Goal: Task Accomplishment & Management: Manage account settings

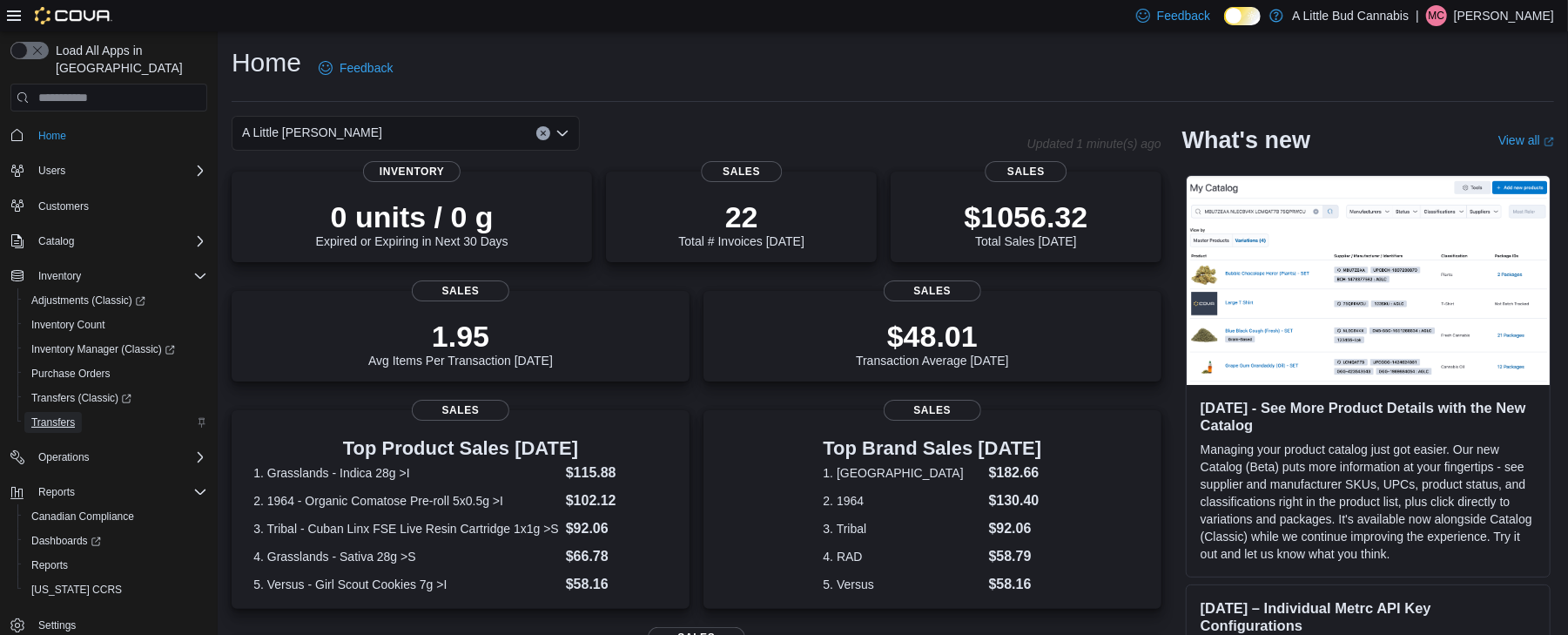
click at [57, 415] on span "Transfers" at bounding box center [53, 422] width 44 height 14
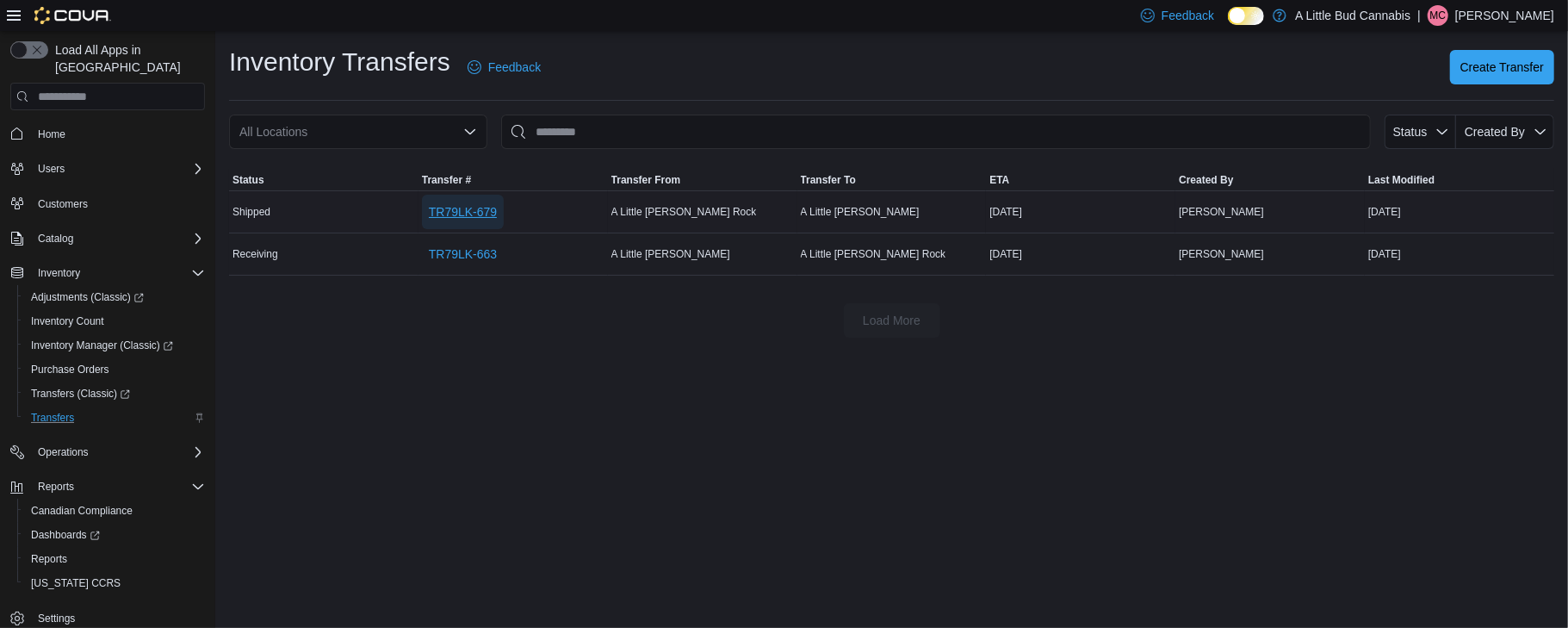
click at [455, 218] on span "TR79LK-679" at bounding box center [463, 212] width 68 height 17
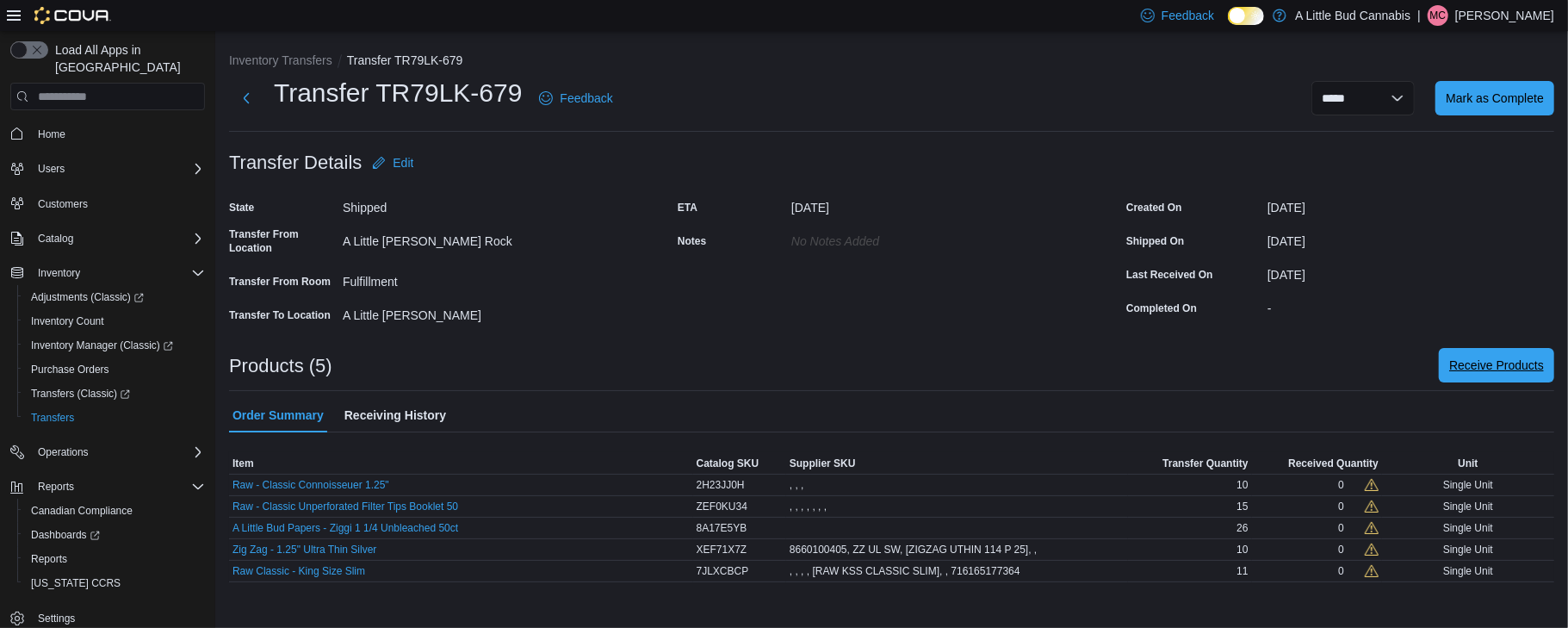
click at [1493, 353] on span "Receive Products" at bounding box center [1496, 365] width 95 height 34
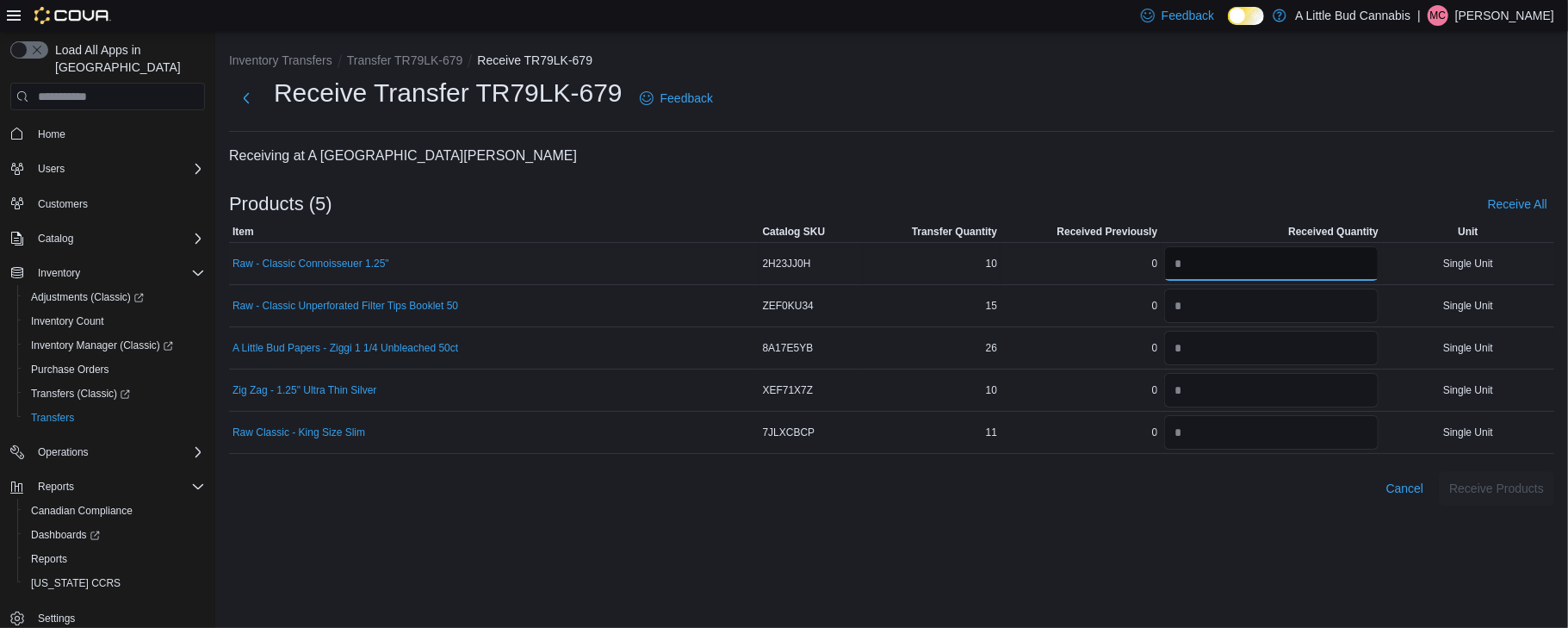
click at [1304, 266] on input "number" at bounding box center [1272, 262] width 215 height 34
type input "**"
click at [1274, 305] on input "number" at bounding box center [1272, 305] width 215 height 34
type input "**"
click at [1249, 348] on input "number" at bounding box center [1272, 347] width 215 height 34
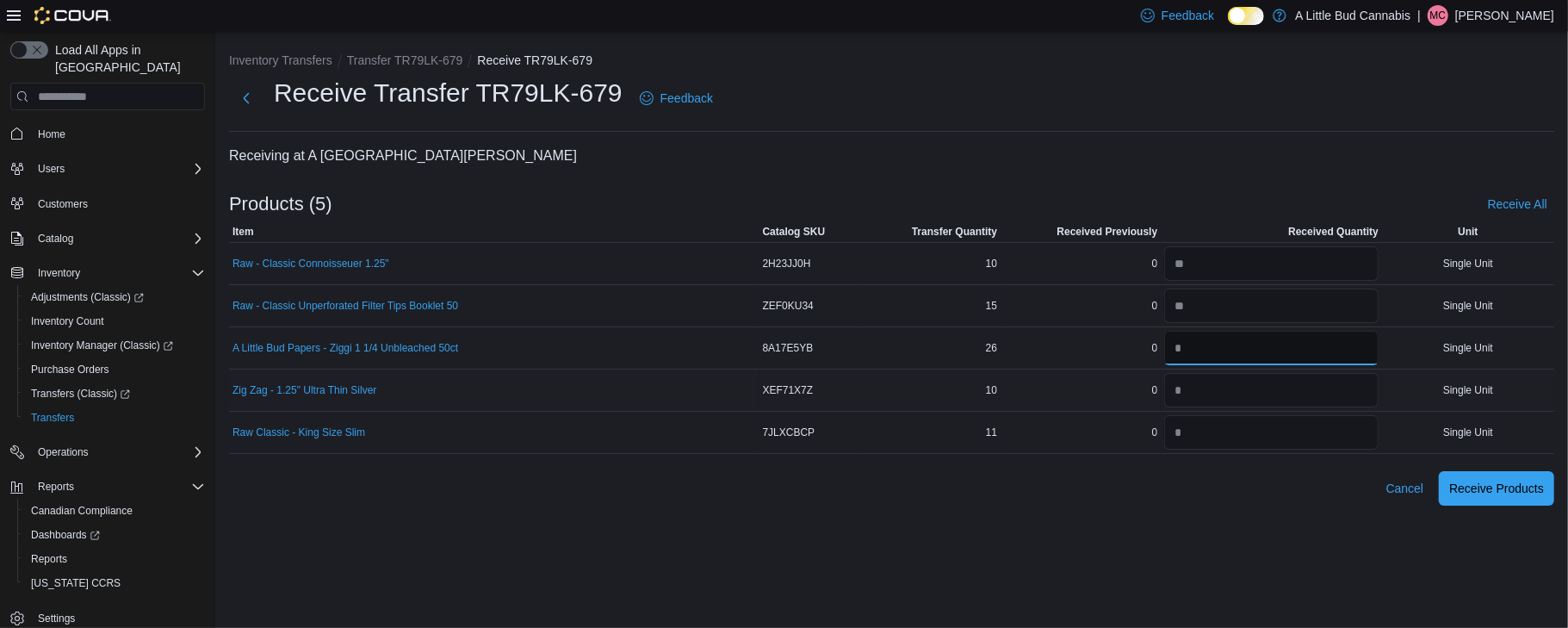
type input "**"
click at [1218, 390] on input "number" at bounding box center [1272, 390] width 215 height 34
type input "**"
click at [1254, 437] on input "number" at bounding box center [1272, 432] width 215 height 34
type input "**"
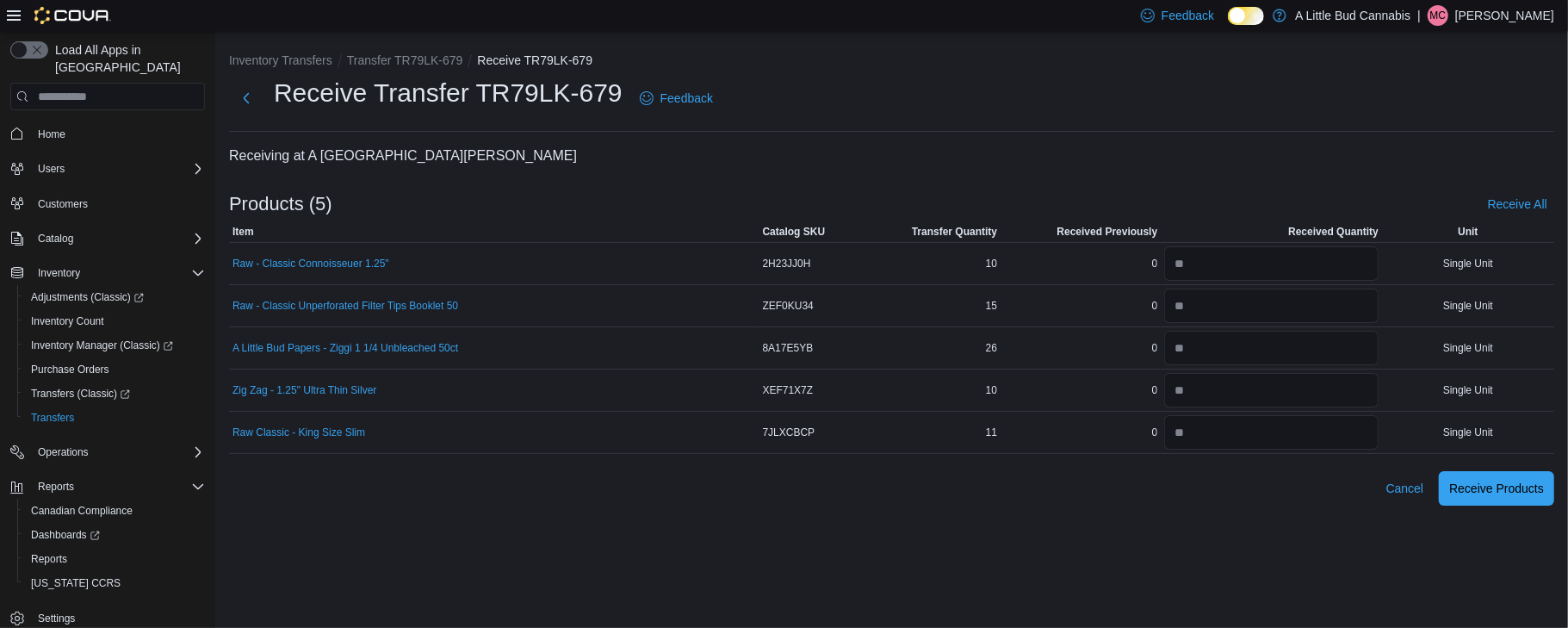
click at [1241, 496] on div "Cancel Receive Products" at bounding box center [891, 488] width 1325 height 34
click at [1488, 494] on span "Receive Products" at bounding box center [1496, 487] width 95 height 17
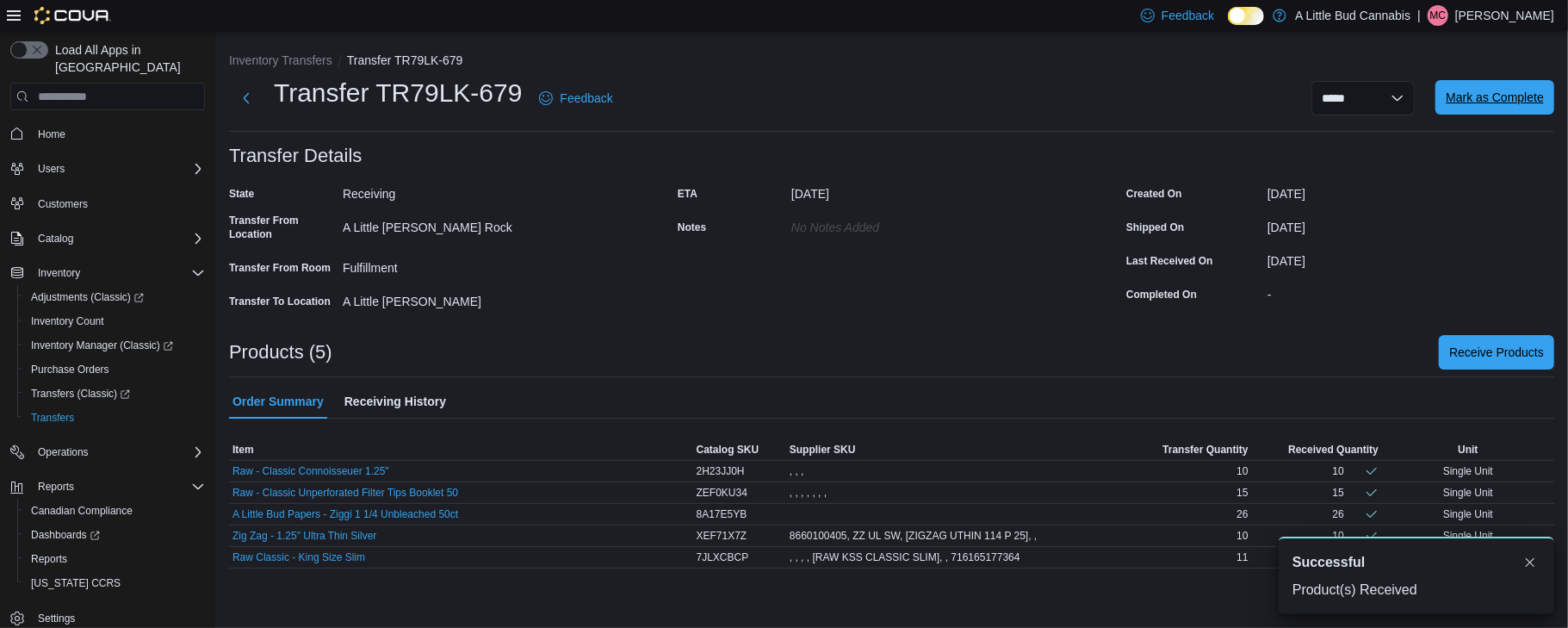
click at [1506, 100] on span "Mark as Complete" at bounding box center [1494, 97] width 99 height 17
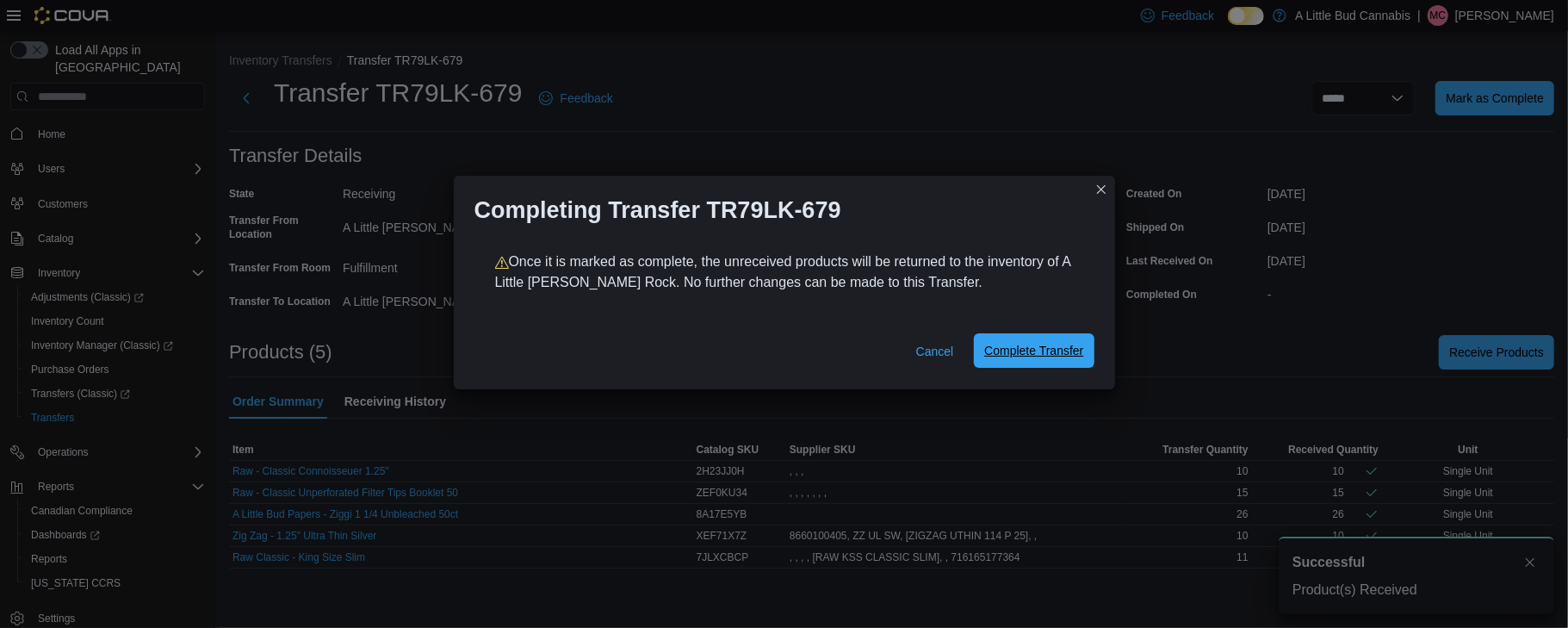
click at [1027, 343] on span "Complete Transfer" at bounding box center [1034, 350] width 99 height 17
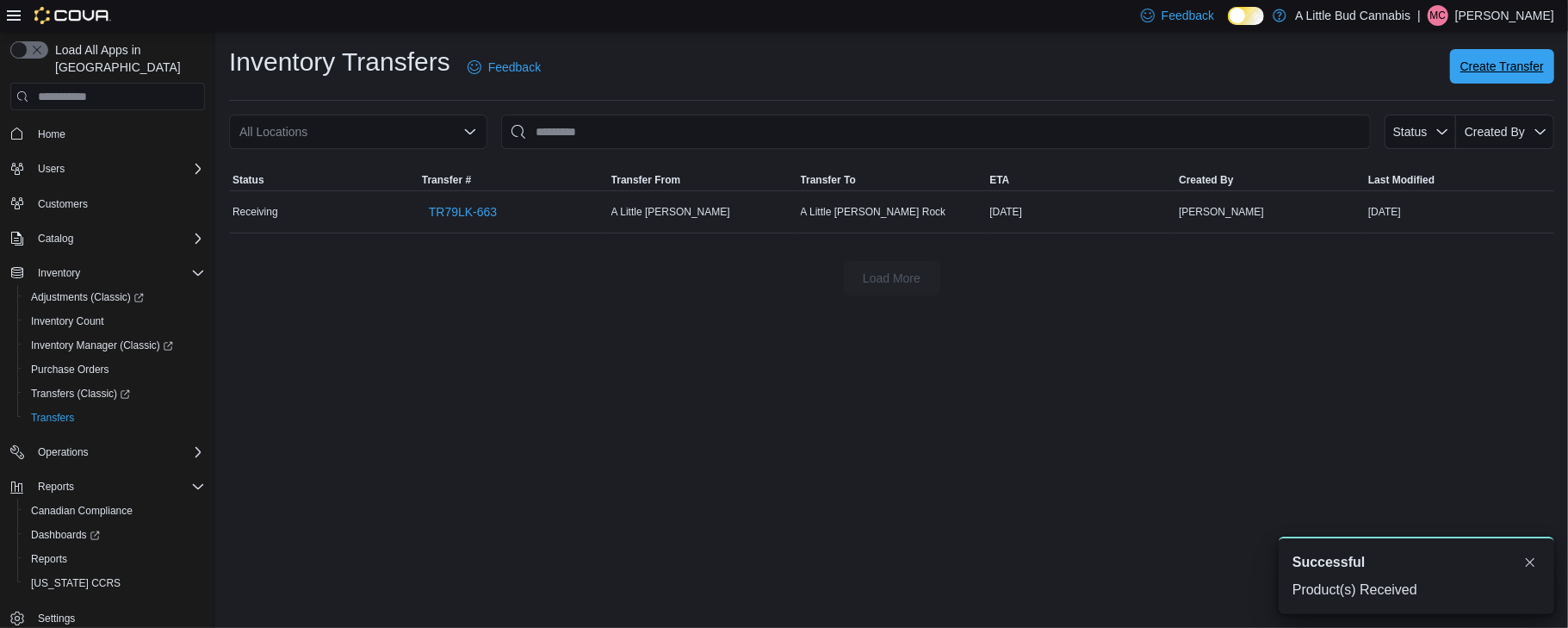
click at [1521, 76] on span "Create Transfer" at bounding box center [1502, 65] width 84 height 34
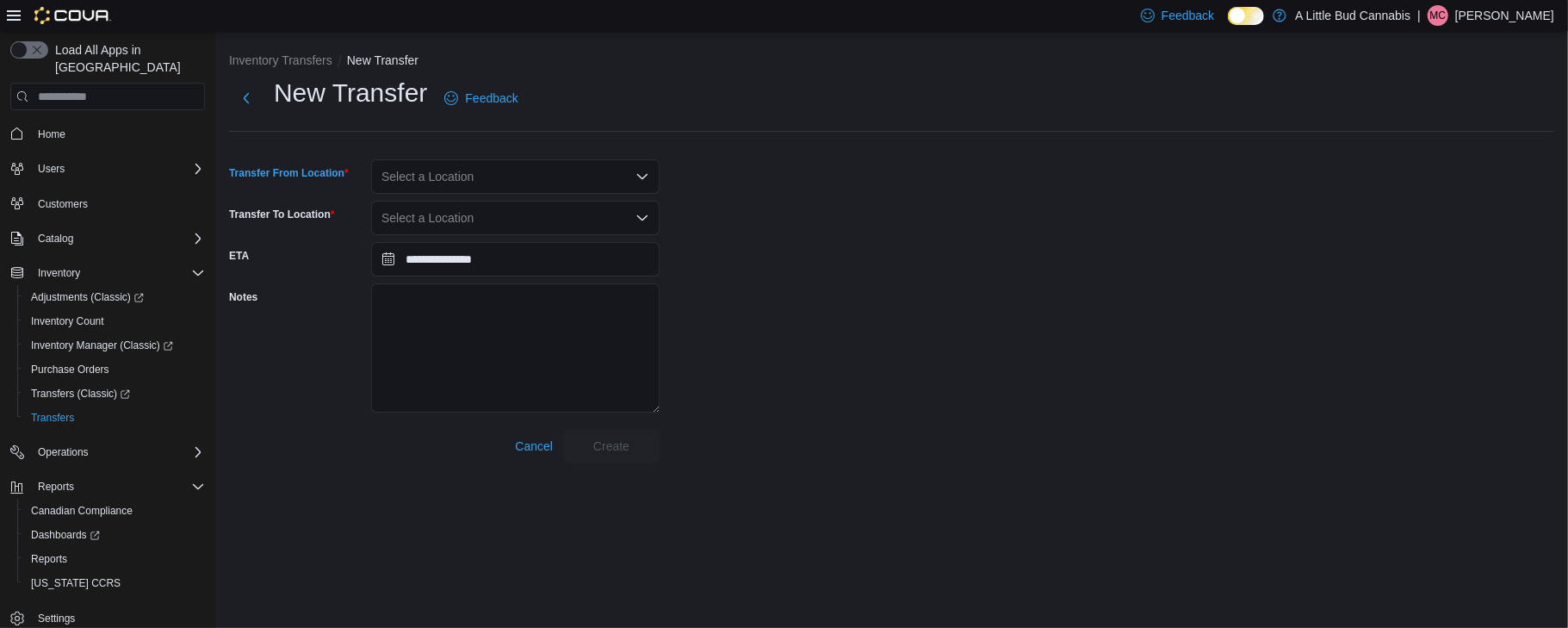
click at [442, 164] on div "Select a Location" at bounding box center [515, 176] width 288 height 34
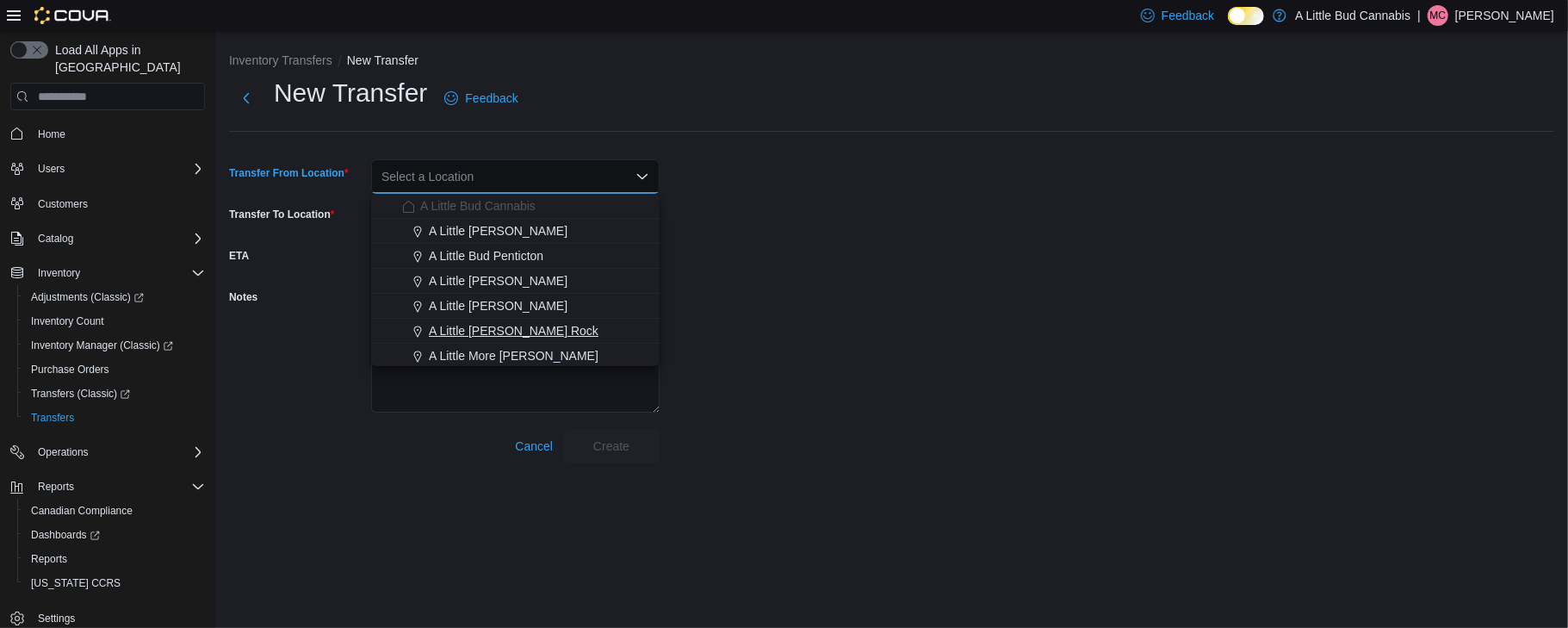
click at [491, 335] on span "A Little Bud White Rock" at bounding box center [514, 331] width 169 height 17
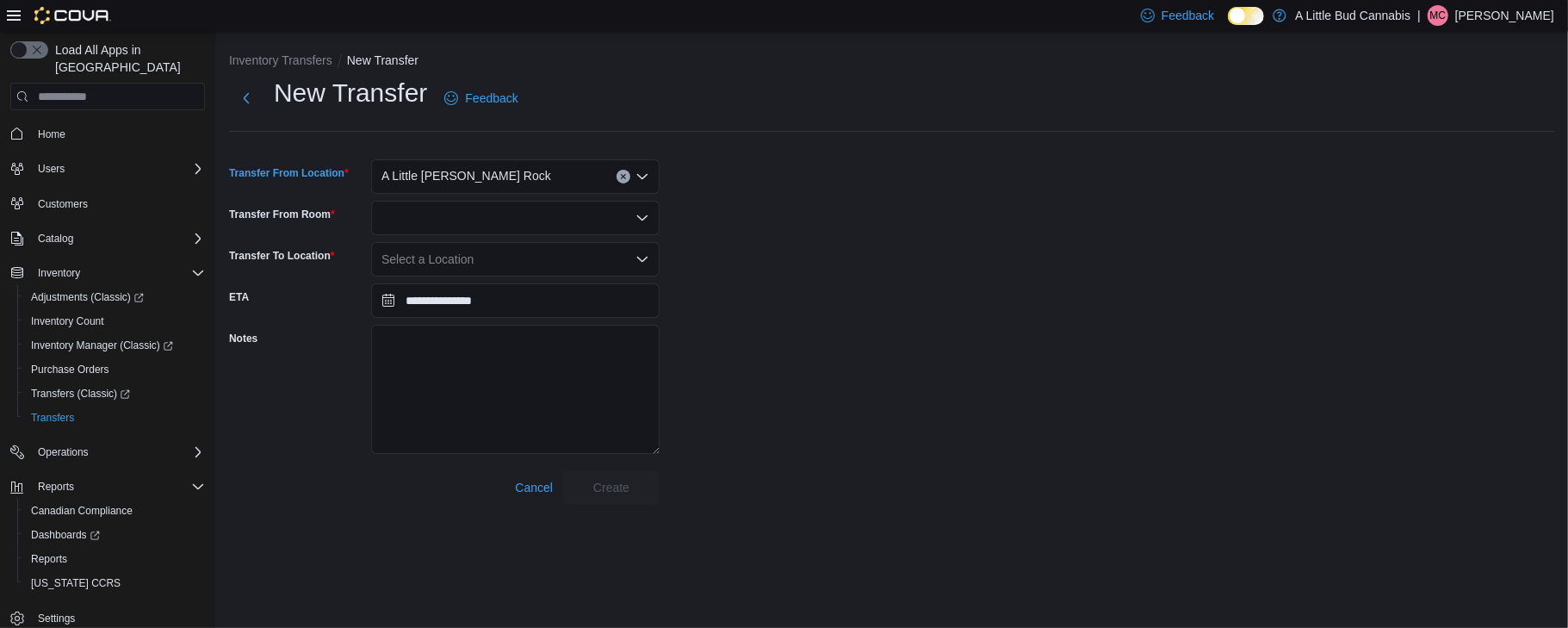
click at [508, 210] on div at bounding box center [515, 217] width 288 height 34
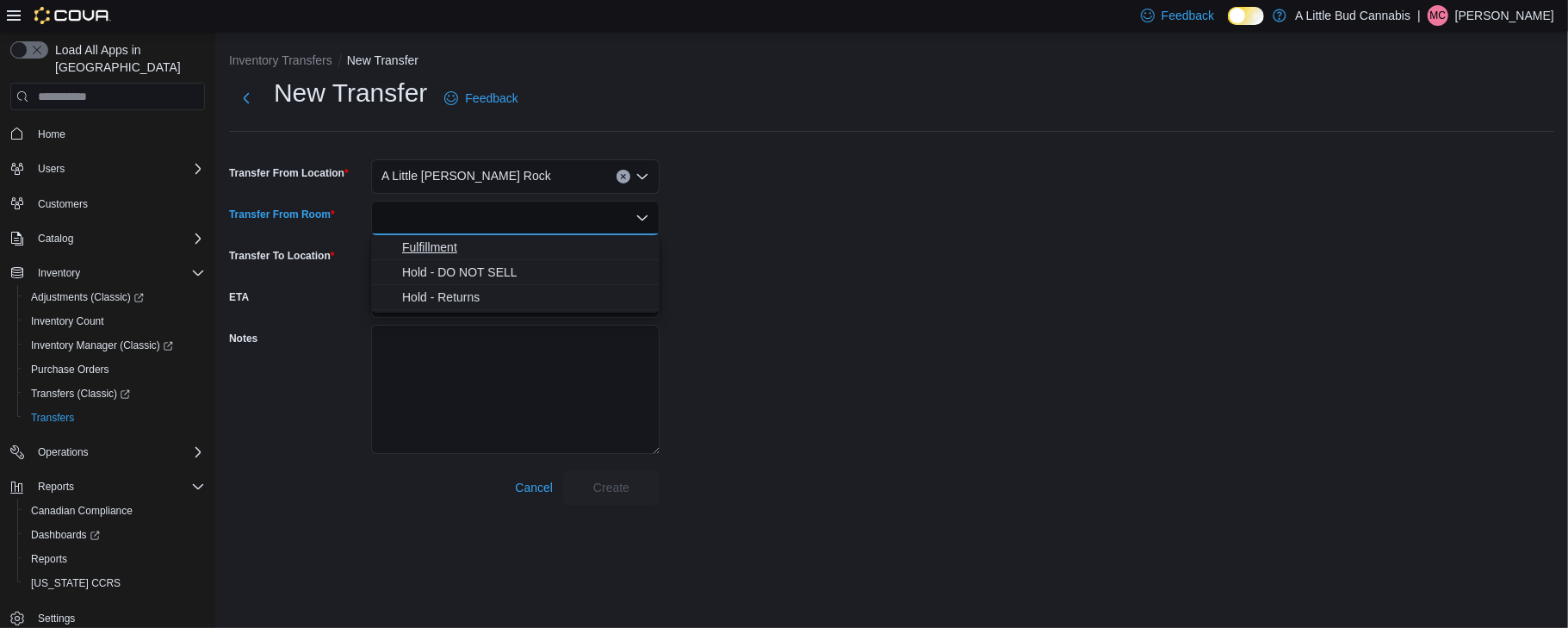
click at [470, 238] on span "Fulfillment" at bounding box center [526, 247] width 247 height 17
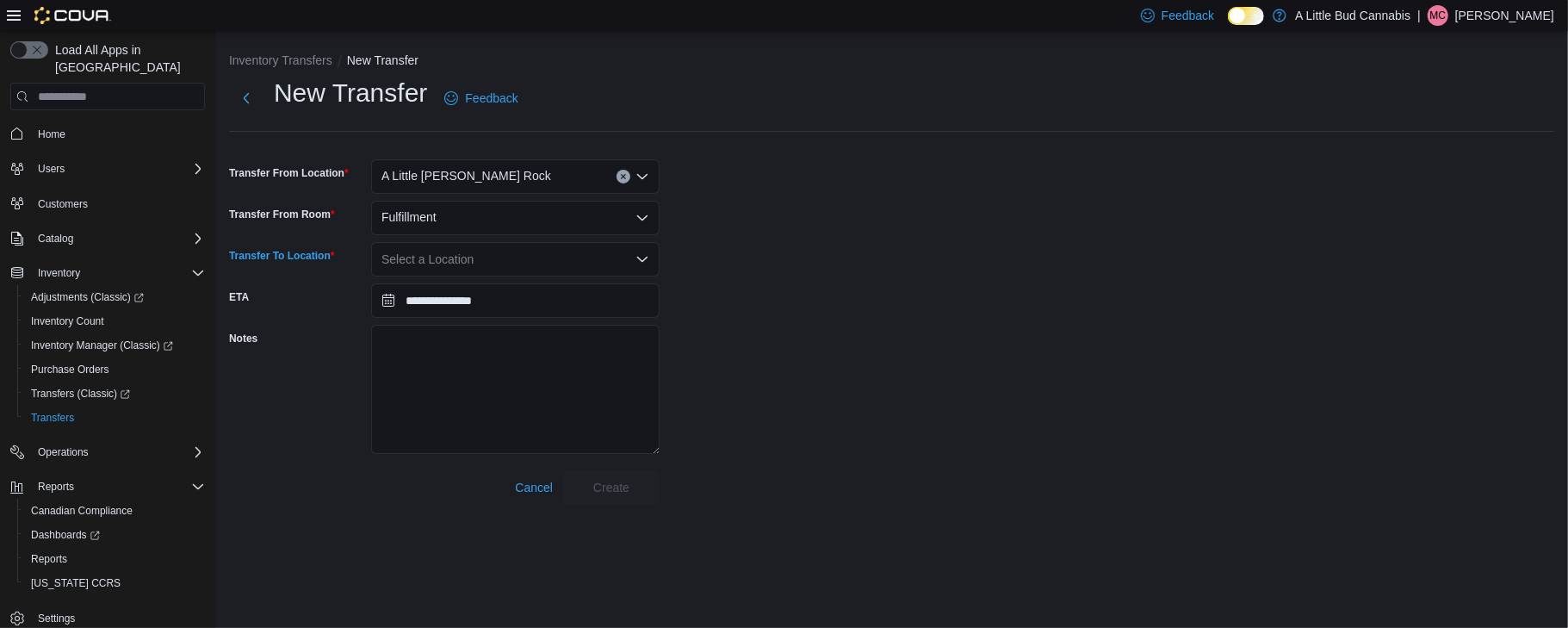
click at [481, 250] on div "Select a Location" at bounding box center [515, 259] width 288 height 34
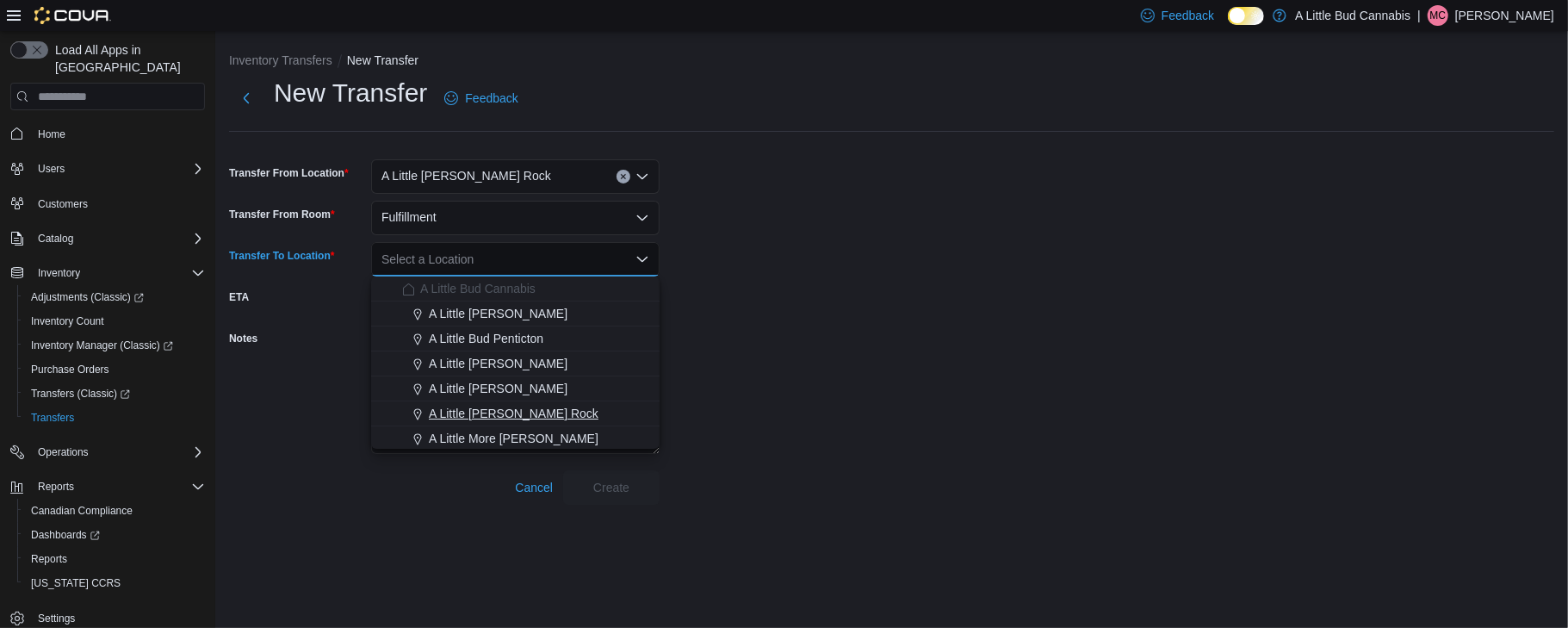
click at [482, 411] on span "A Little Bud White Rock" at bounding box center [514, 413] width 169 height 17
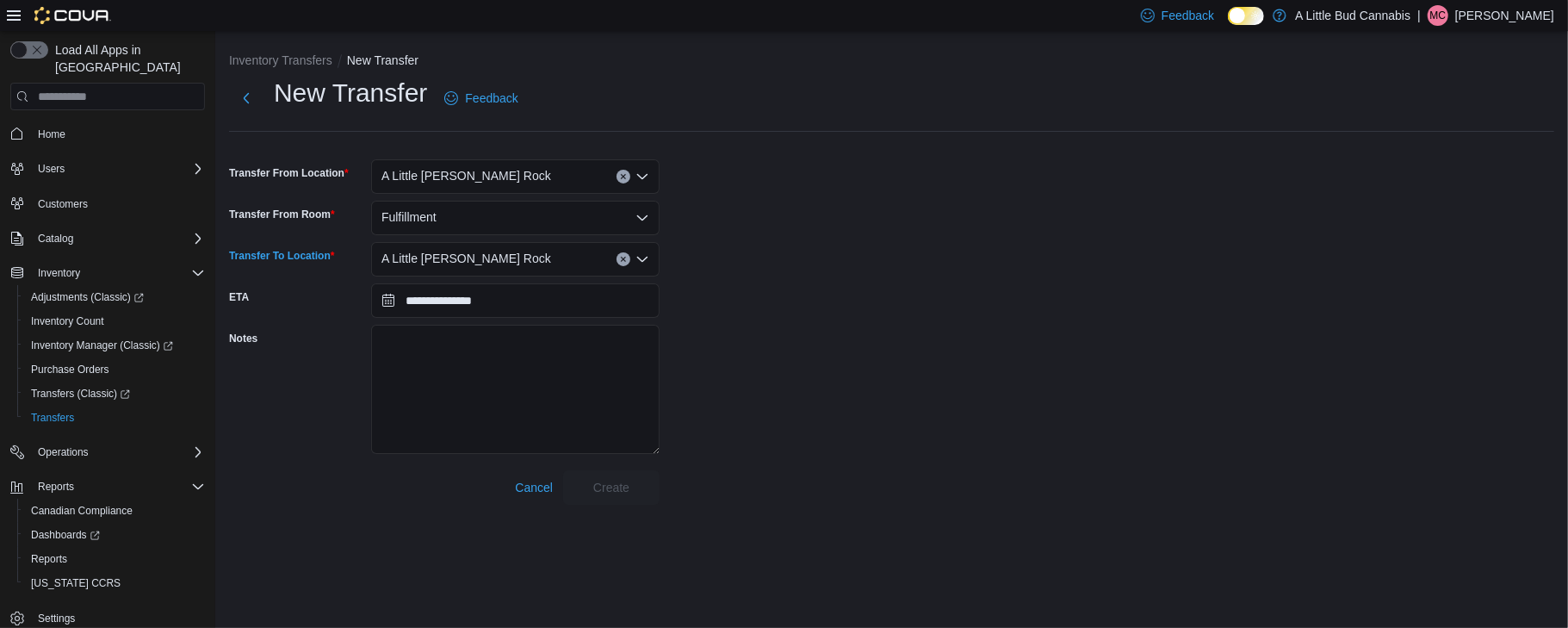
click at [624, 260] on icon "Clear input" at bounding box center [622, 259] width 6 height 6
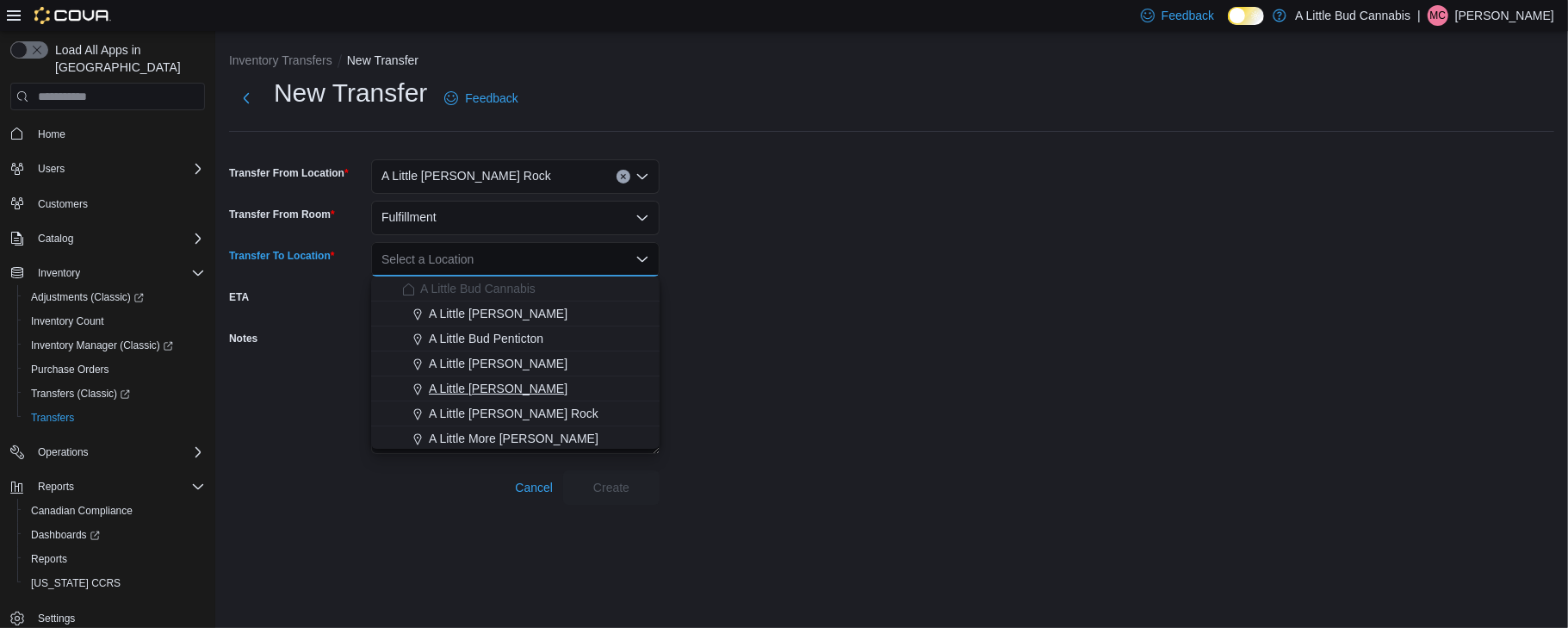
click at [552, 380] on div "A Little Bud Whistler" at bounding box center [526, 388] width 247 height 17
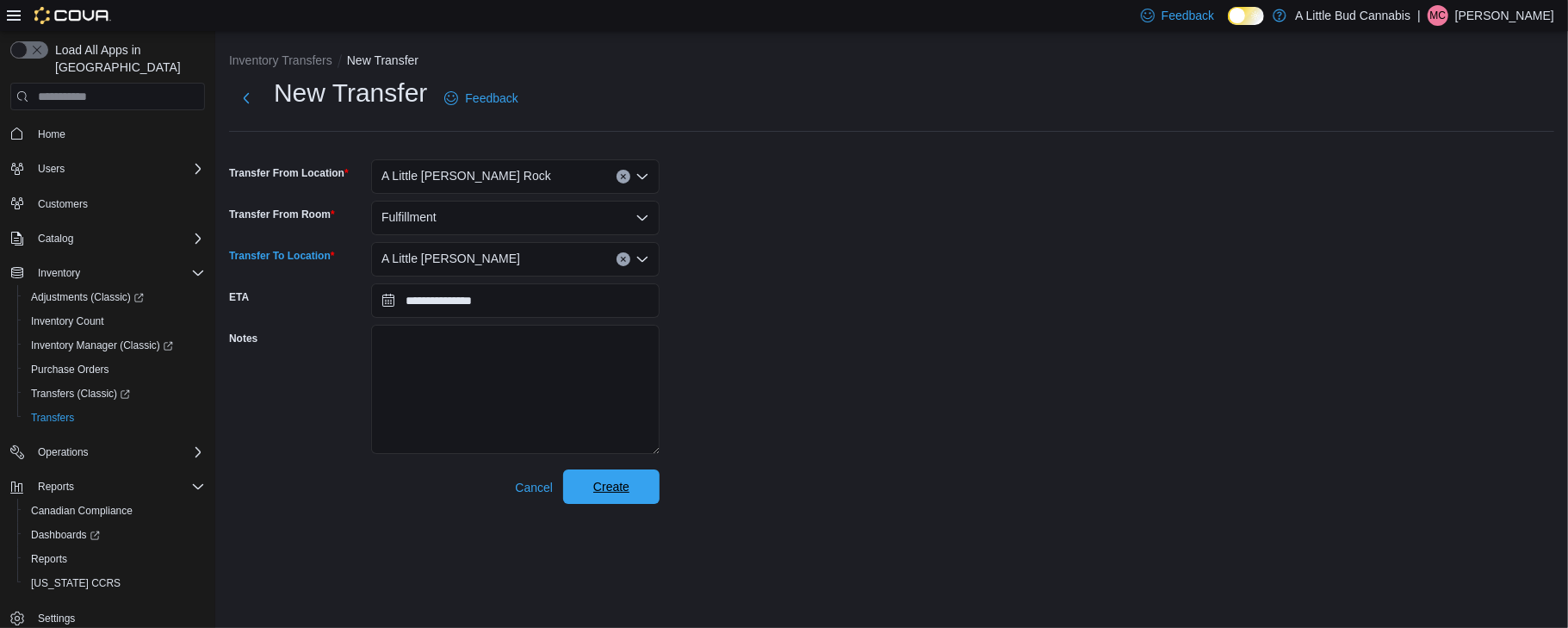
click at [638, 491] on span "Create" at bounding box center [611, 486] width 75 height 34
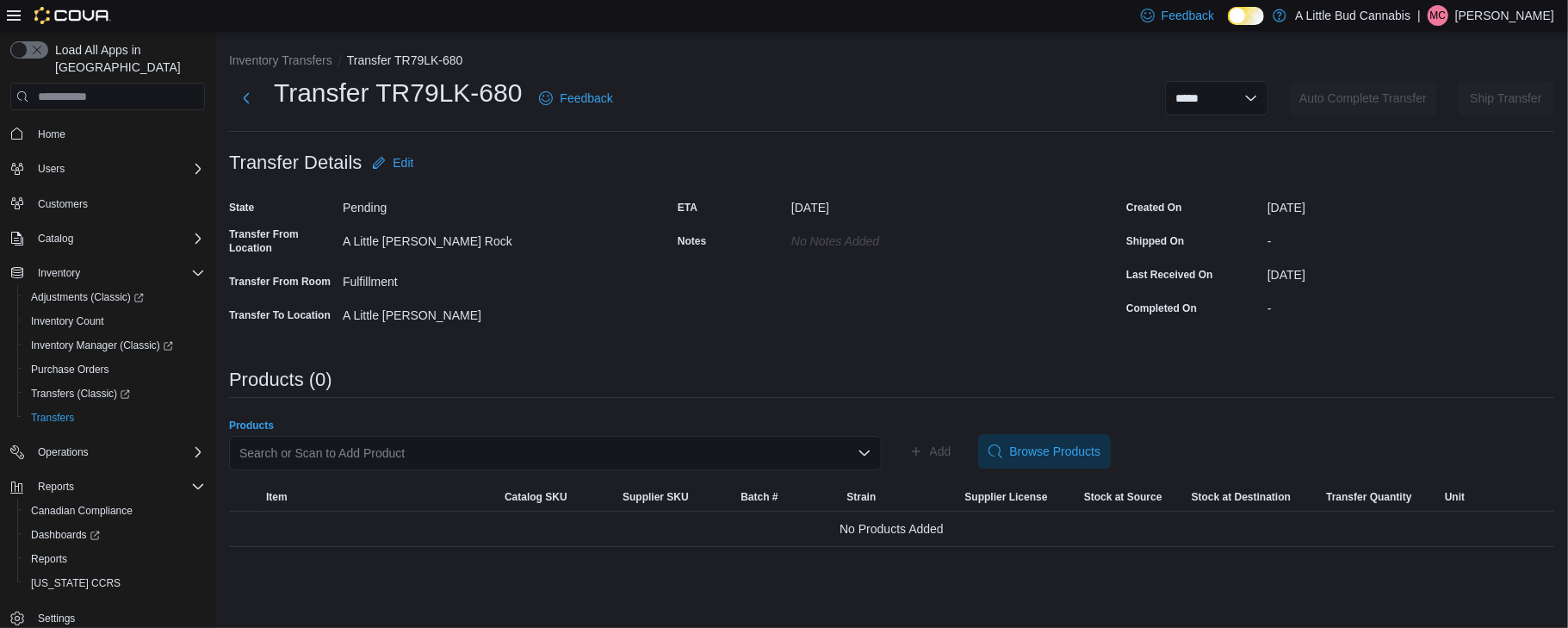
click at [469, 443] on div "Search or Scan to Add Product" at bounding box center [555, 452] width 653 height 34
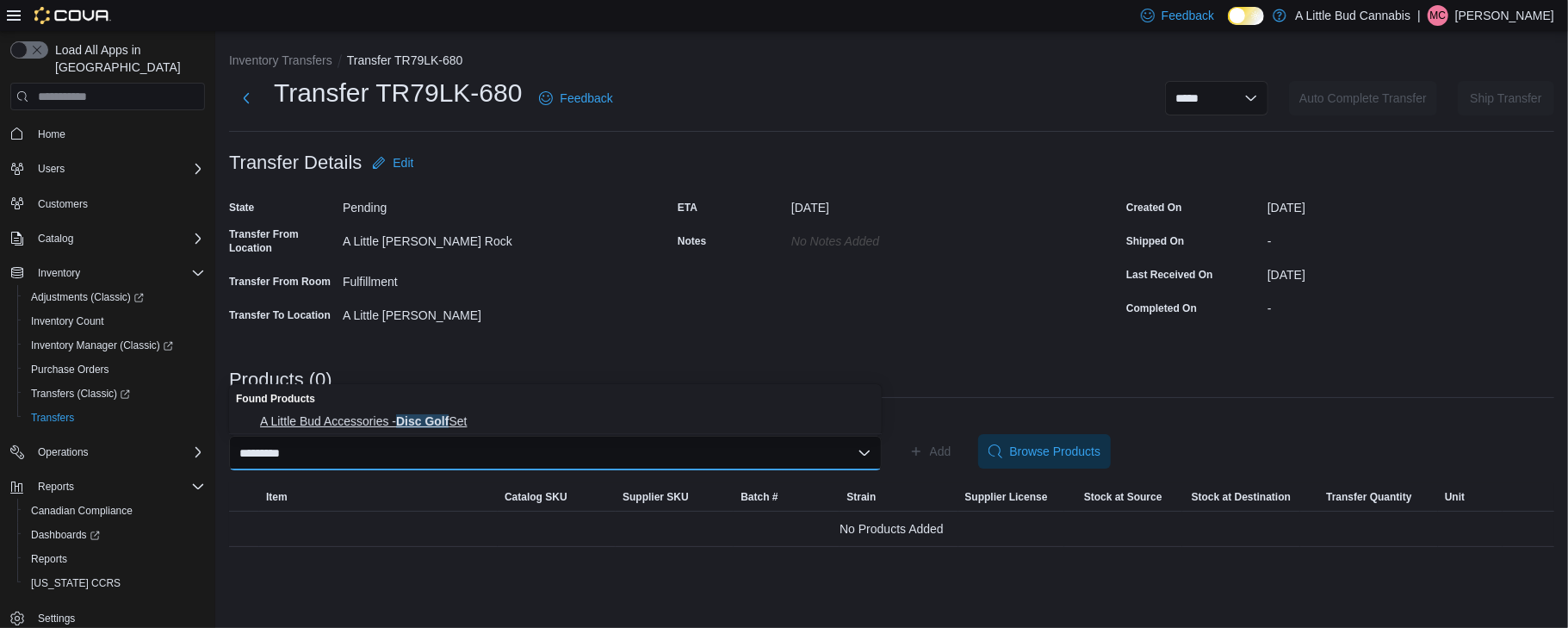
type input "*********"
click at [433, 410] on button "A Little Bud Accessories - Disc Golf Set" at bounding box center [555, 421] width 653 height 25
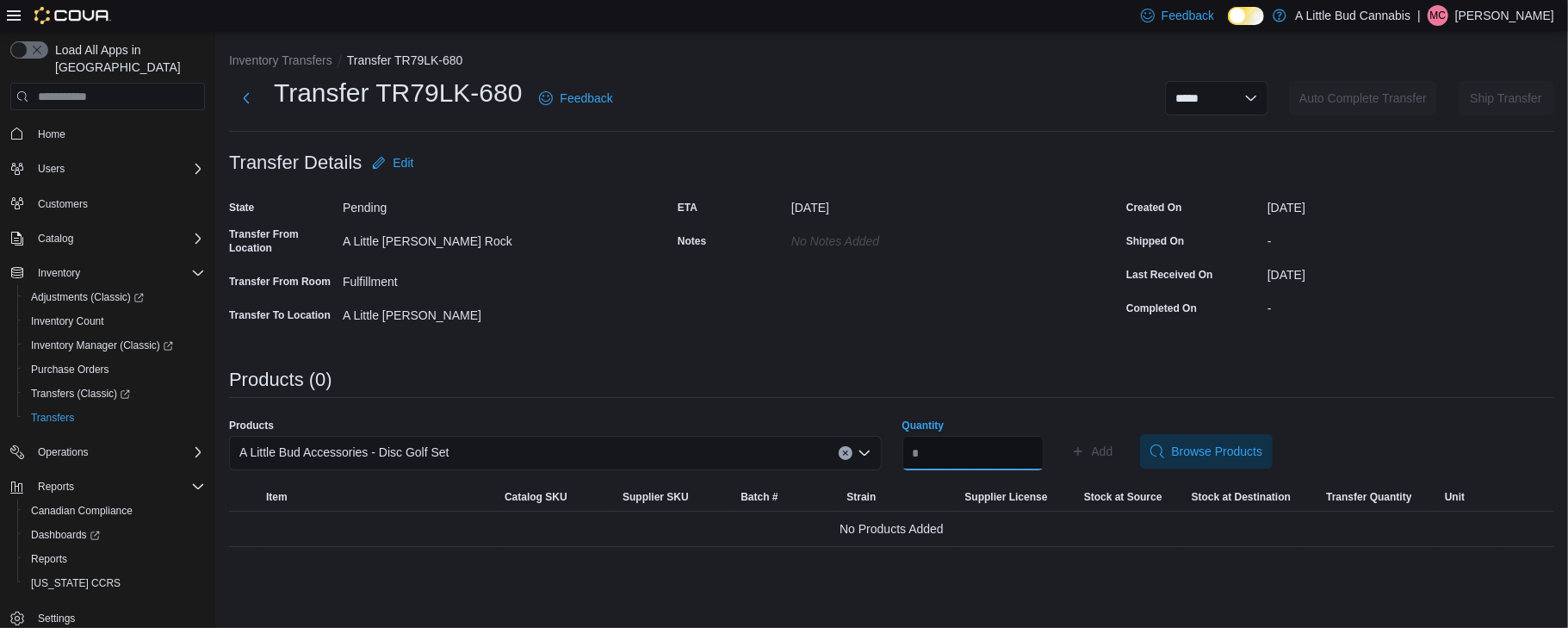
drag, startPoint x: 971, startPoint y: 438, endPoint x: 958, endPoint y: 437, distance: 13.0
click at [958, 437] on input "Quantity" at bounding box center [972, 452] width 141 height 34
type input "*"
click at [1113, 451] on span "Add" at bounding box center [1102, 451] width 21 height 17
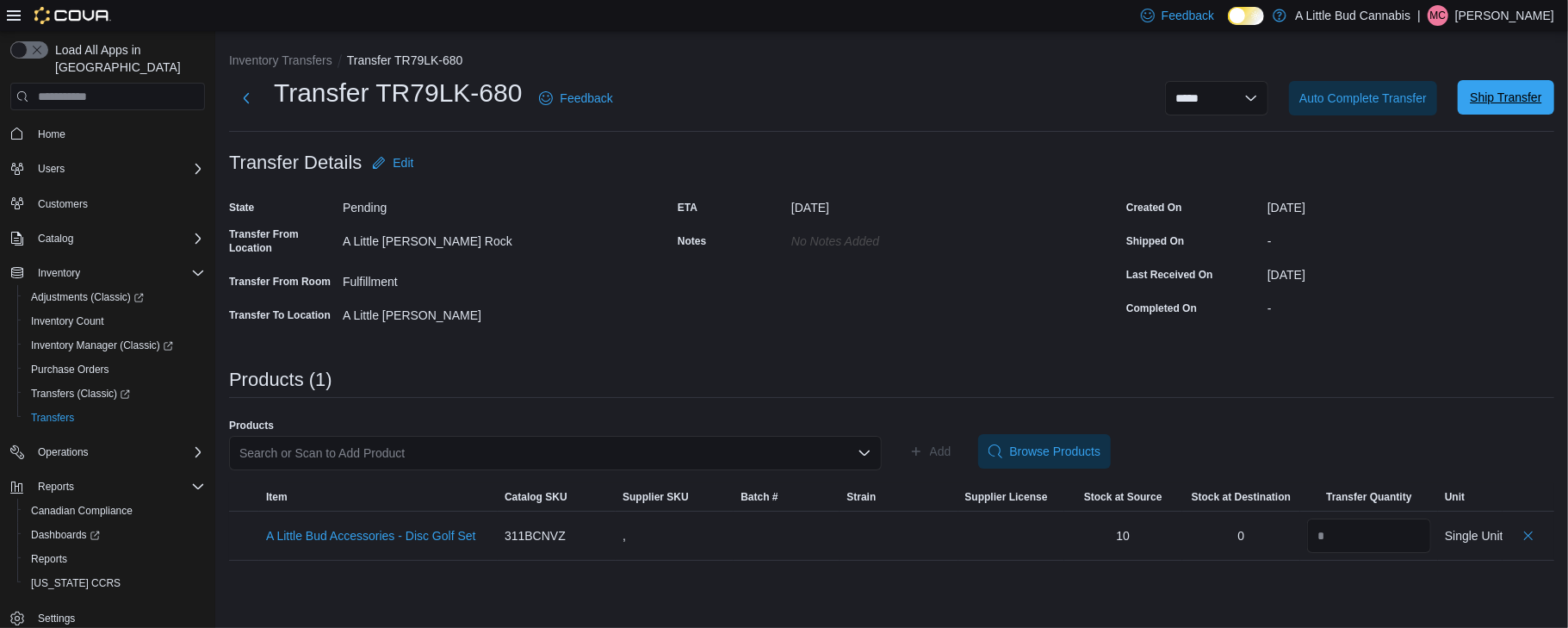
click at [1483, 97] on span "Ship Transfer" at bounding box center [1506, 97] width 72 height 17
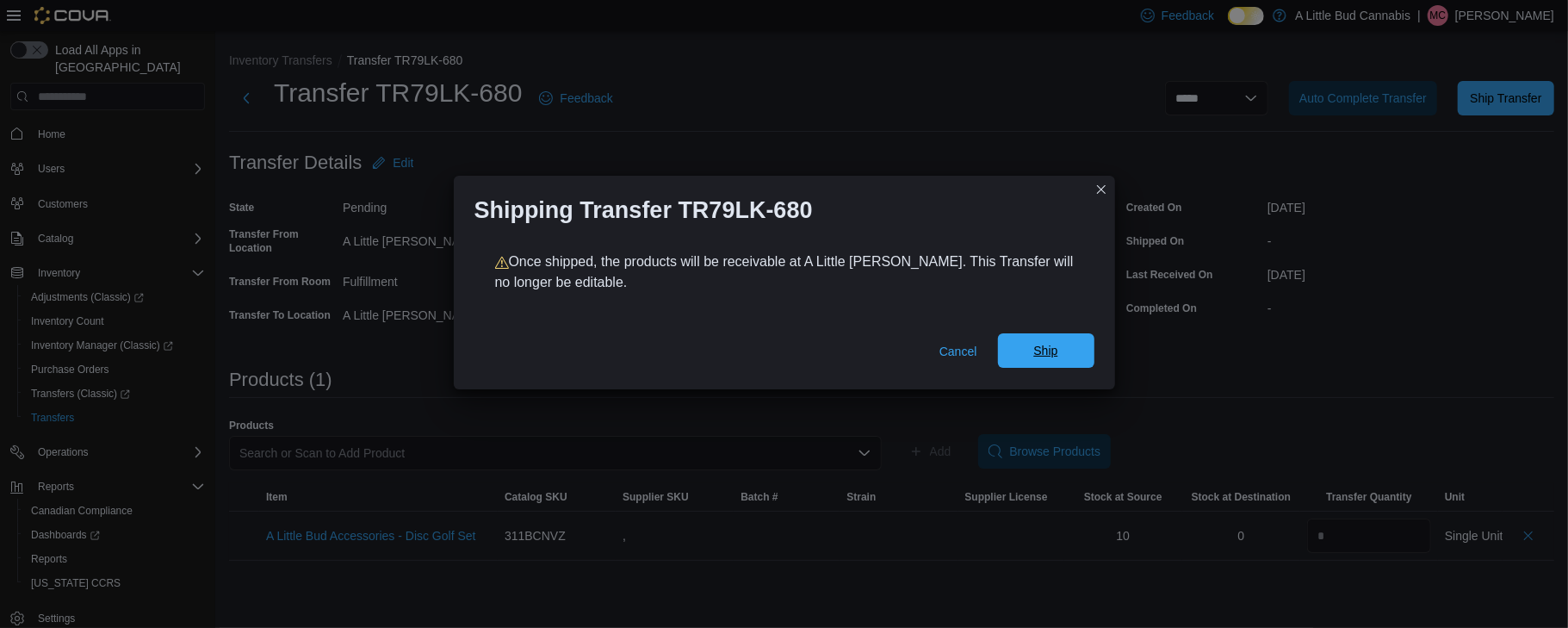
click at [1058, 342] on span "Ship" at bounding box center [1046, 350] width 75 height 34
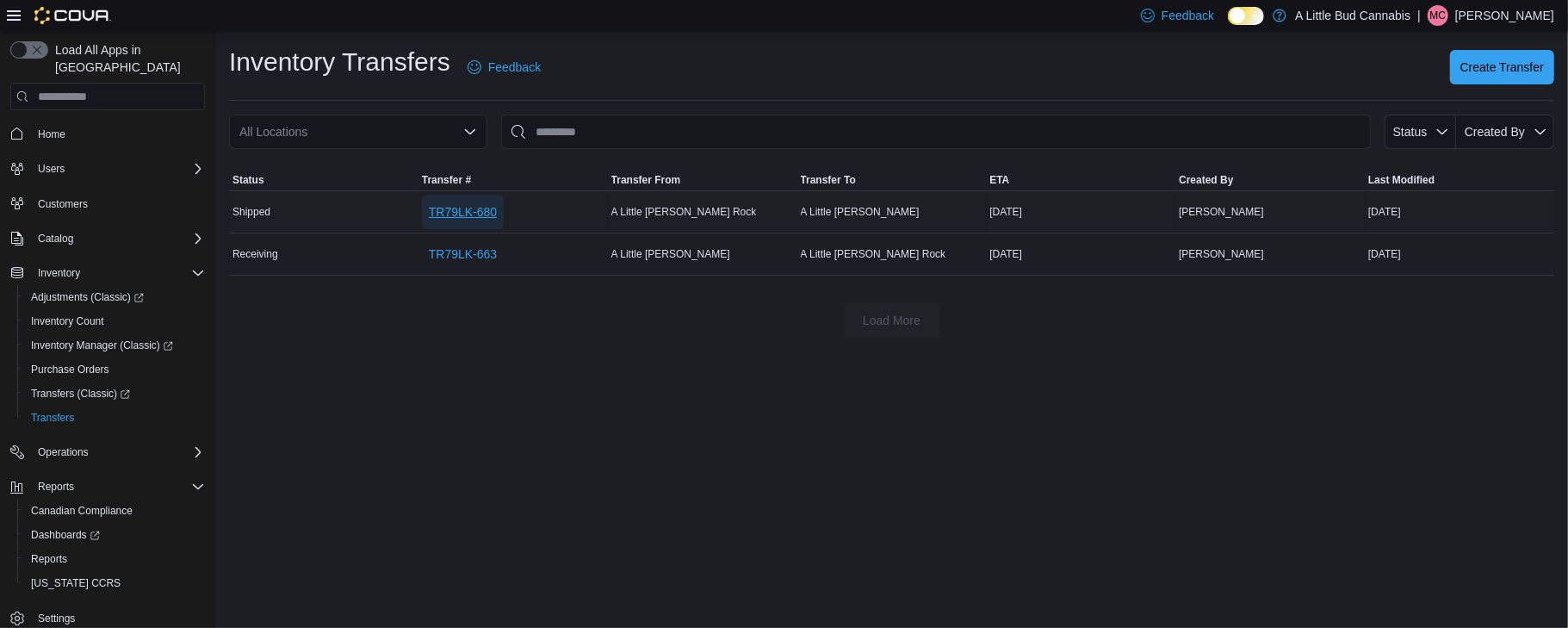
click at [449, 201] on span "TR79LK-680" at bounding box center [463, 211] width 68 height 34
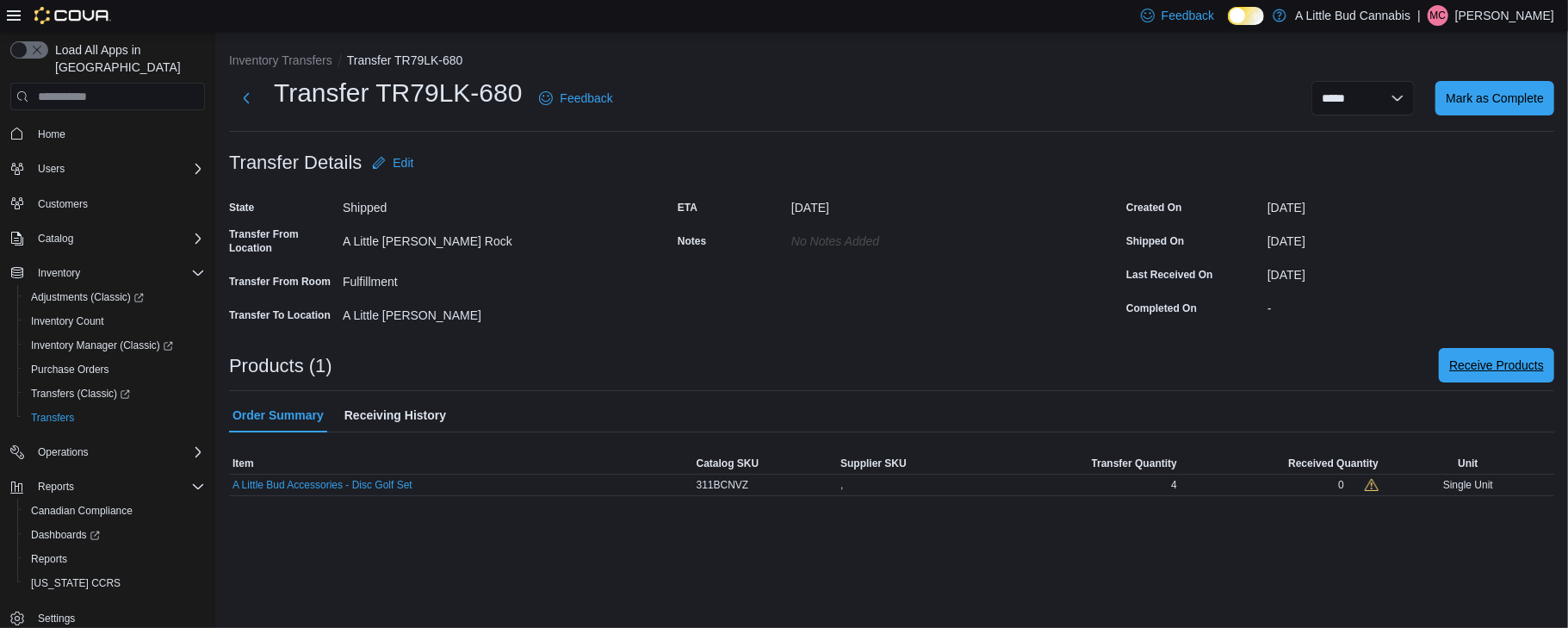
click at [1493, 379] on span "Receive Products" at bounding box center [1496, 365] width 95 height 34
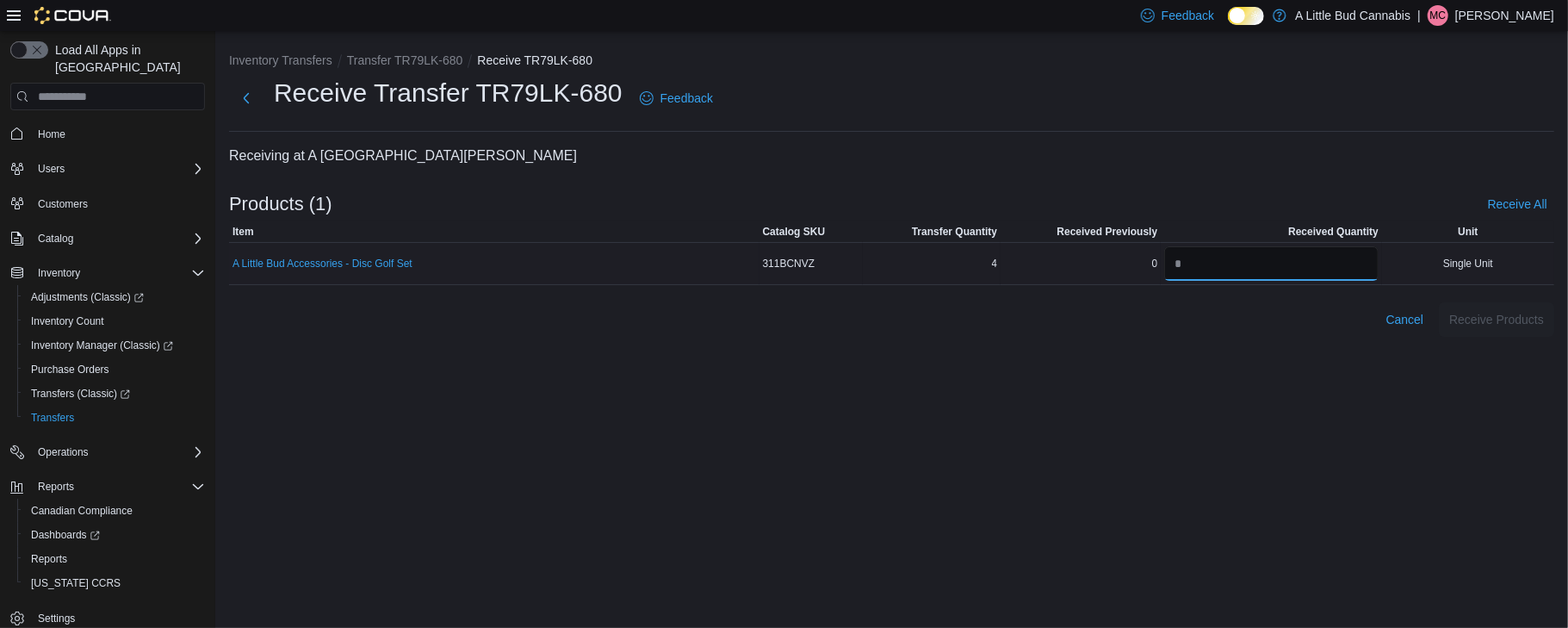
click at [1183, 255] on input "number" at bounding box center [1272, 262] width 215 height 34
type input "*"
click at [1228, 380] on div "Inventory Transfers Transfer TR79LK-680 Receive TR79LK-680 Receive Transfer TR7…" at bounding box center [891, 330] width 1353 height 597
click at [1486, 319] on span "Receive Products" at bounding box center [1496, 319] width 95 height 17
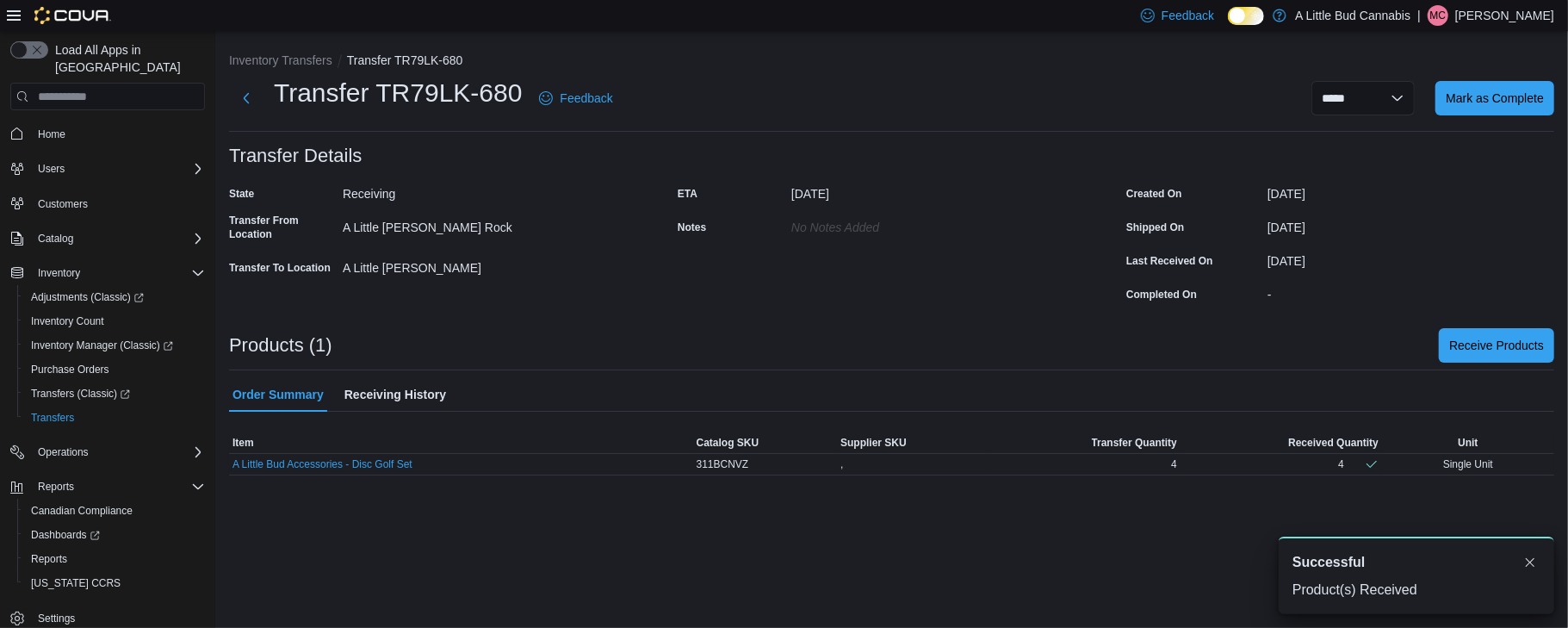
click at [1468, 76] on div "**********" at bounding box center [891, 98] width 1325 height 45
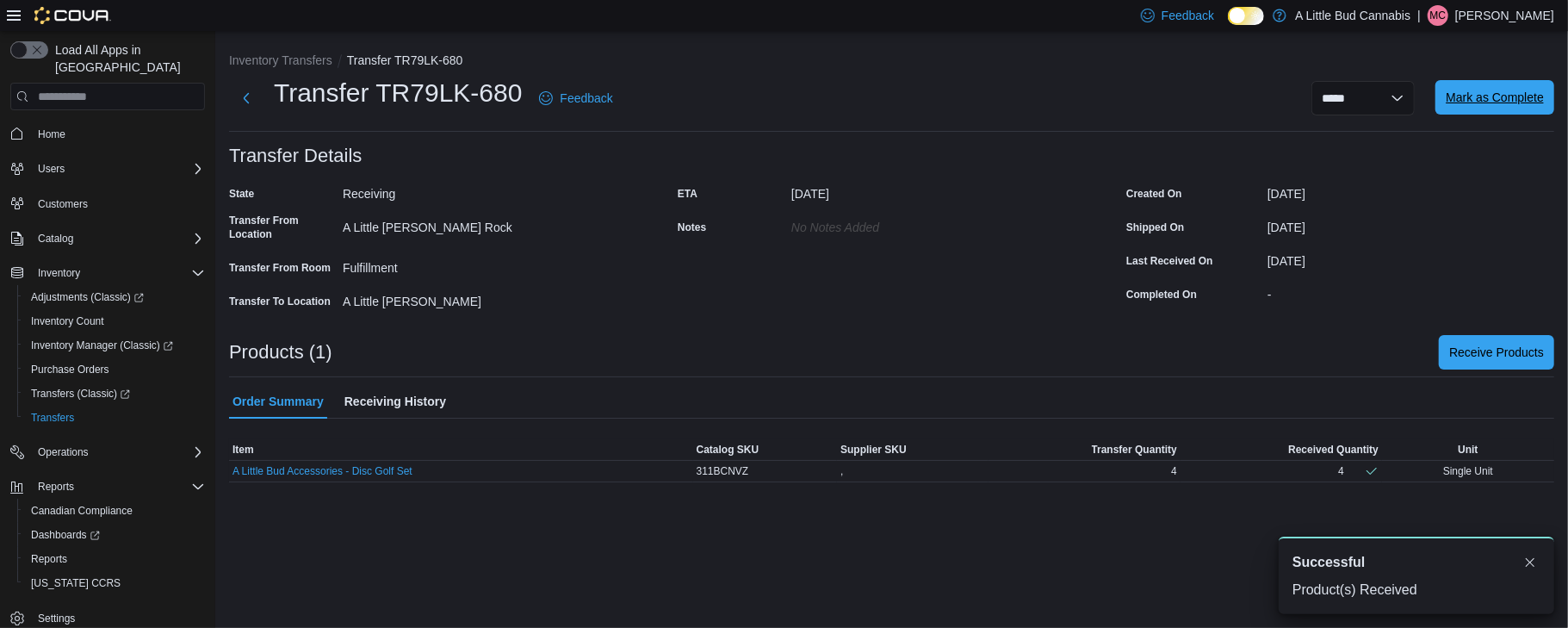
click at [1470, 91] on span "Mark as Complete" at bounding box center [1494, 97] width 99 height 17
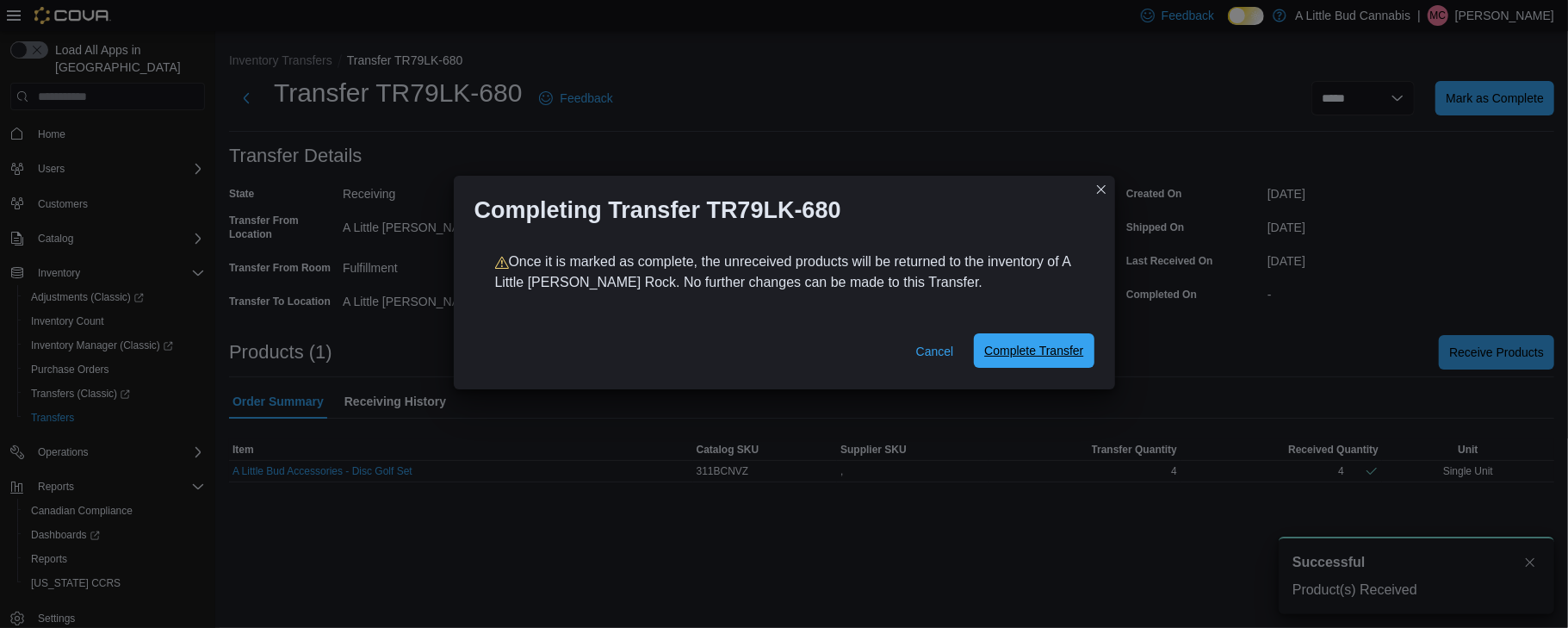
click at [1048, 335] on span "Complete Transfer" at bounding box center [1034, 350] width 99 height 34
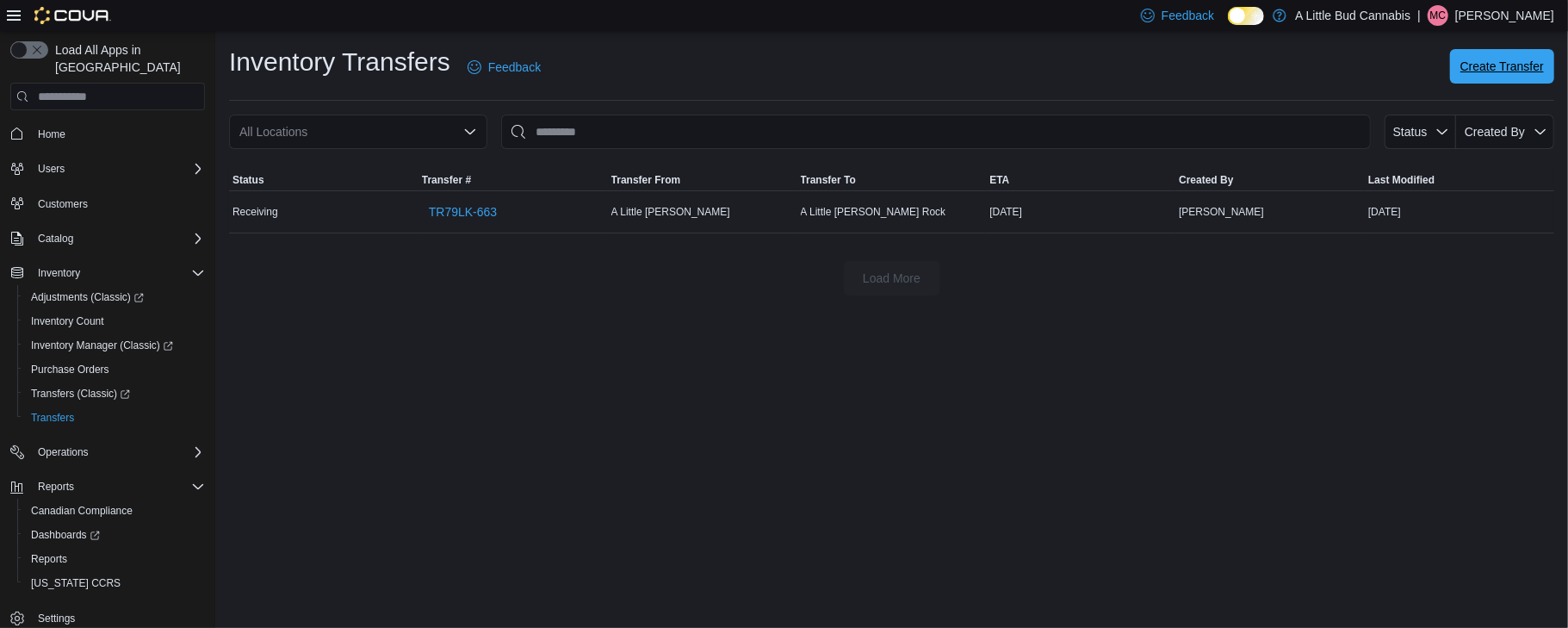
click at [1510, 63] on span "Create Transfer" at bounding box center [1502, 66] width 84 height 17
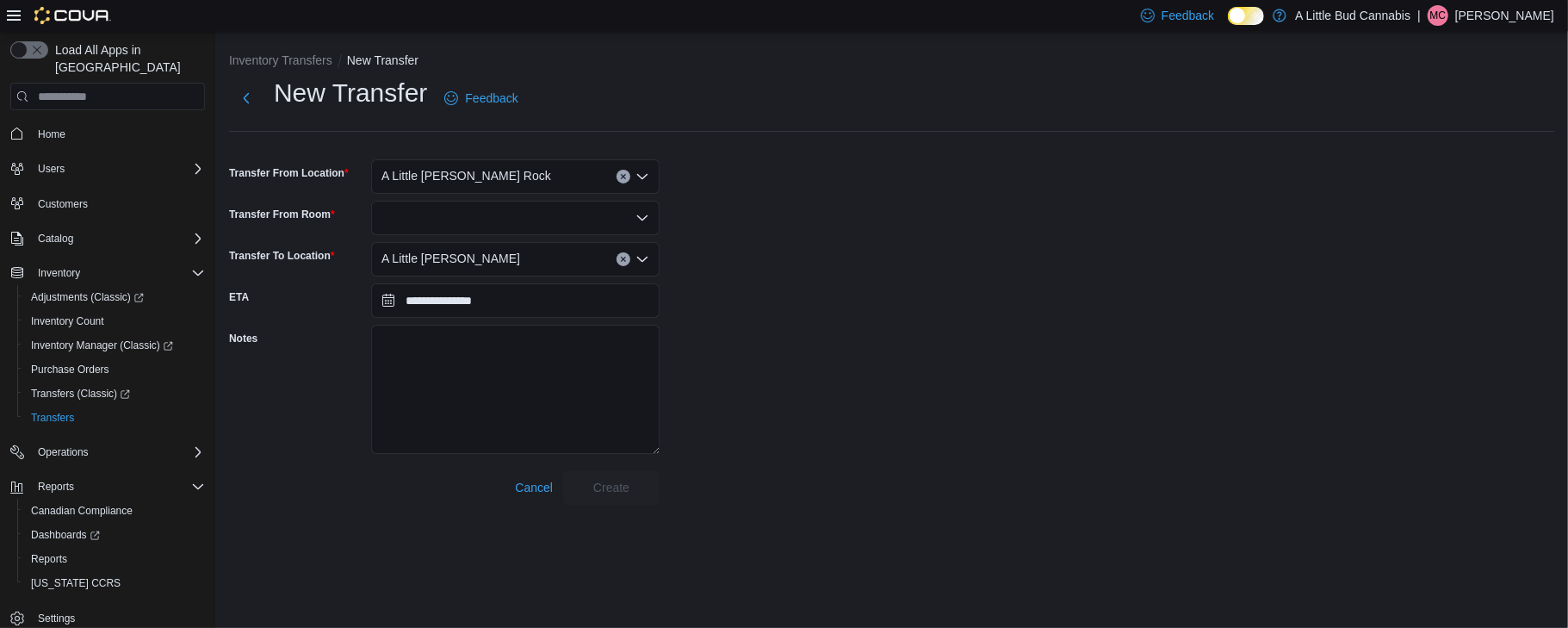
click at [624, 172] on button "Clear input" at bounding box center [623, 176] width 14 height 14
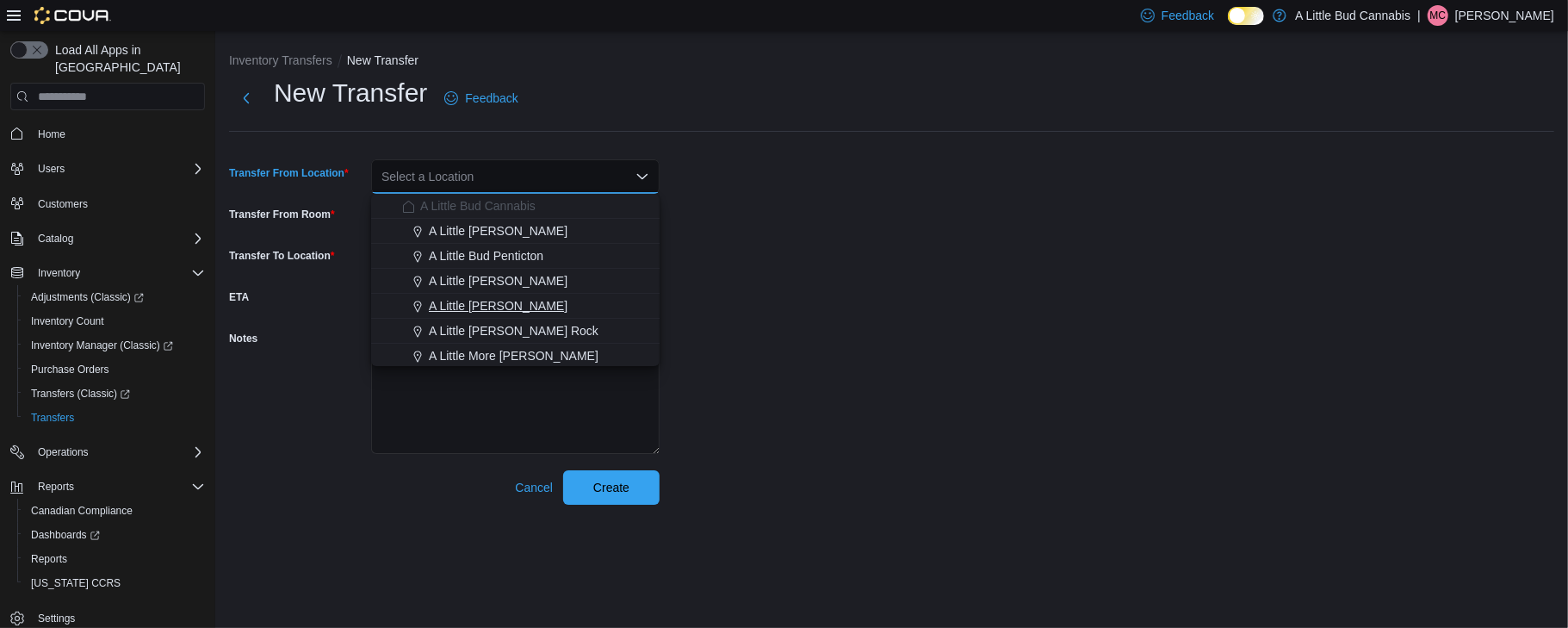
click at [535, 308] on span "A Little Bud Whistler" at bounding box center [498, 306] width 139 height 17
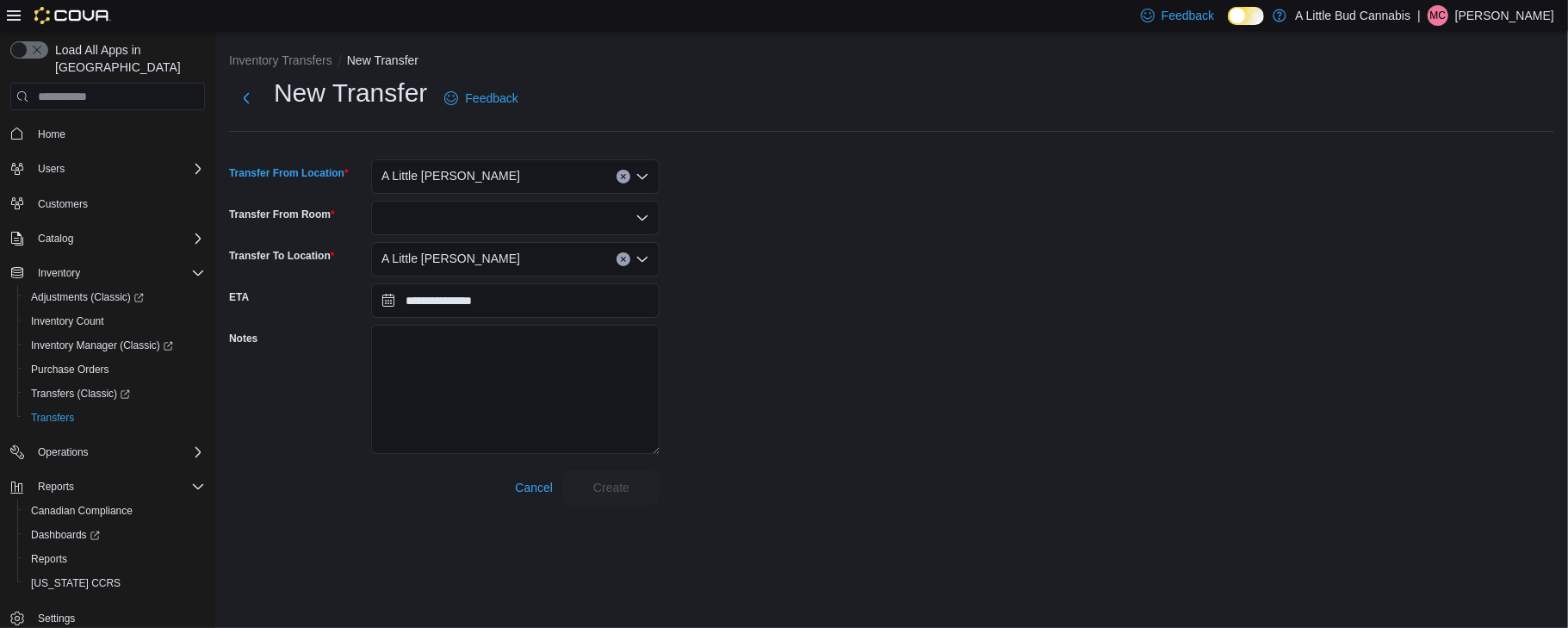
click at [618, 256] on button "Clear input" at bounding box center [623, 259] width 14 height 14
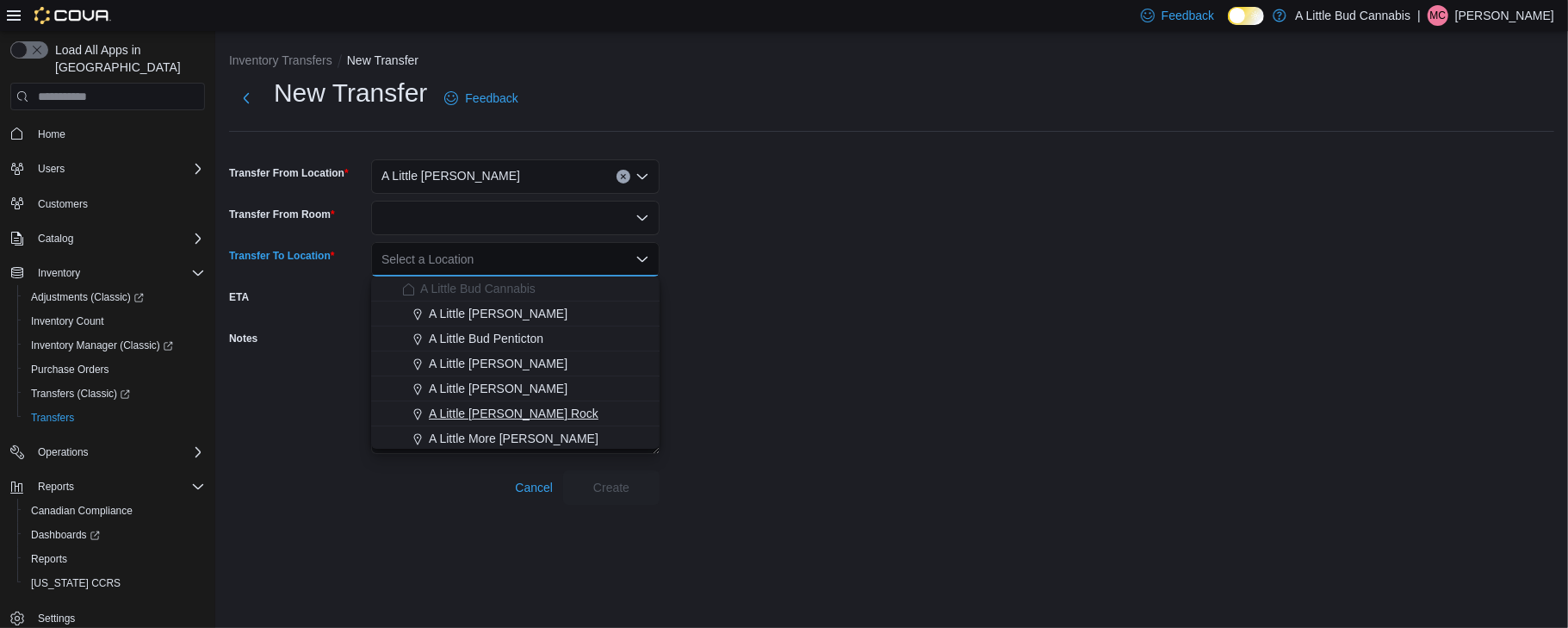
drag, startPoint x: 618, startPoint y: 256, endPoint x: 528, endPoint y: 413, distance: 181.0
click at [528, 413] on span "A Little Bud White Rock" at bounding box center [514, 413] width 169 height 17
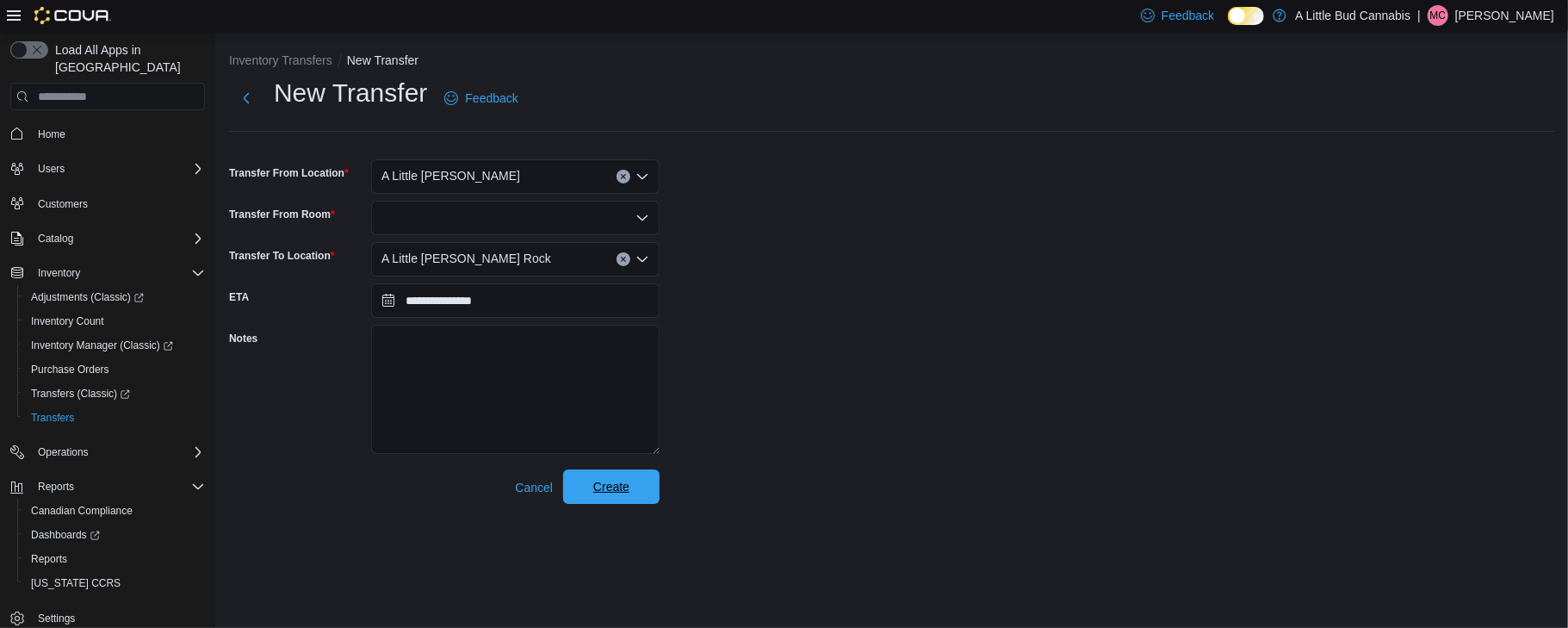
click at [621, 494] on span "Create" at bounding box center [610, 486] width 36 height 17
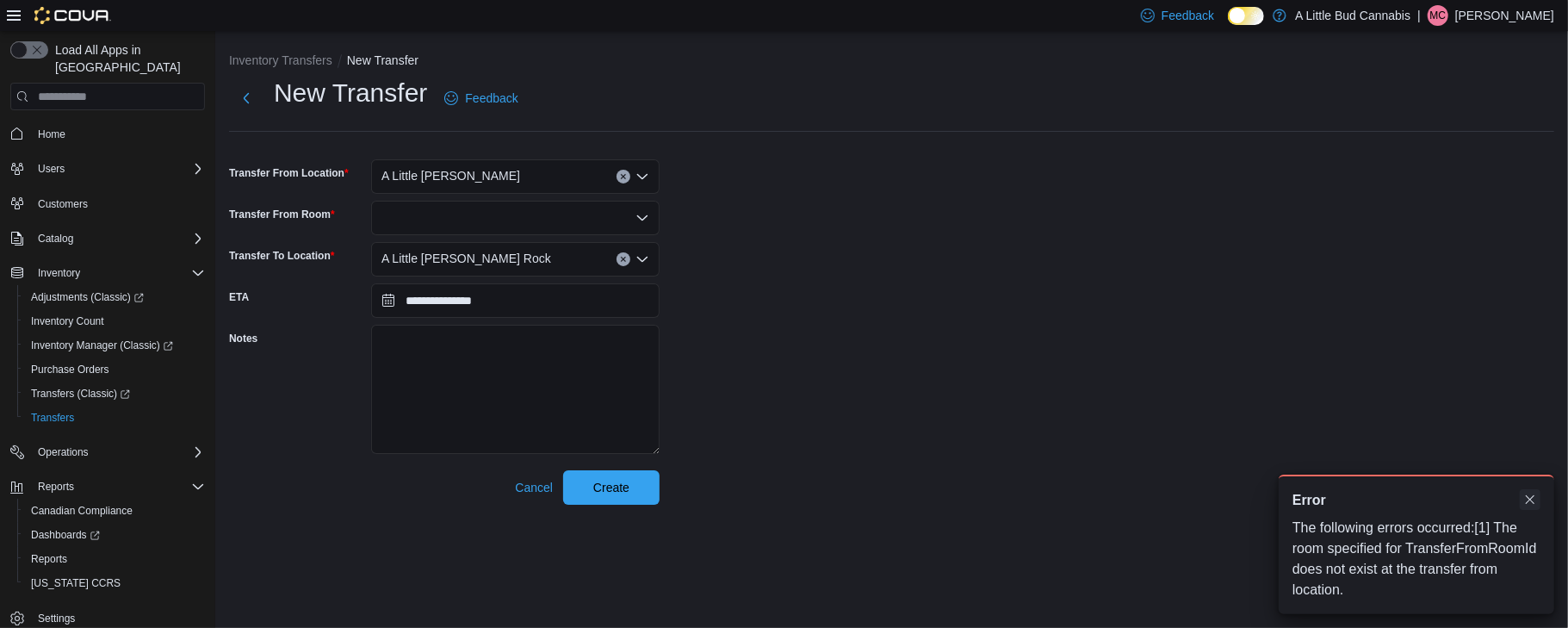
click at [1533, 497] on button "Dismiss toast" at bounding box center [1530, 499] width 20 height 20
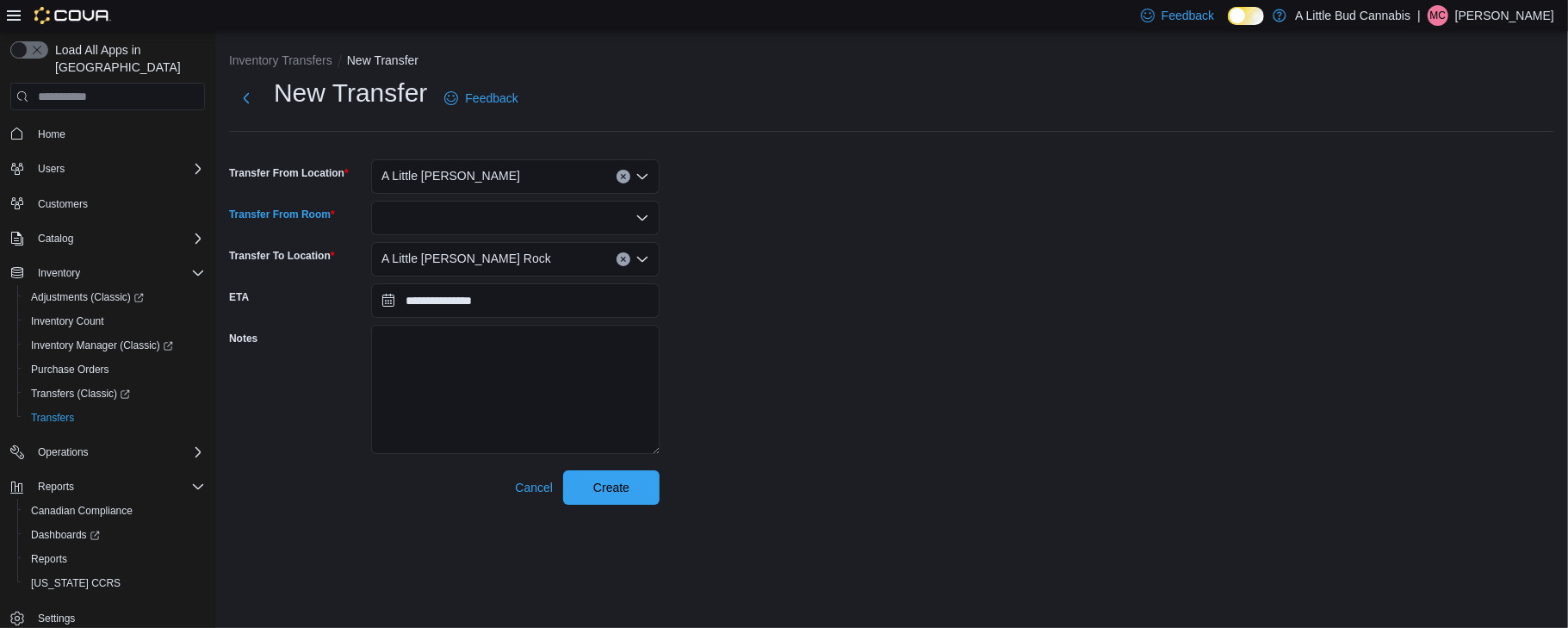
click at [627, 221] on div at bounding box center [515, 217] width 288 height 34
click at [520, 250] on span "Fulfillment" at bounding box center [526, 247] width 247 height 17
click at [608, 486] on span "Create" at bounding box center [610, 486] width 36 height 17
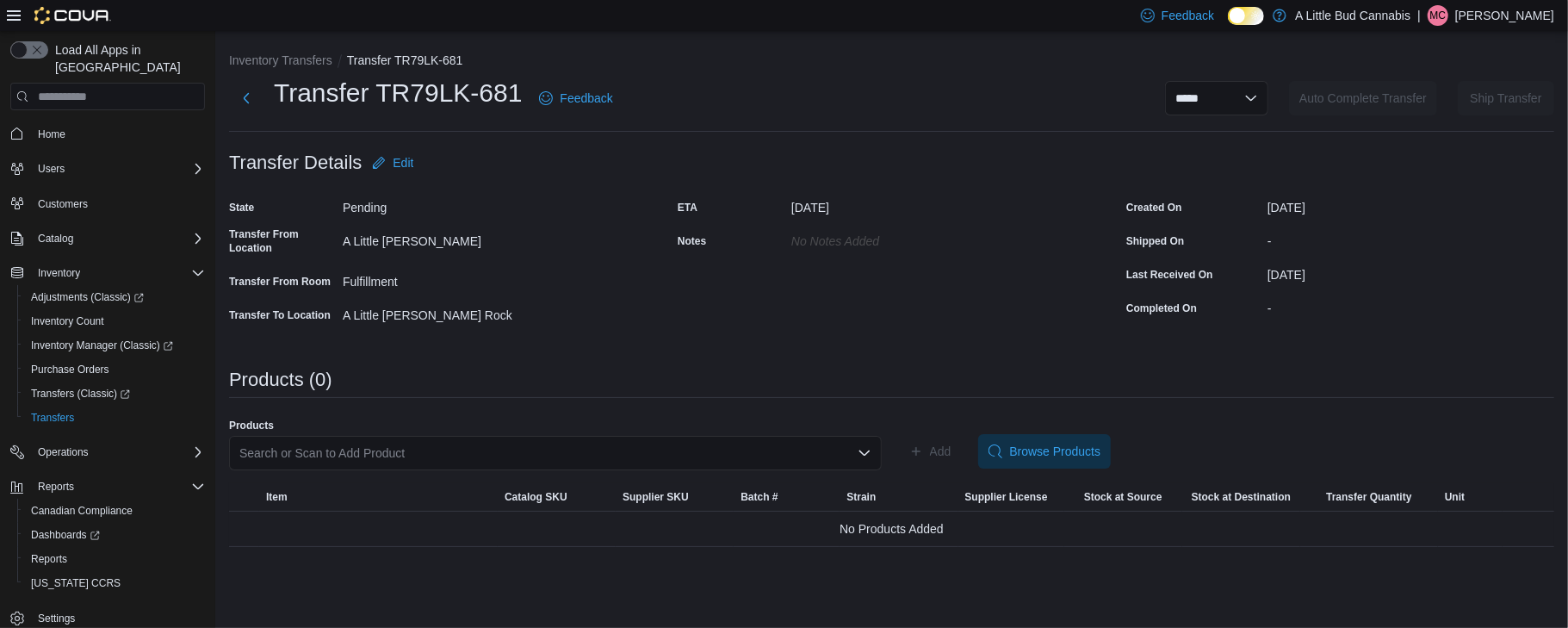
click at [324, 446] on div "Search or Scan to Add Product" at bounding box center [555, 452] width 653 height 34
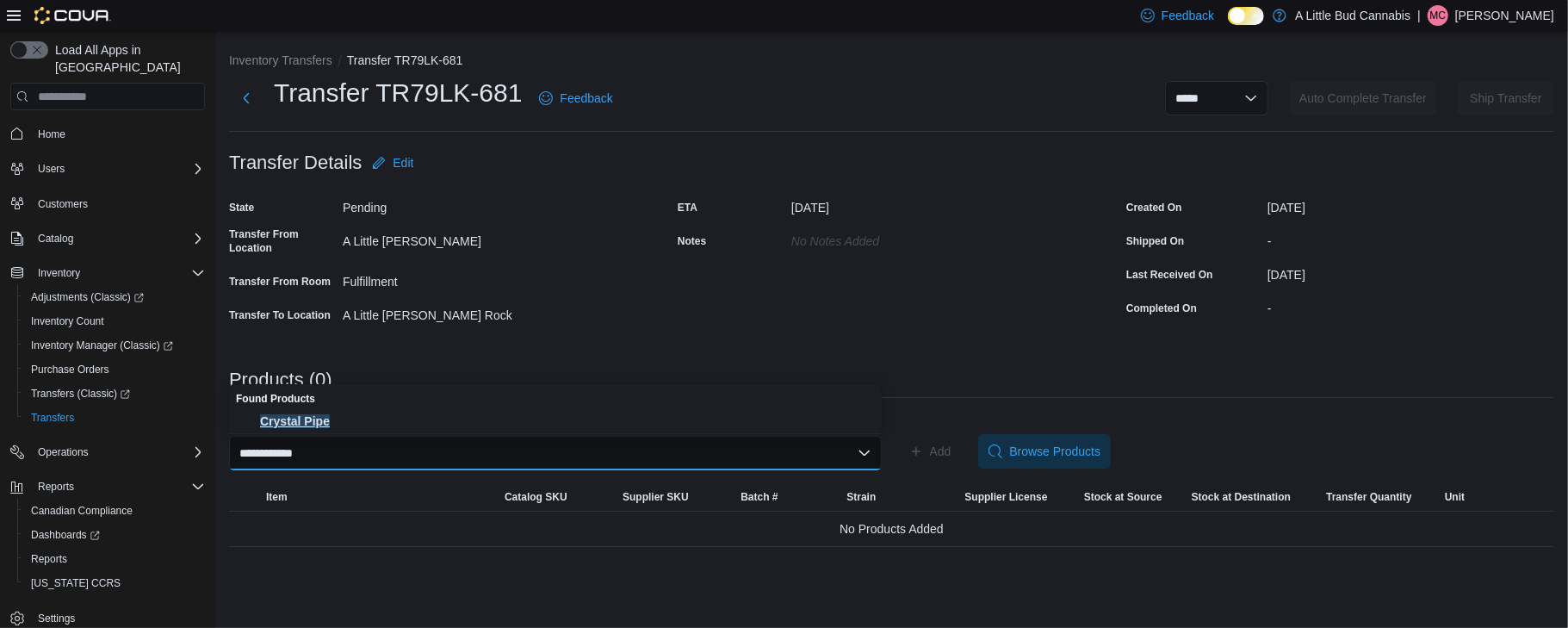
type input "**********"
click at [310, 422] on span "Crystal Pipe" at bounding box center [565, 421] width 611 height 17
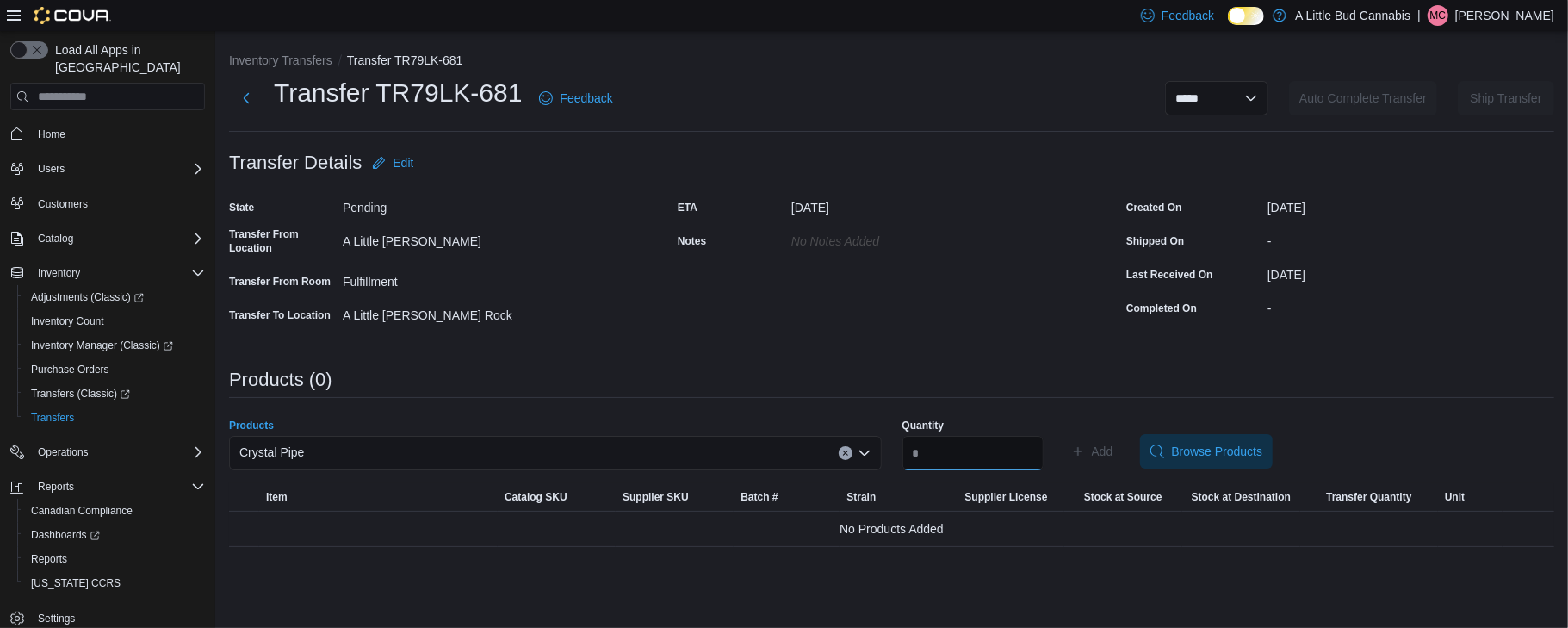
click at [920, 452] on input "Quantity" at bounding box center [972, 452] width 141 height 34
type input "*"
click at [1094, 441] on span "Add" at bounding box center [1093, 450] width 42 height 34
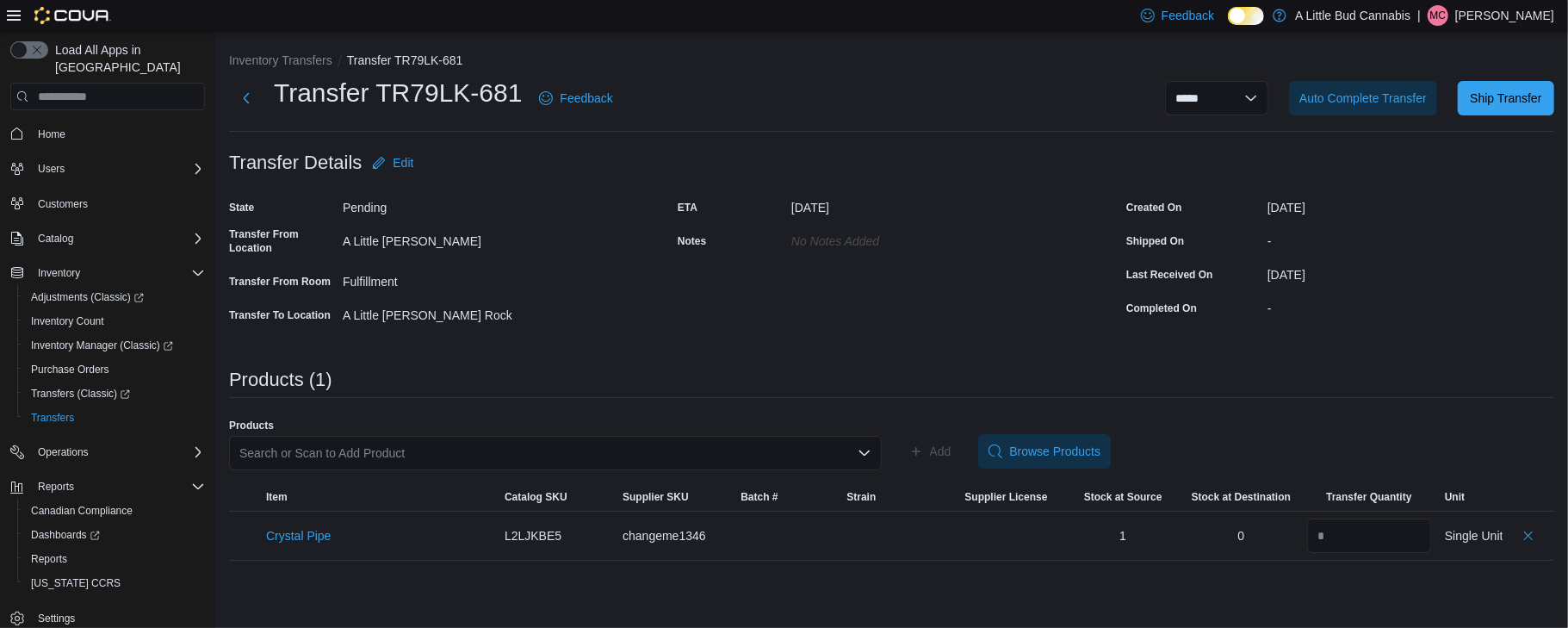
click at [689, 438] on div "Search or Scan to Add Product" at bounding box center [555, 452] width 653 height 34
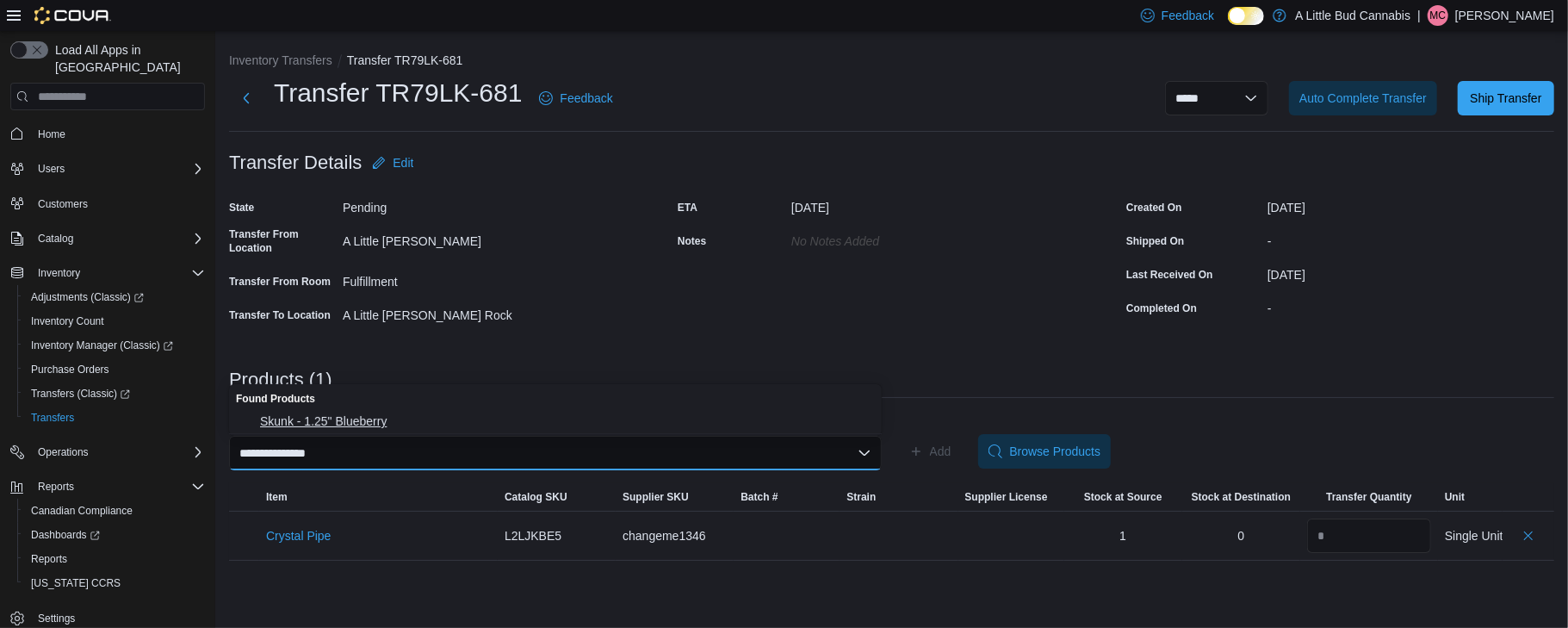
type input "**********"
click at [436, 410] on button "Skunk - 1.25" Blueberry" at bounding box center [555, 421] width 653 height 25
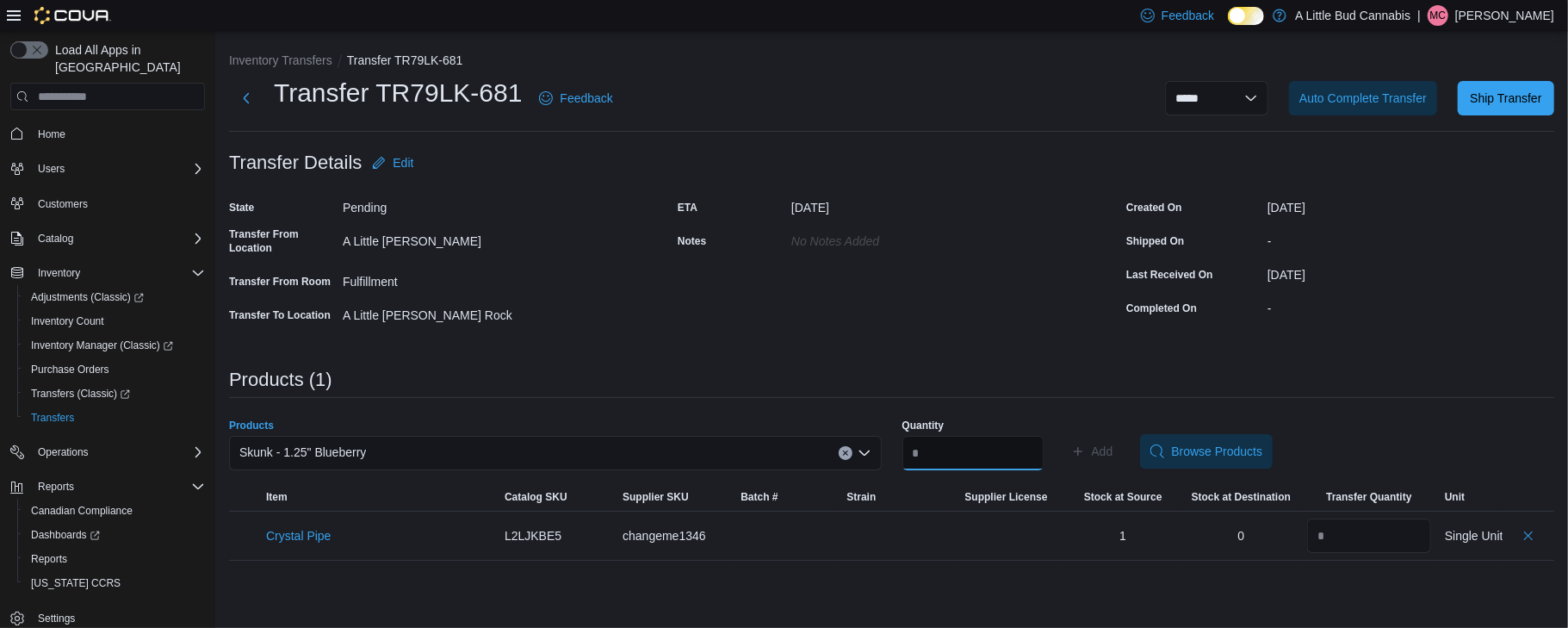
click at [1007, 462] on input "Quantity" at bounding box center [972, 452] width 141 height 34
type input "**"
click at [1113, 446] on span "Add" at bounding box center [1102, 451] width 21 height 17
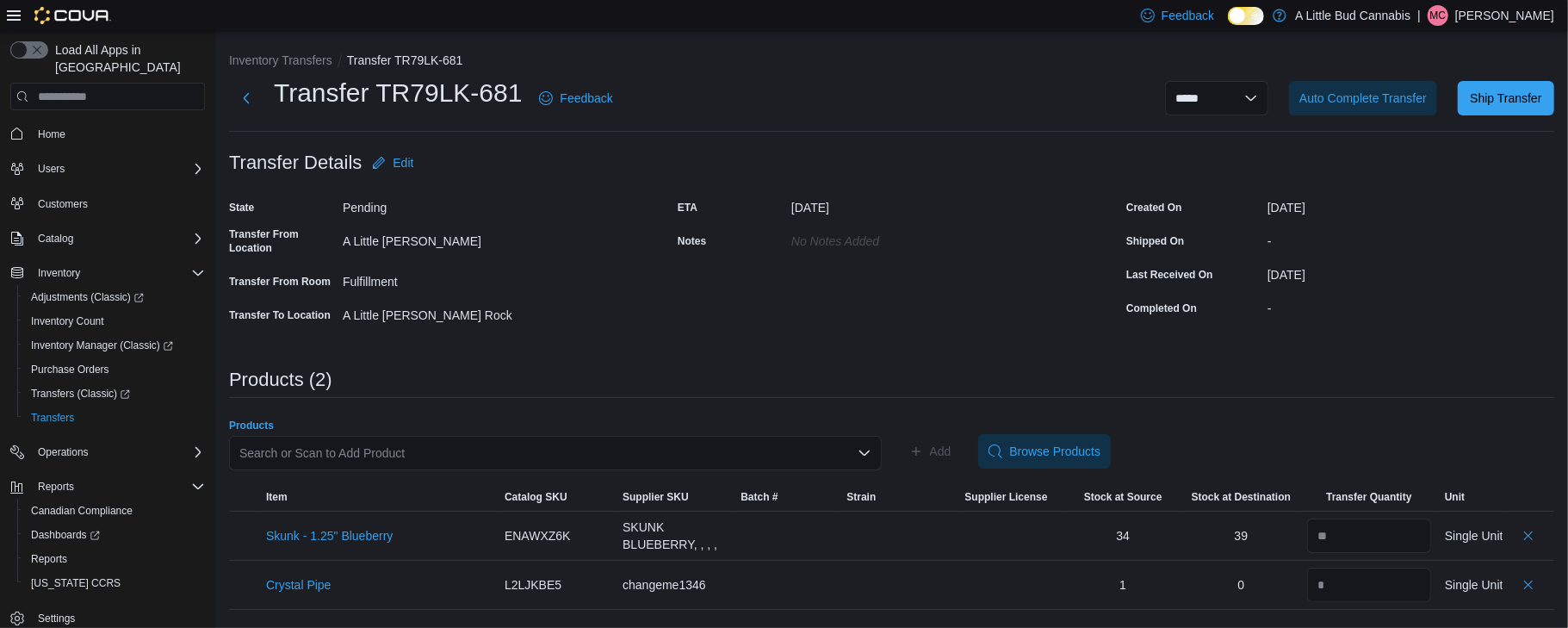
click at [683, 457] on div "Search or Scan to Add Product" at bounding box center [555, 452] width 653 height 34
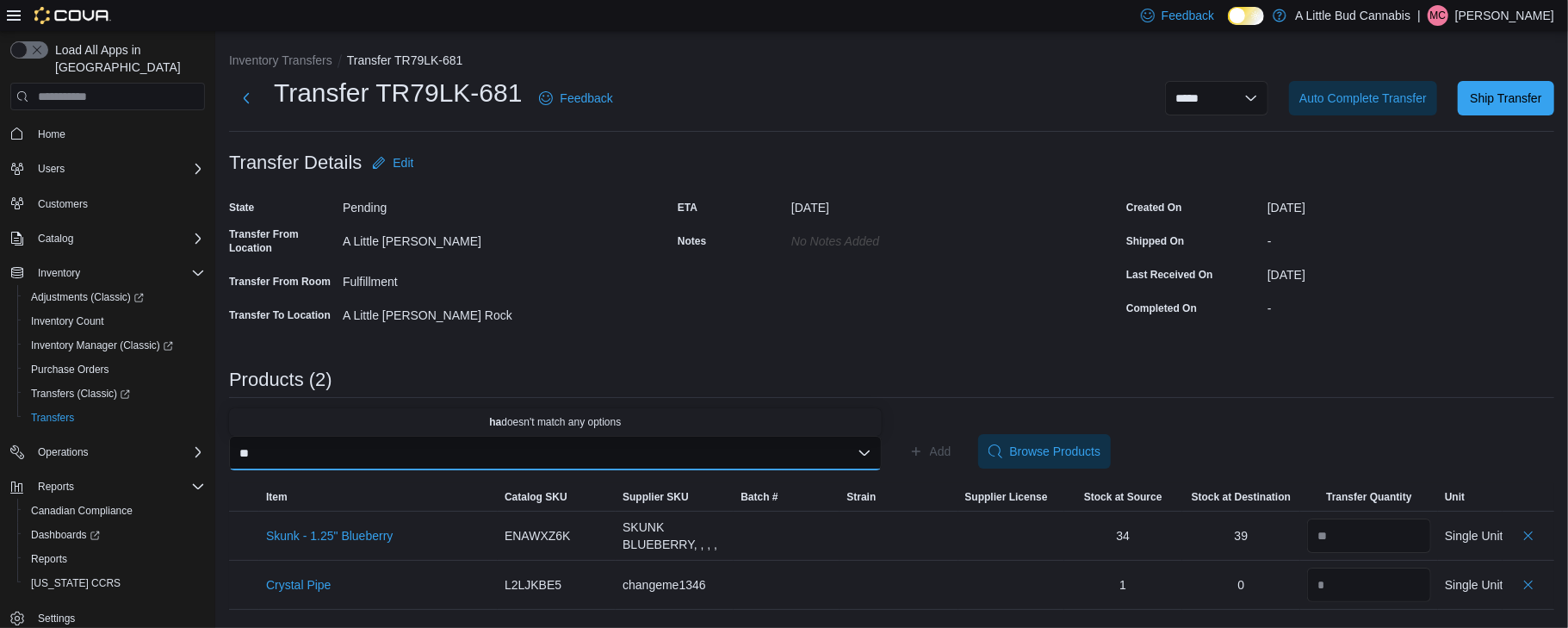
type input "*"
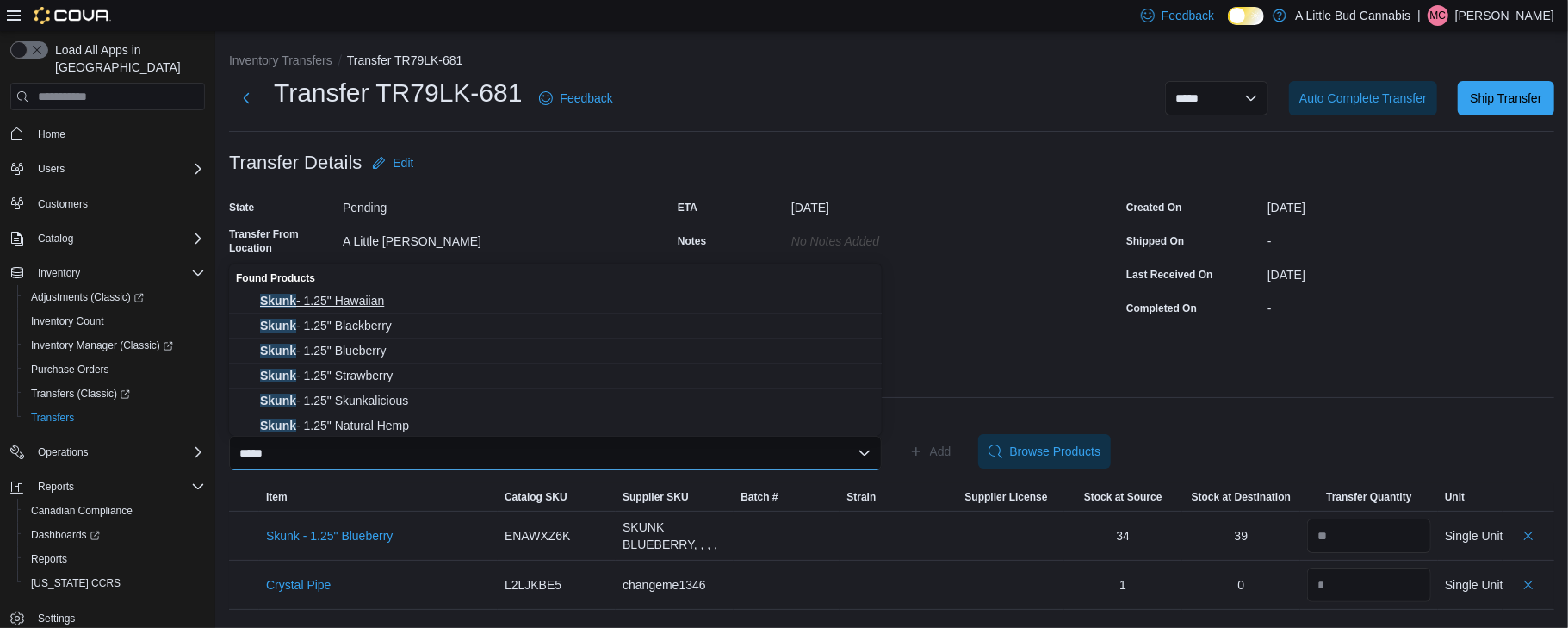
type input "*****"
click at [435, 290] on button "Skunk - 1.25" Hawaiian" at bounding box center [555, 300] width 653 height 25
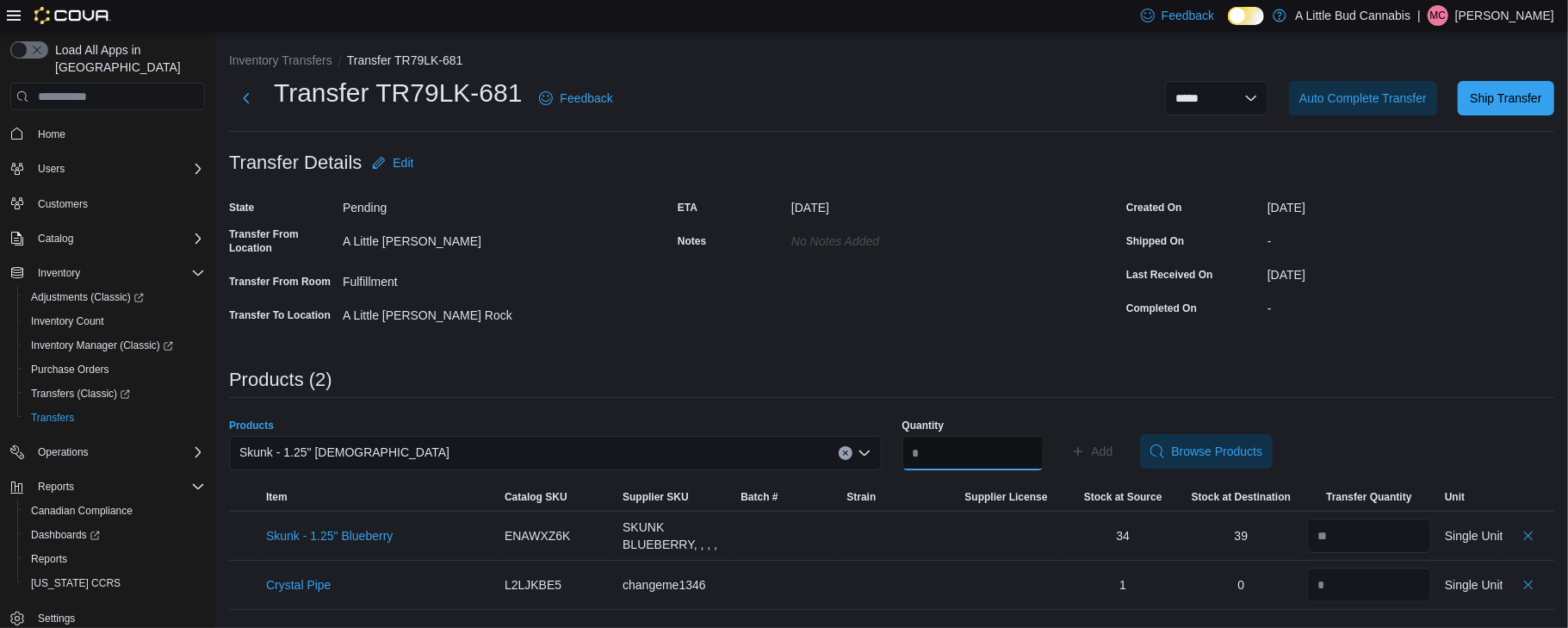
click at [928, 453] on input "Quantity" at bounding box center [972, 452] width 141 height 34
type input "**"
click at [1113, 446] on span "Add" at bounding box center [1102, 451] width 21 height 17
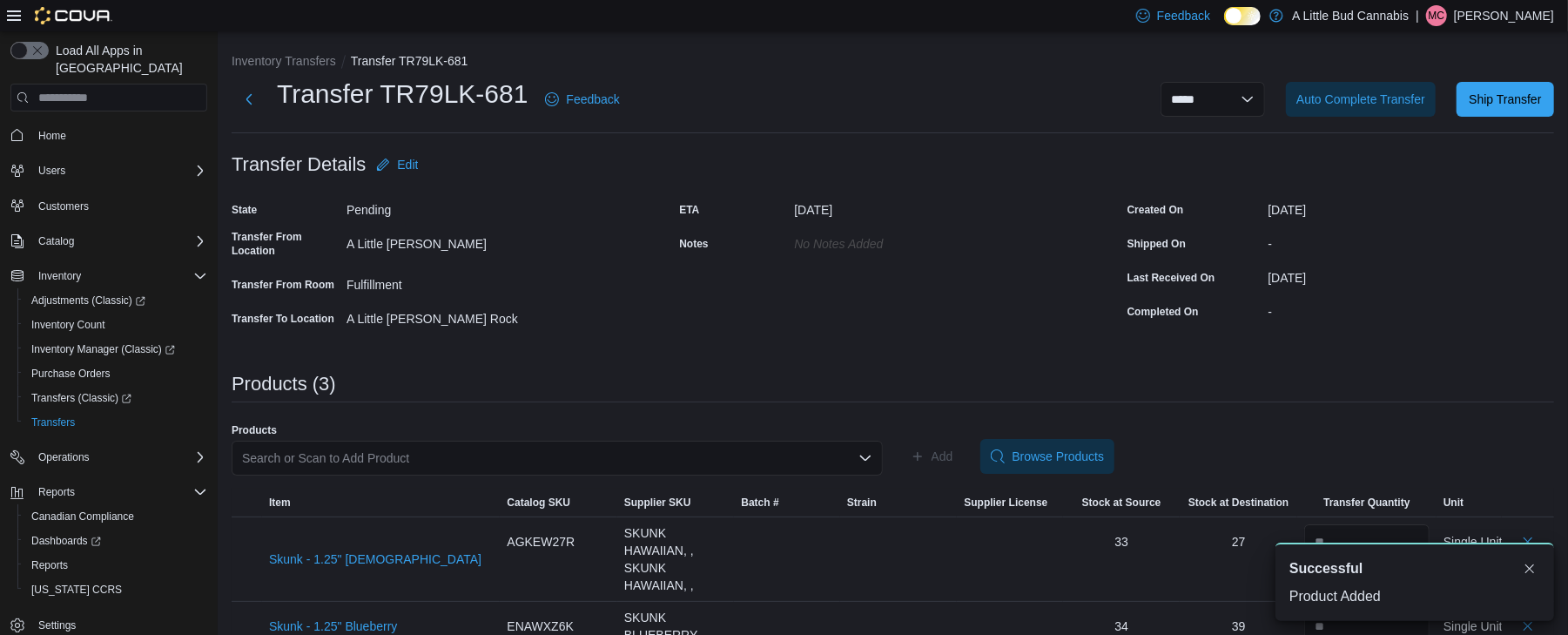
click at [386, 456] on div "Search or Scan to Add Product" at bounding box center [558, 457] width 652 height 34
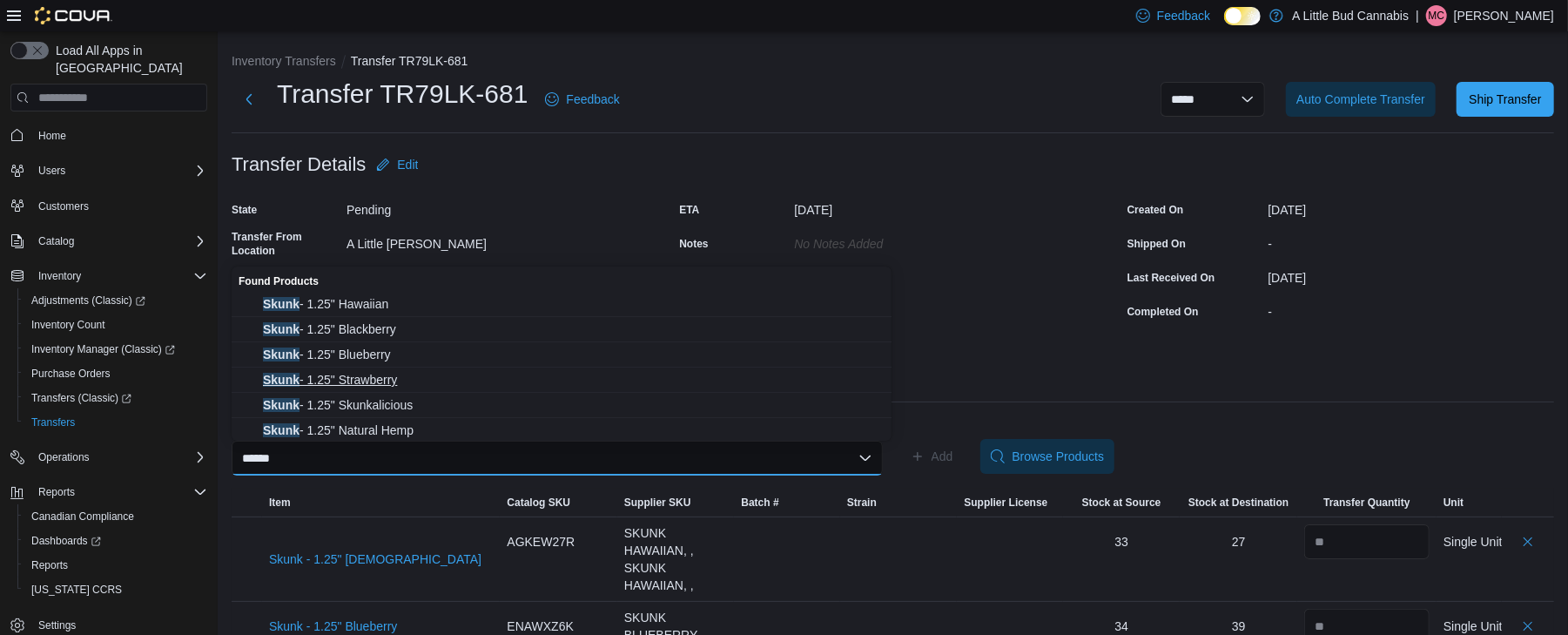
type input "*****"
click at [394, 378] on span "Skunk - 1.25" Strawberry" at bounding box center [572, 379] width 618 height 18
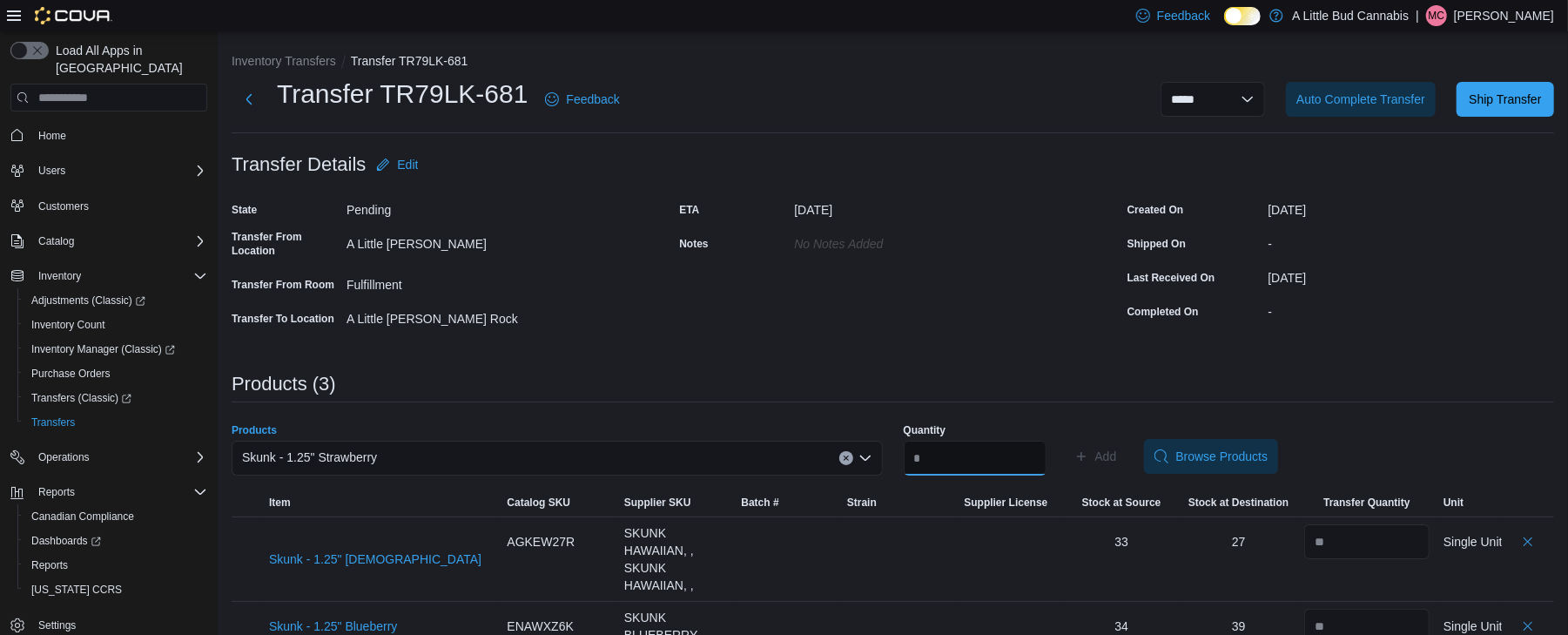
click at [939, 461] on input "Quantity" at bounding box center [975, 457] width 142 height 34
type input "**"
click at [1115, 446] on span "Add" at bounding box center [1096, 455] width 43 height 34
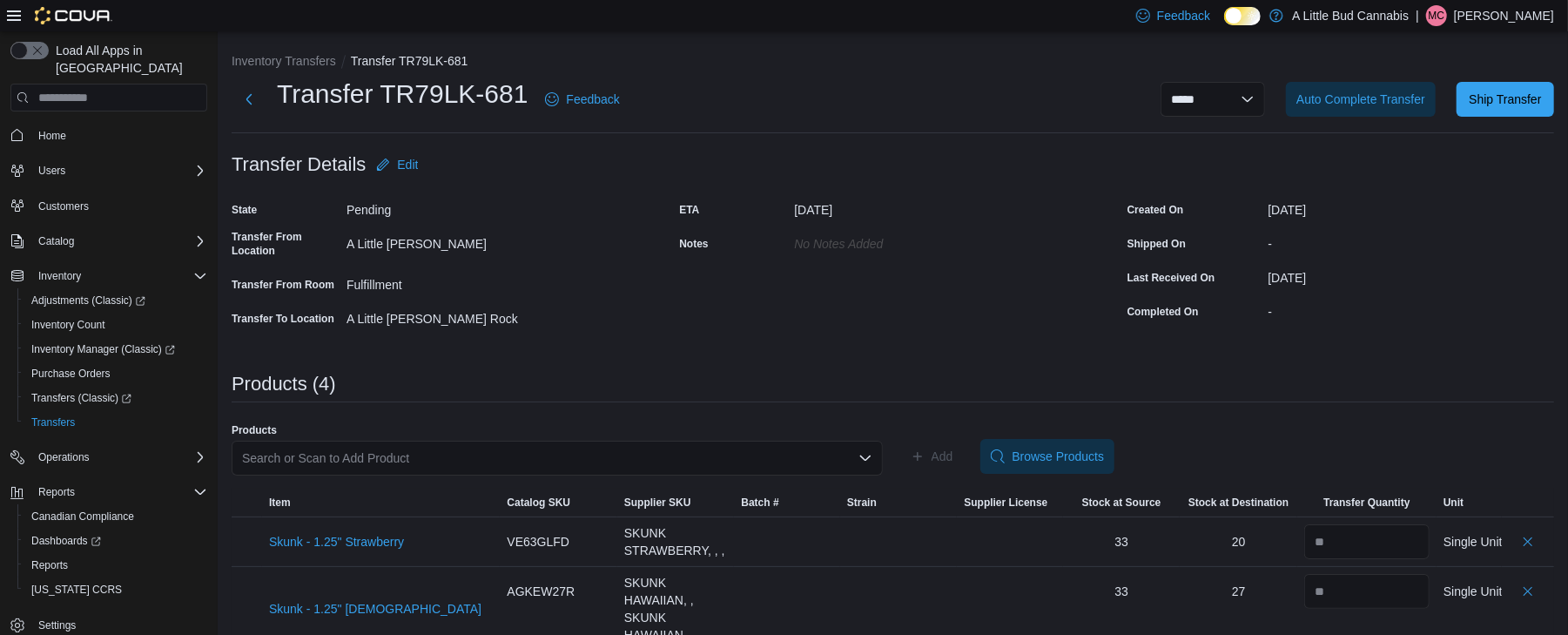
click at [414, 442] on div "Search or Scan to Add Product" at bounding box center [558, 457] width 652 height 34
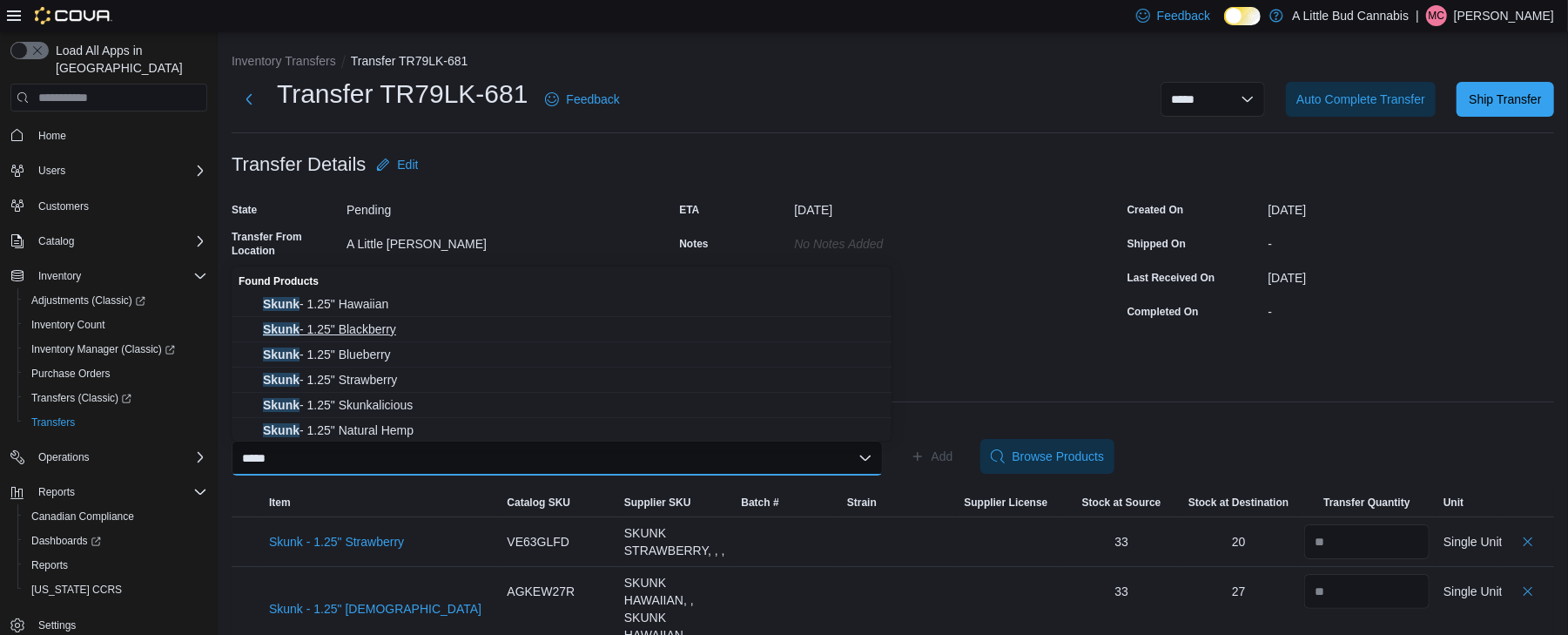
type input "*****"
click at [426, 331] on span "Skunk - 1.25" Blackberry" at bounding box center [572, 329] width 618 height 18
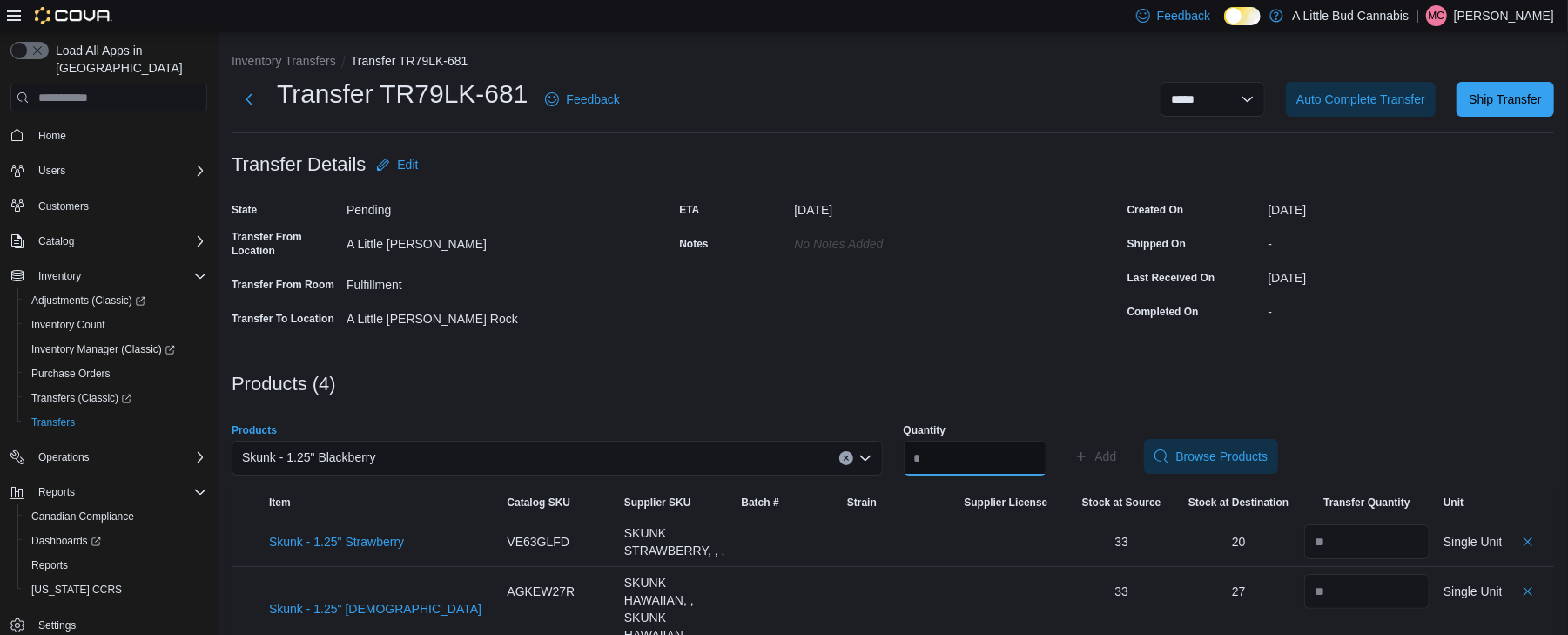
click at [926, 450] on input "Quantity" at bounding box center [975, 457] width 142 height 34
type input "**"
click at [1117, 462] on span "Add" at bounding box center [1106, 456] width 21 height 18
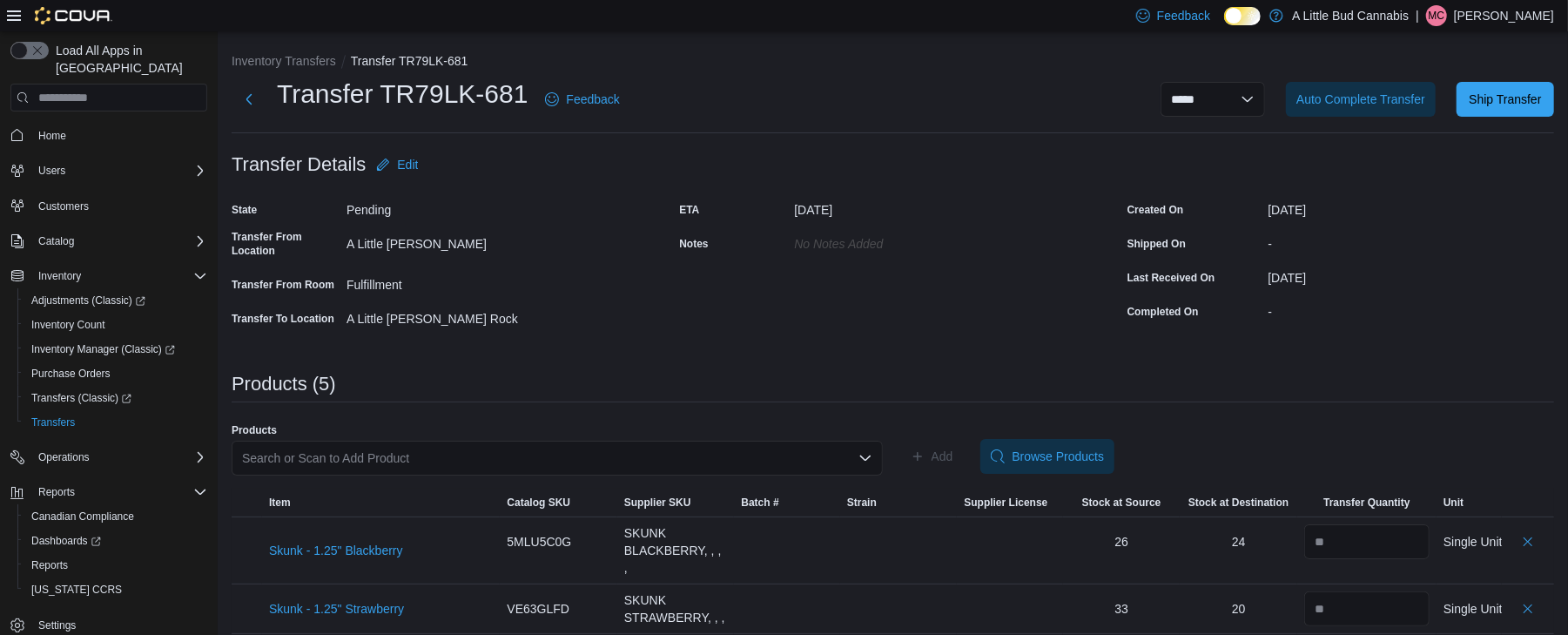
scroll to position [182, 0]
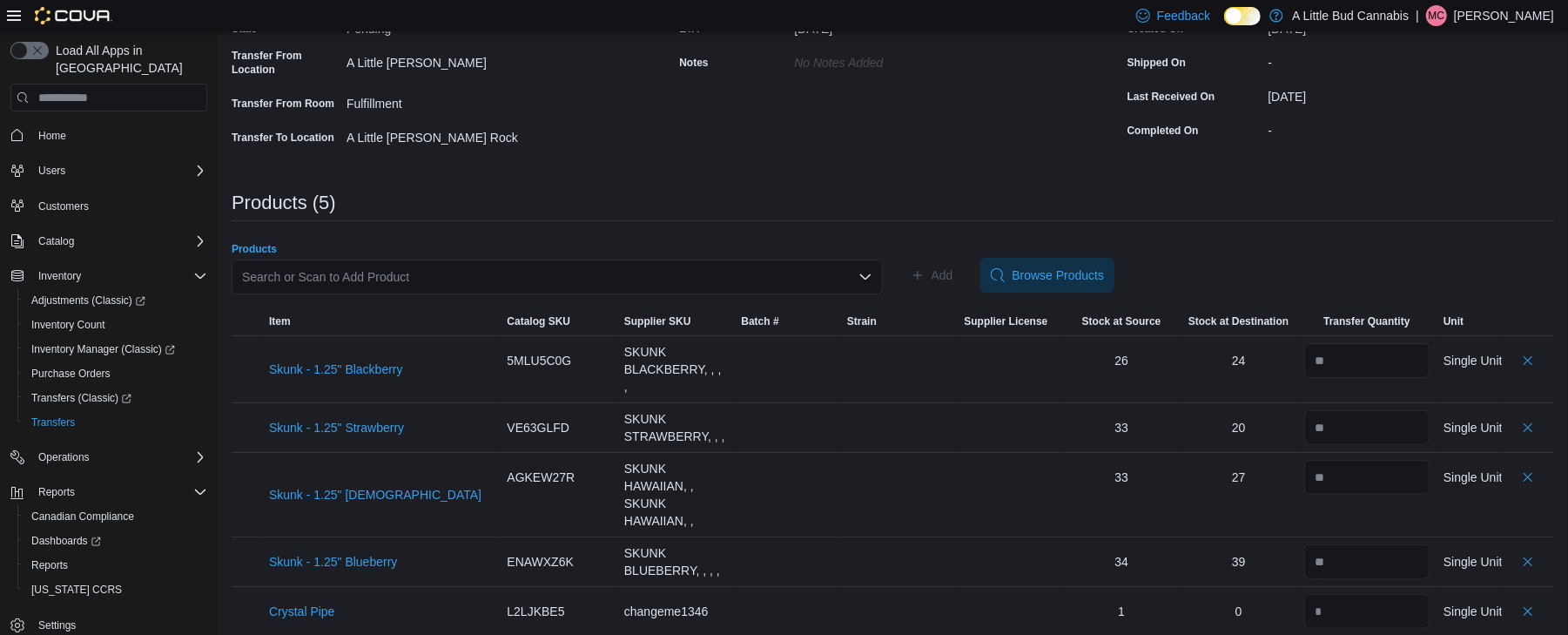
click at [526, 280] on div "Search or Scan to Add Product" at bounding box center [558, 277] width 652 height 34
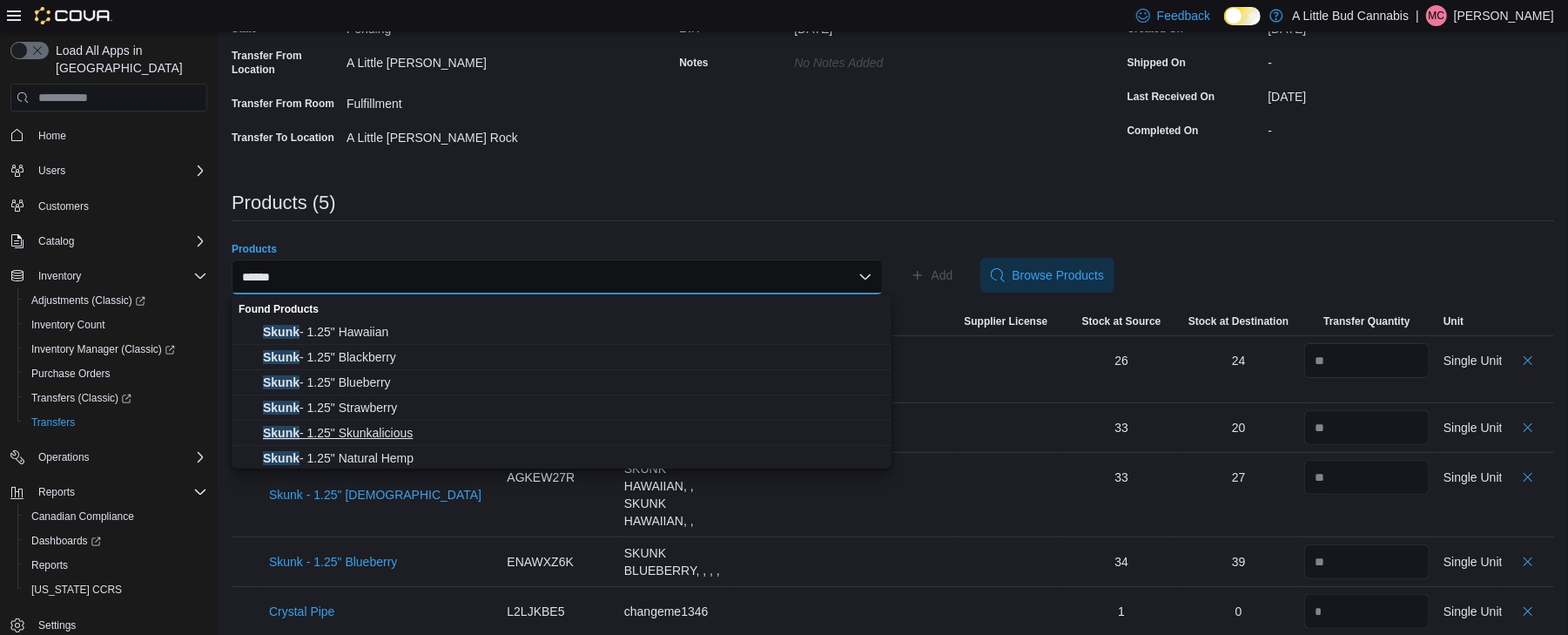
type input "*****"
click at [457, 423] on button "Skunk - 1.25" Skunkalicious" at bounding box center [561, 433] width 660 height 25
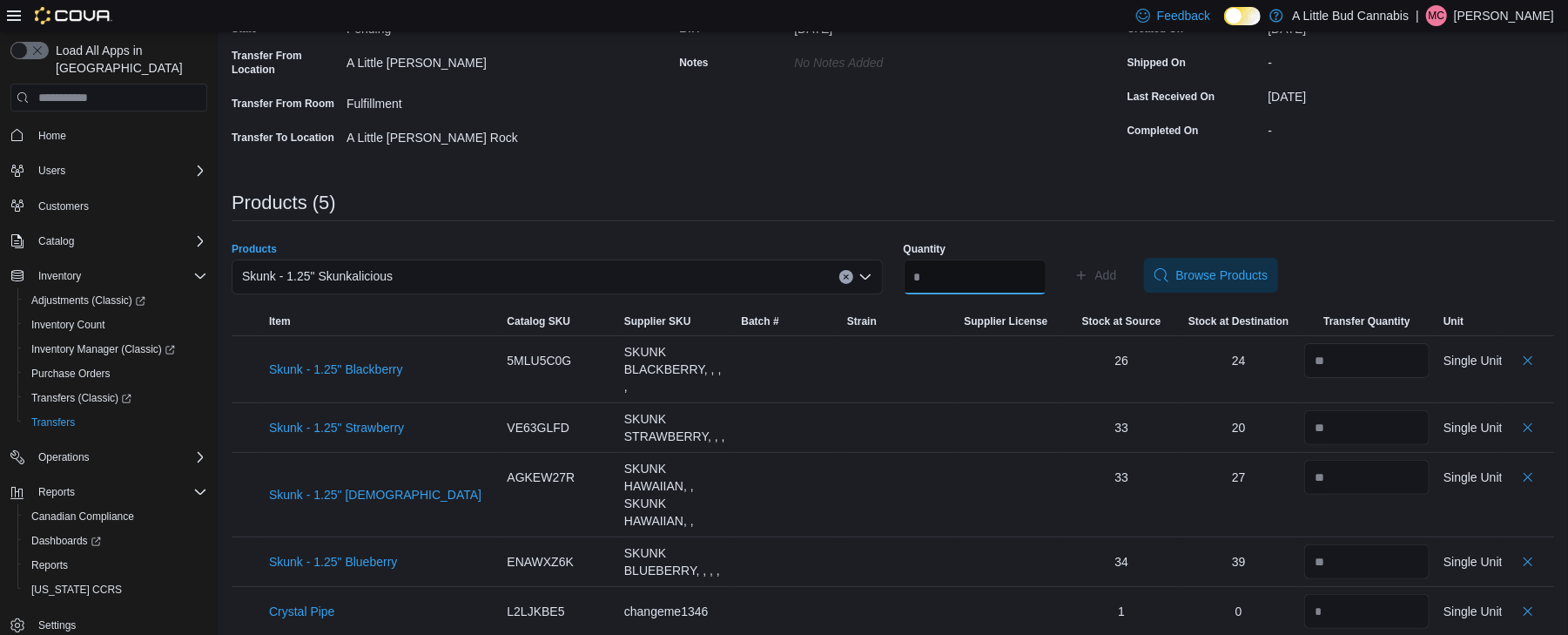
click at [954, 276] on input "Quantity" at bounding box center [975, 277] width 142 height 34
type input "**"
click at [1117, 268] on span "Add" at bounding box center [1106, 275] width 21 height 18
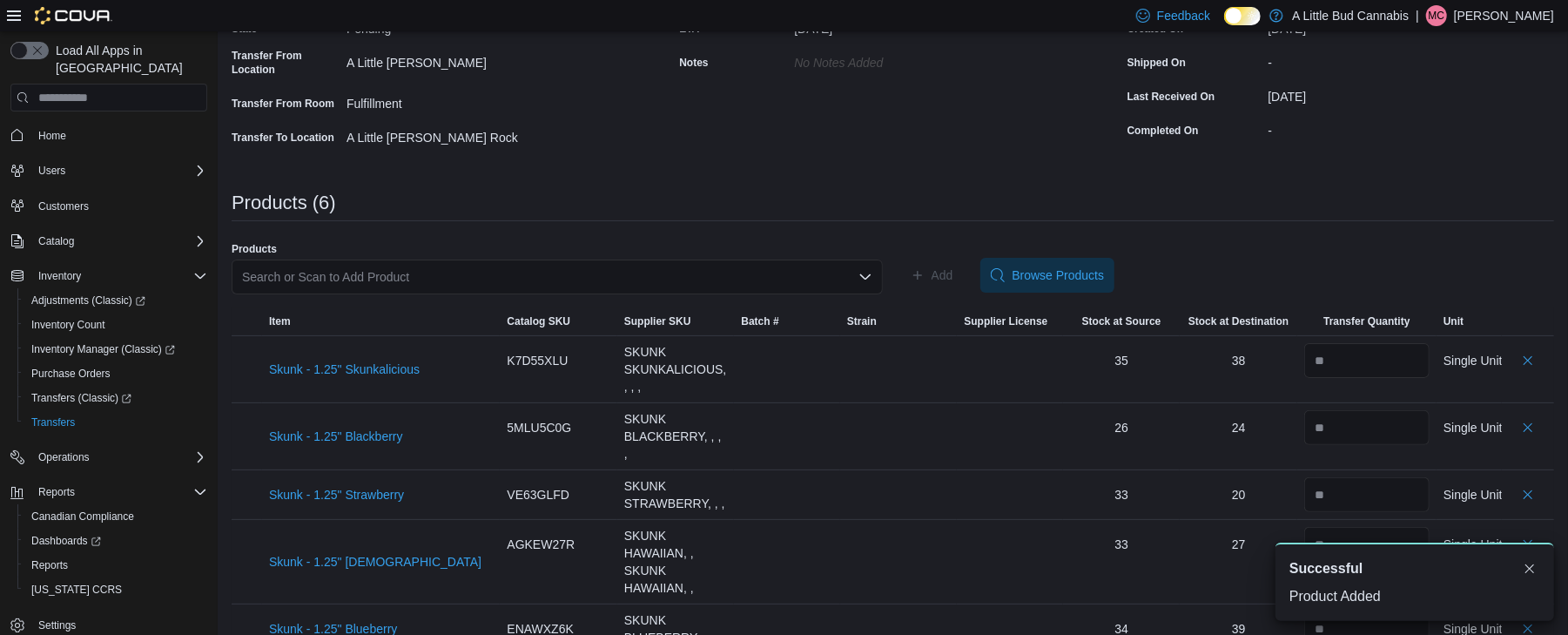
scroll to position [0, 0]
click at [453, 280] on div "Search or Scan to Add Product" at bounding box center [558, 277] width 652 height 34
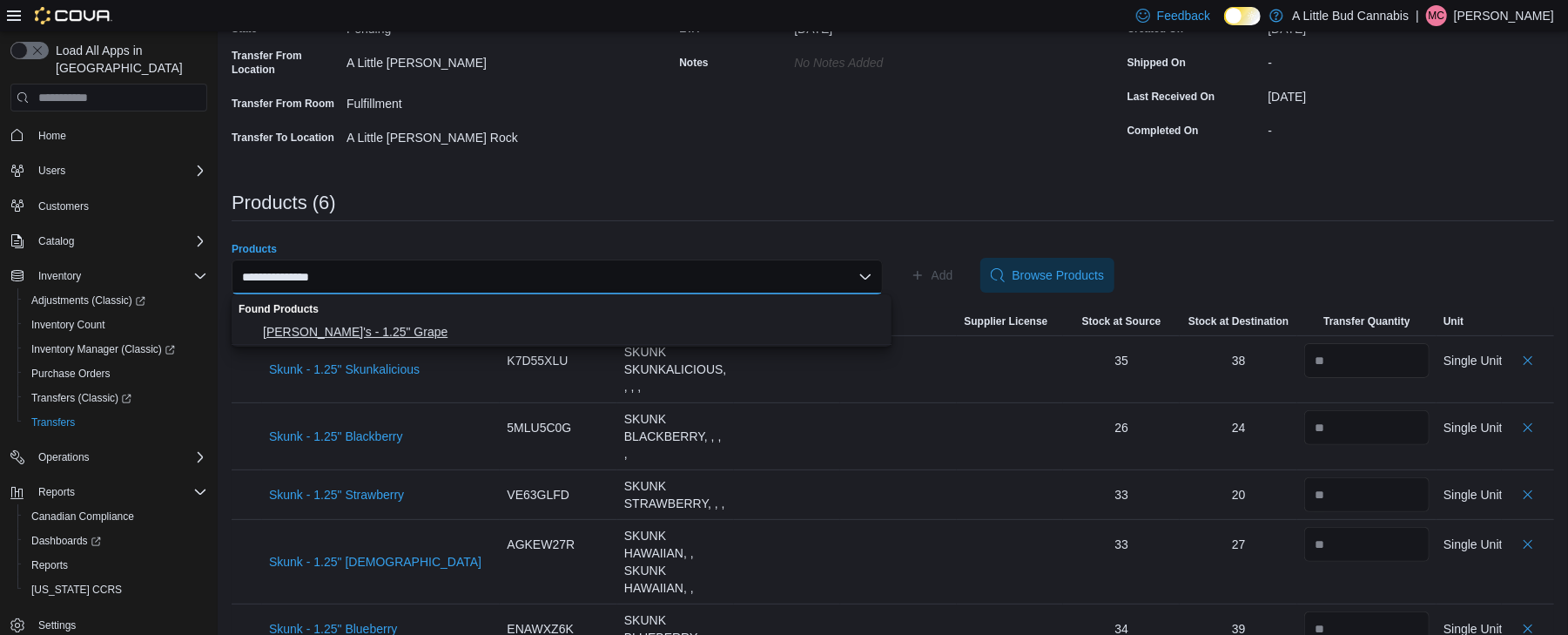
type input "**********"
click at [374, 323] on span "Juicy Jay's - 1.25" Grape" at bounding box center [572, 331] width 618 height 18
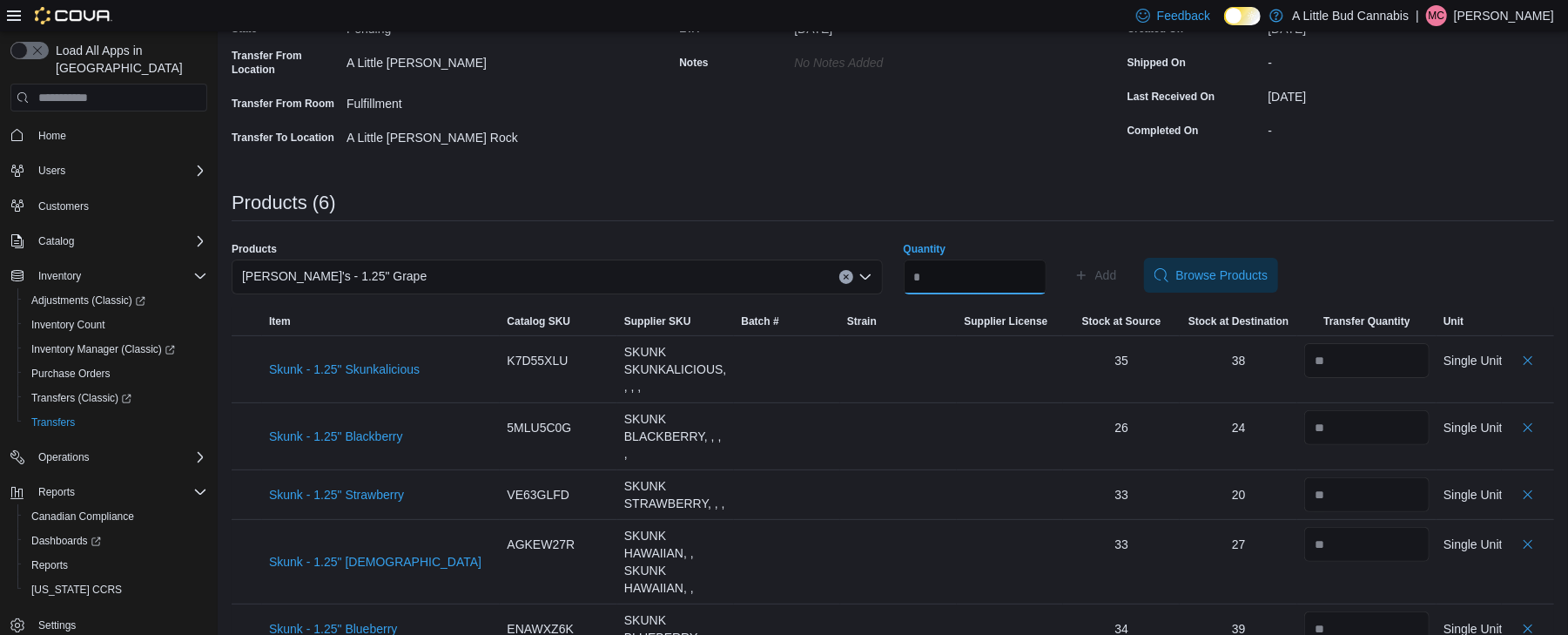
click at [1002, 264] on input "Quantity" at bounding box center [975, 277] width 142 height 34
type input "**"
click at [1117, 278] on span "Add" at bounding box center [1096, 275] width 43 height 34
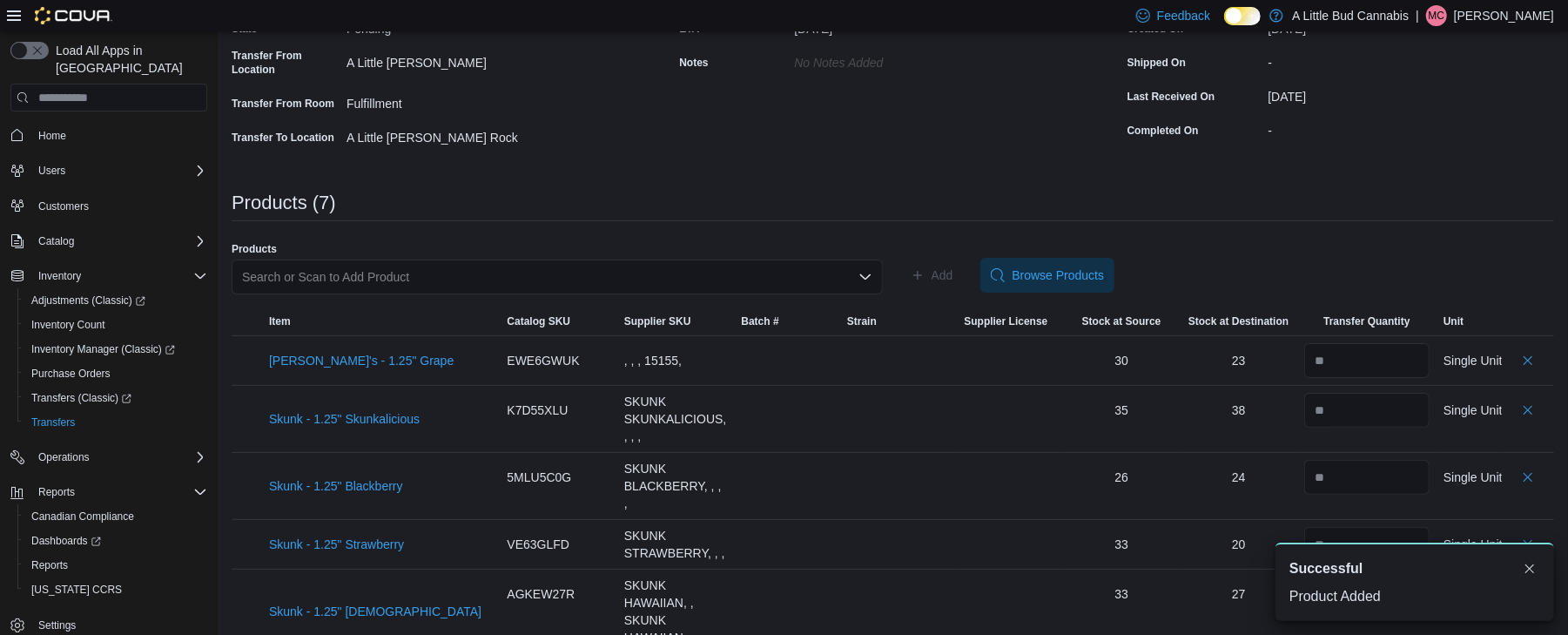
click at [566, 276] on div "Search or Scan to Add Product" at bounding box center [558, 277] width 652 height 34
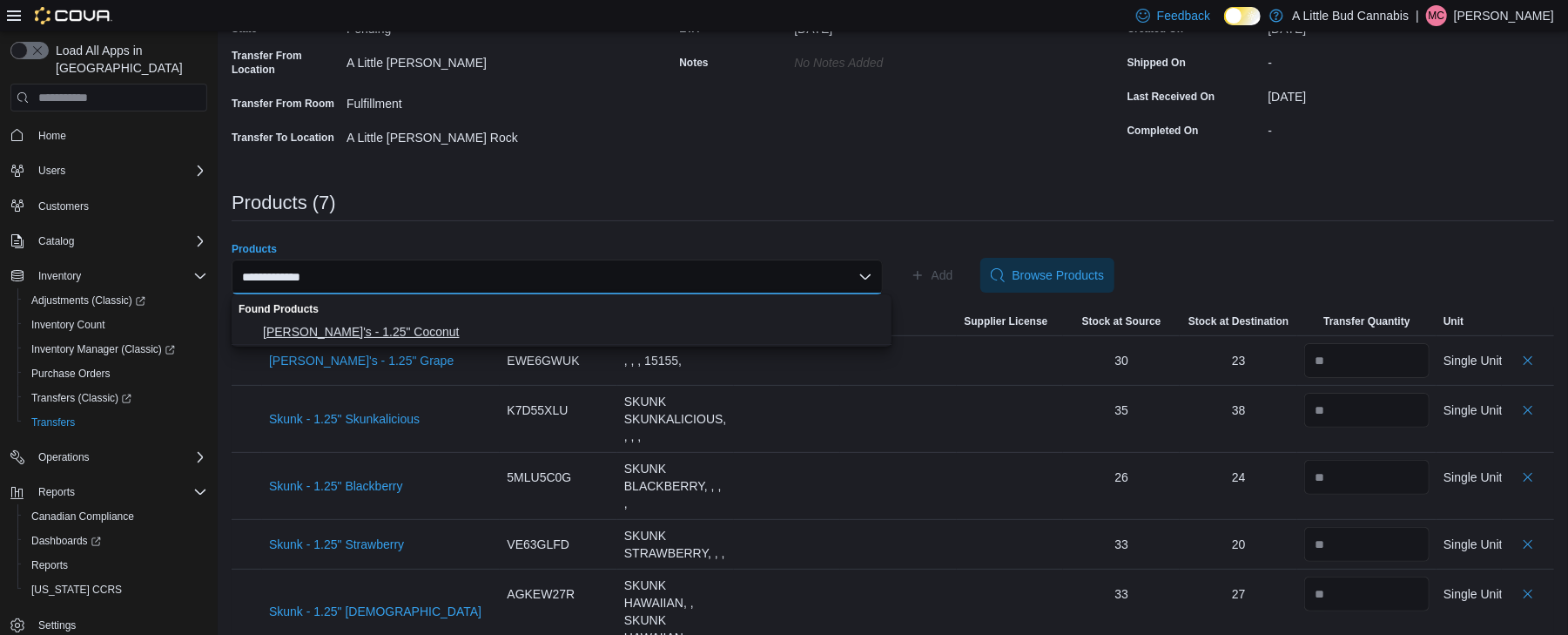
type input "**********"
click at [551, 329] on span "Juicy Jay's - 1.25" Coconut" at bounding box center [572, 331] width 618 height 18
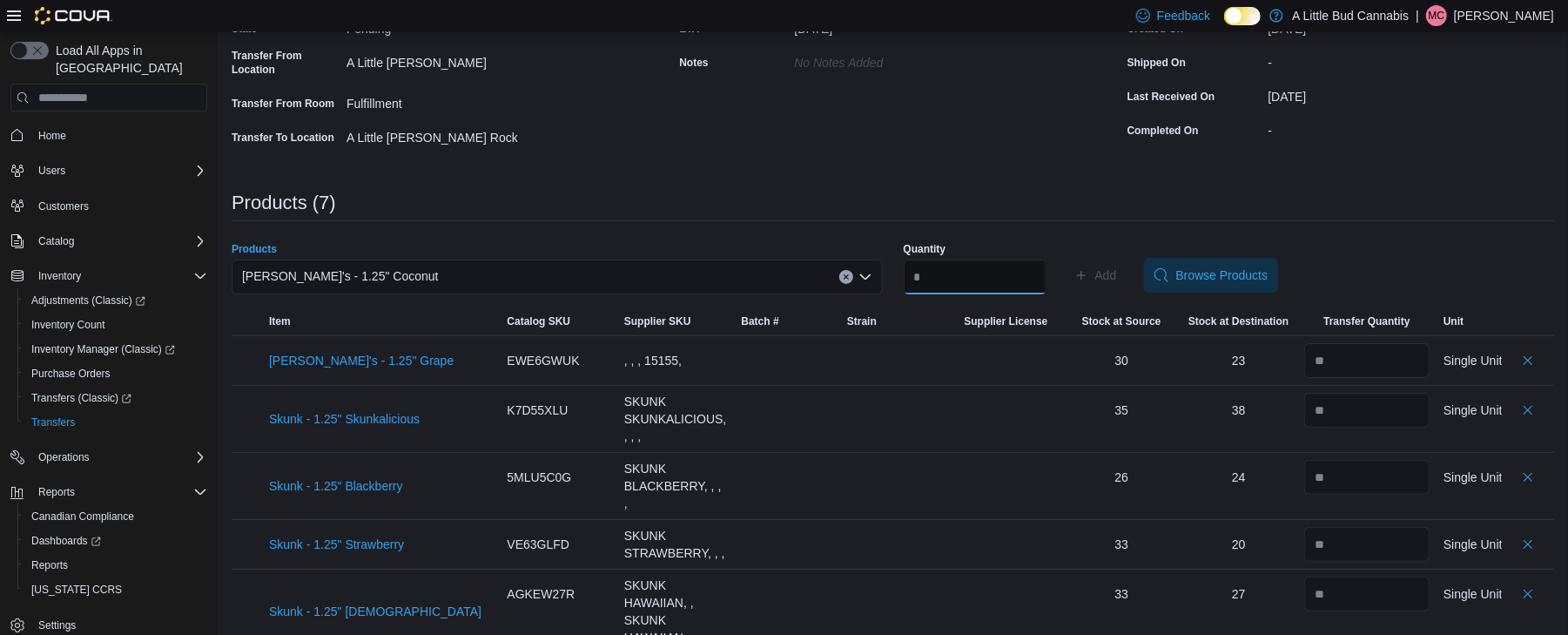
click at [958, 265] on input "Quantity" at bounding box center [975, 277] width 142 height 34
type input "**"
click at [1117, 278] on span "Add" at bounding box center [1106, 275] width 21 height 18
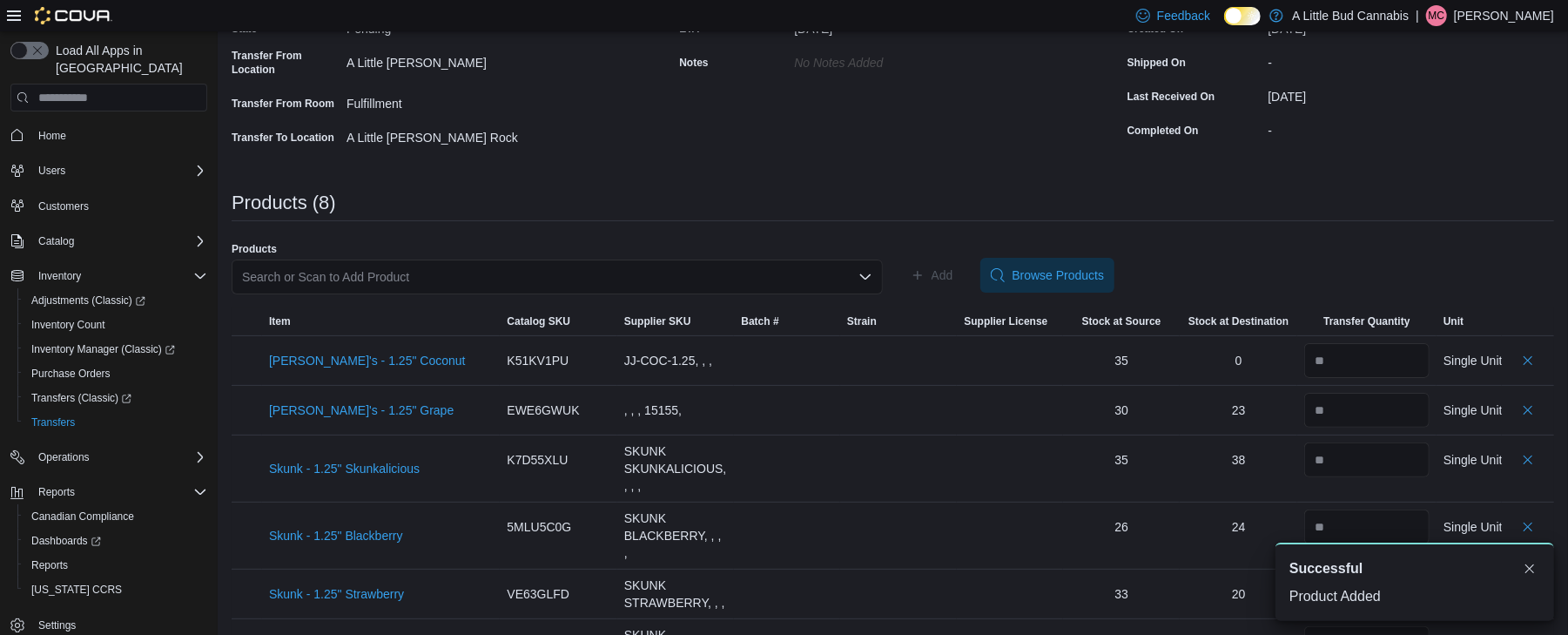
click at [561, 268] on div "Search or Scan to Add Product" at bounding box center [558, 277] width 652 height 34
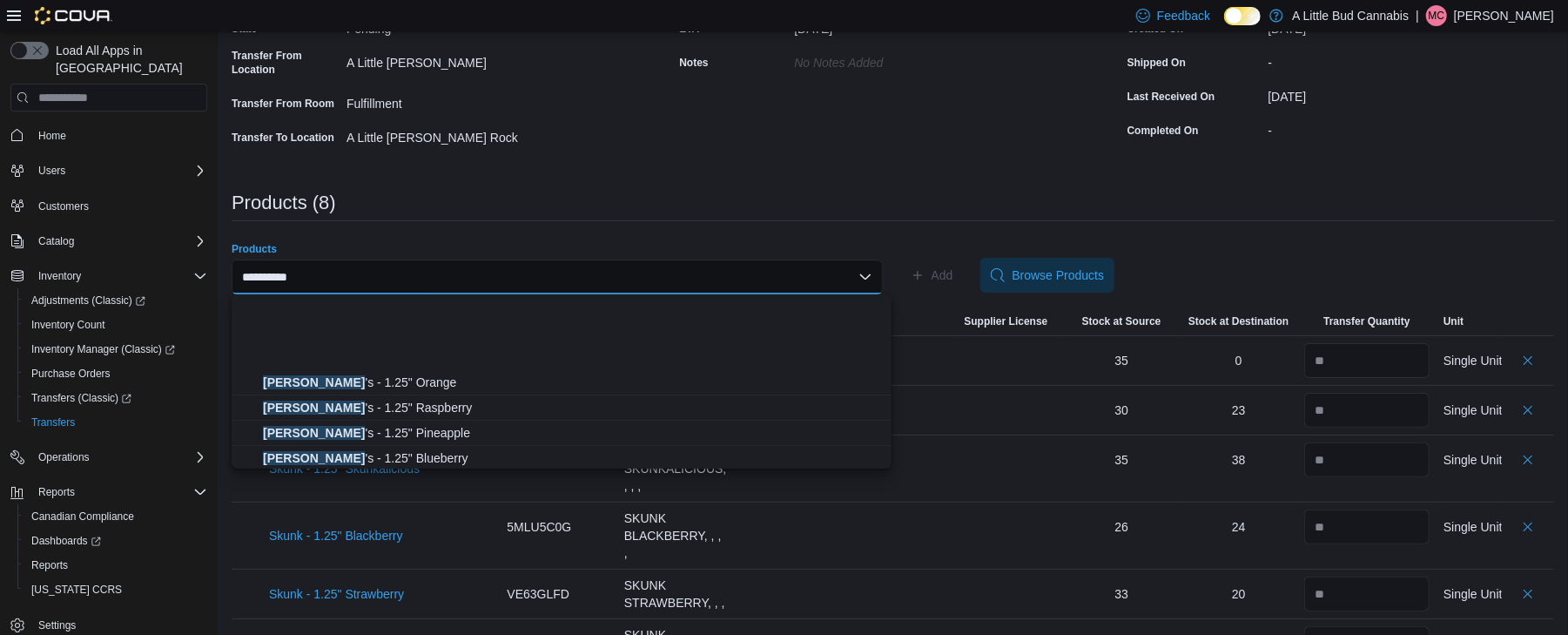
scroll to position [115, 0]
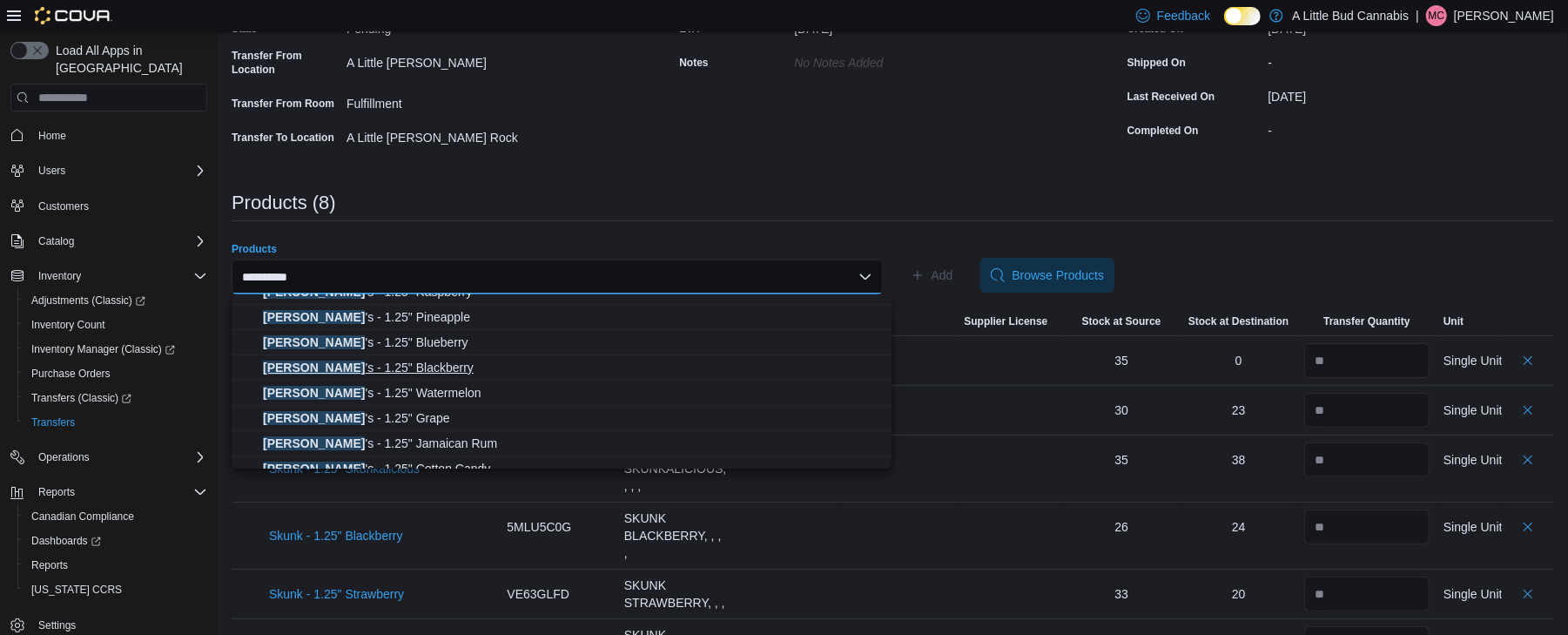
type input "*********"
click at [444, 364] on span "Juicy Jay 's - 1.25" Blackberry" at bounding box center [572, 367] width 618 height 18
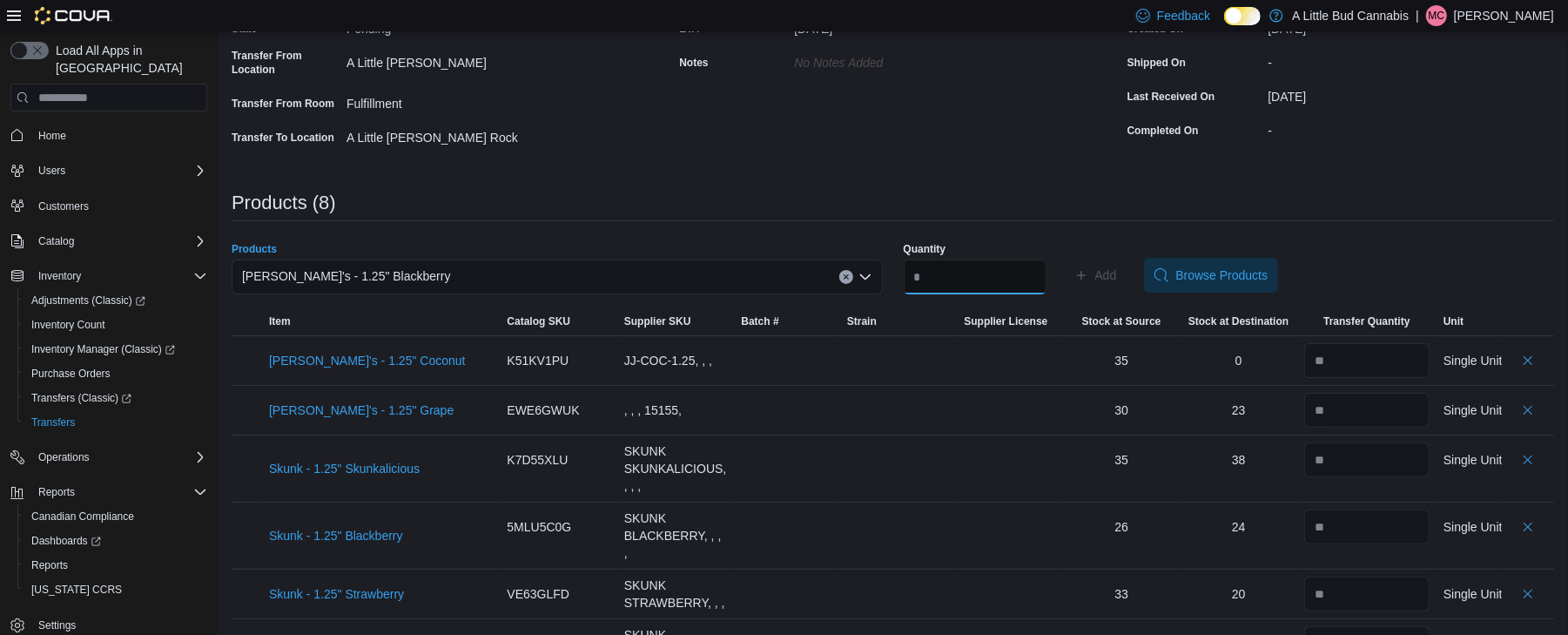
click at [994, 276] on input "Quantity" at bounding box center [975, 277] width 142 height 34
type input "*"
click at [1124, 268] on button "Add" at bounding box center [1096, 275] width 57 height 34
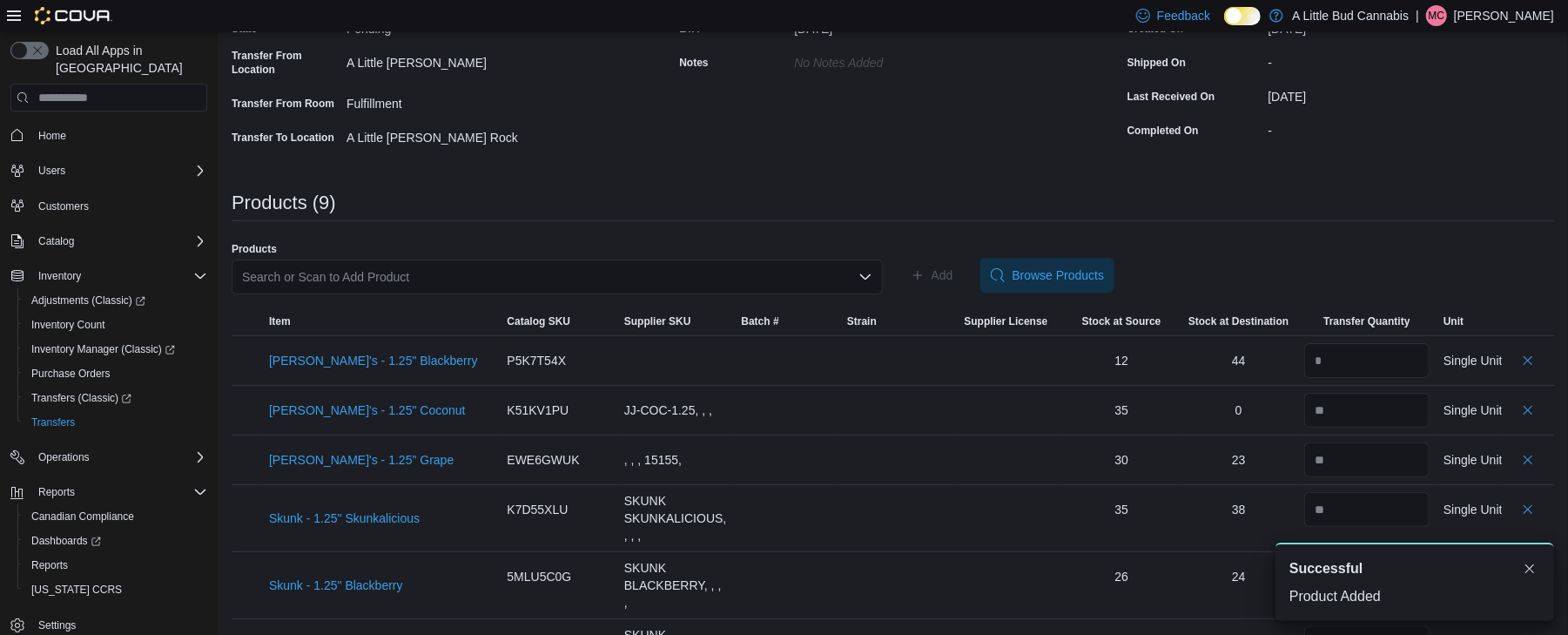
scroll to position [0, 0]
click at [781, 276] on div "Search or Scan to Add Product" at bounding box center [558, 277] width 652 height 34
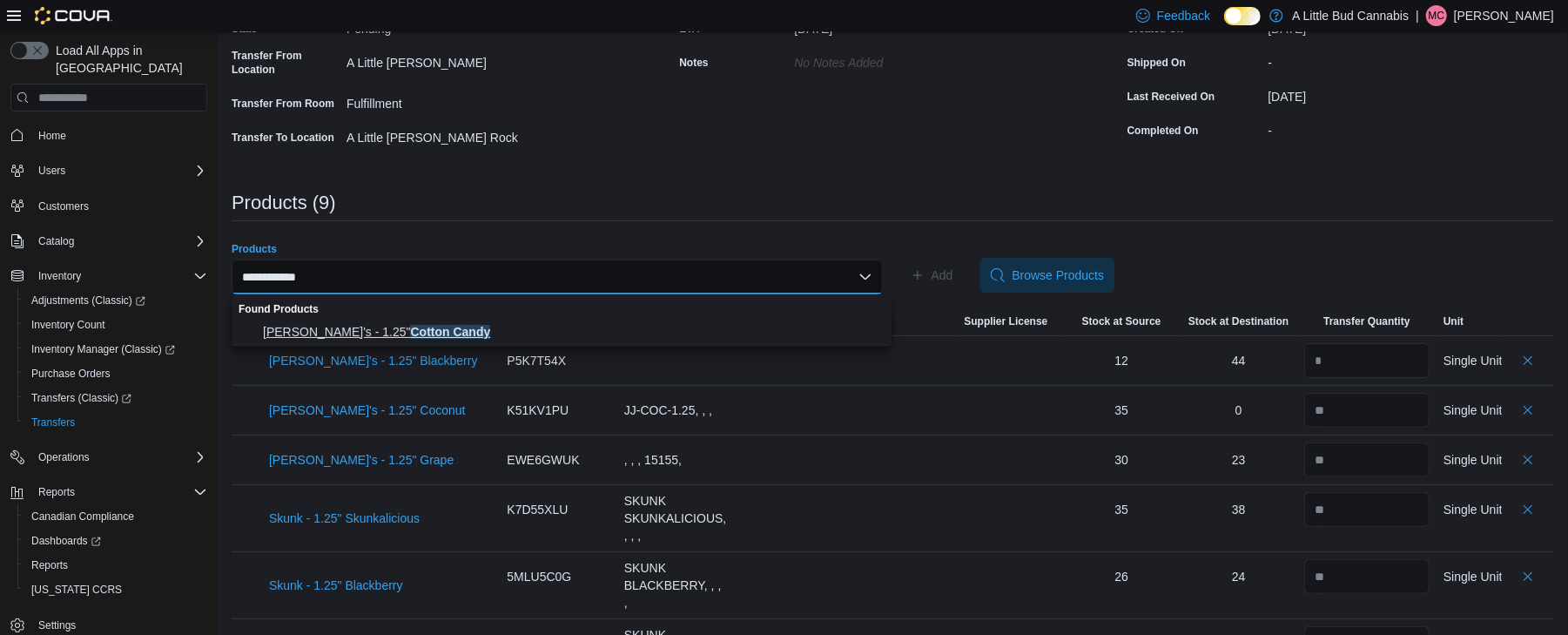
type input "**********"
click at [656, 320] on button "Juicy Jay's - 1.25" Cotton Candy" at bounding box center [561, 331] width 660 height 25
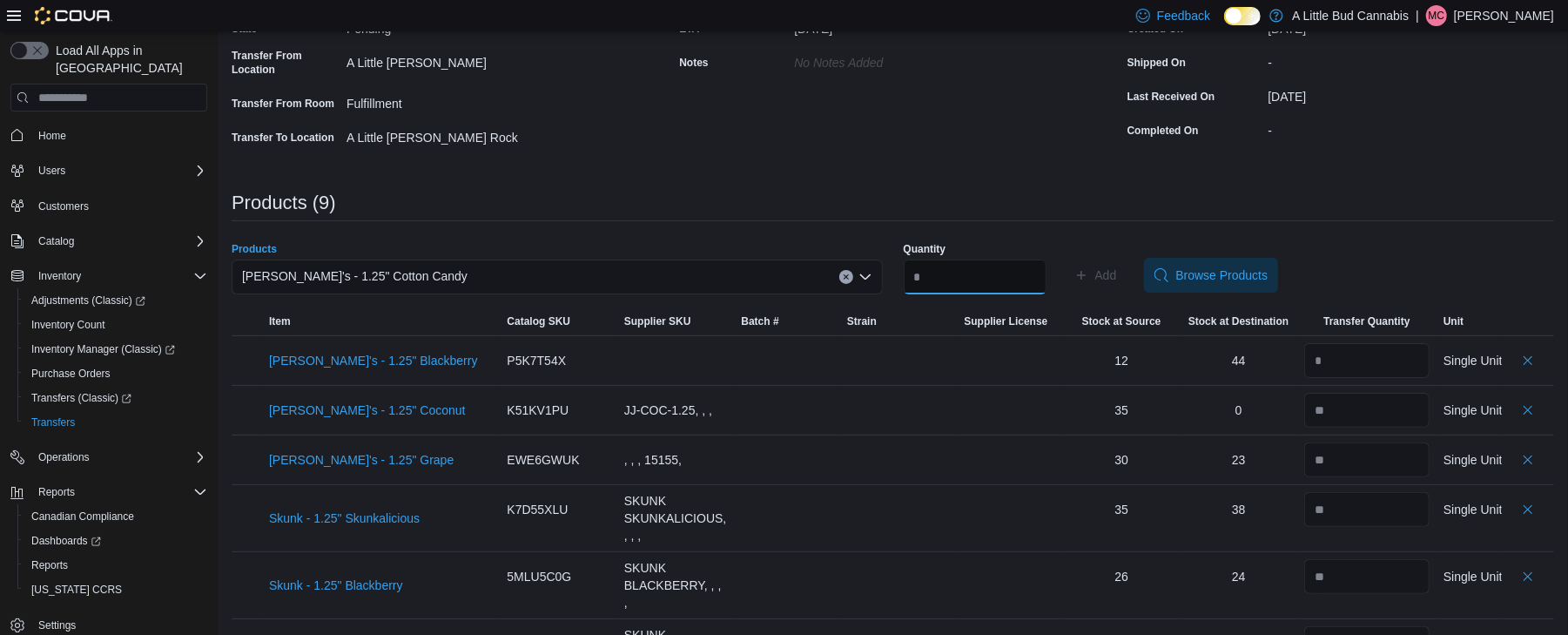
click at [949, 273] on input "Quantity" at bounding box center [975, 277] width 142 height 34
type input "*"
click at [1117, 266] on span "Add" at bounding box center [1106, 275] width 21 height 18
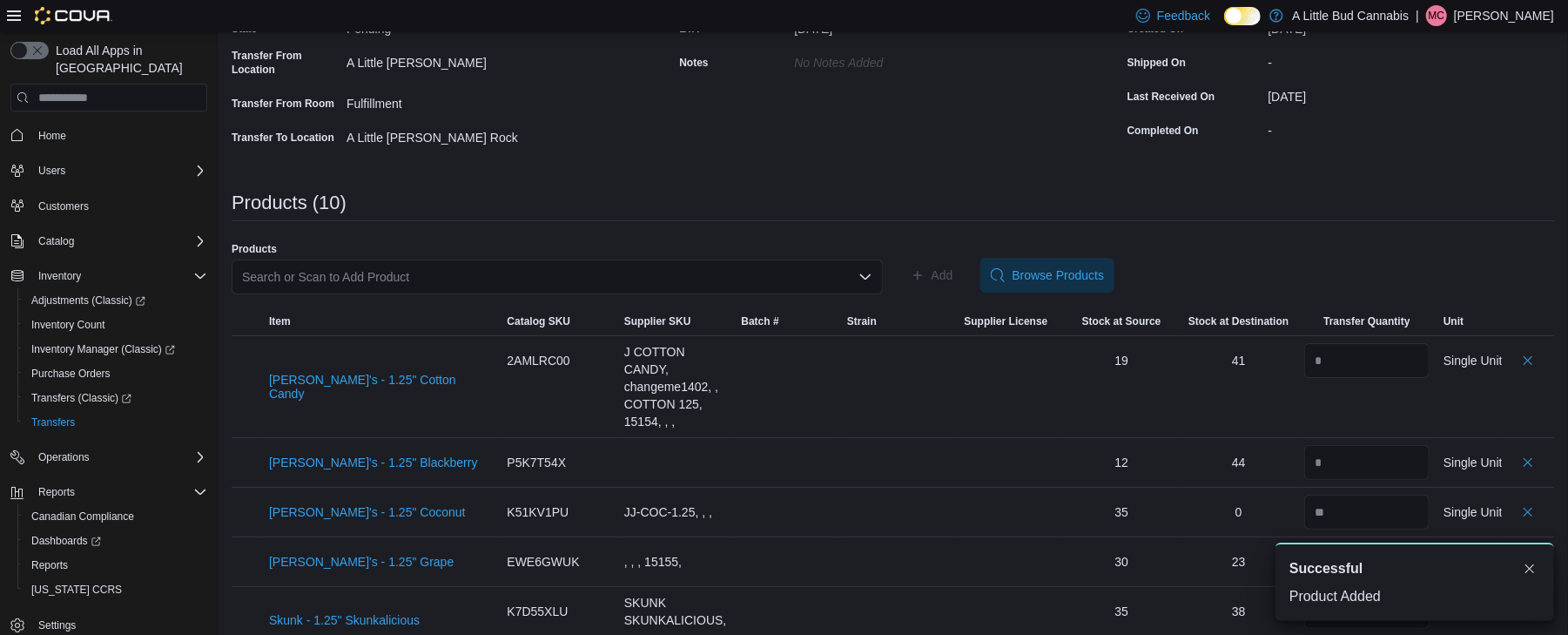
scroll to position [64, 0]
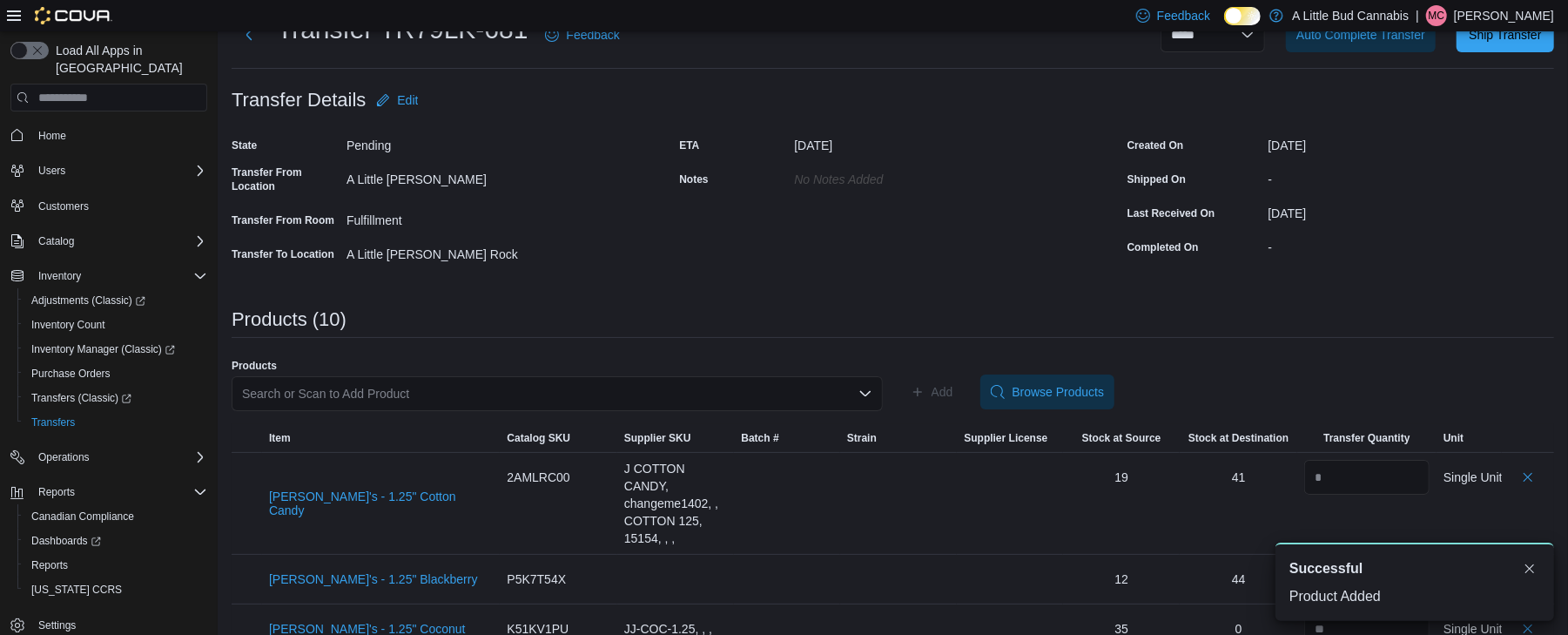
click at [701, 386] on div "Search or Scan to Add Product" at bounding box center [558, 393] width 652 height 34
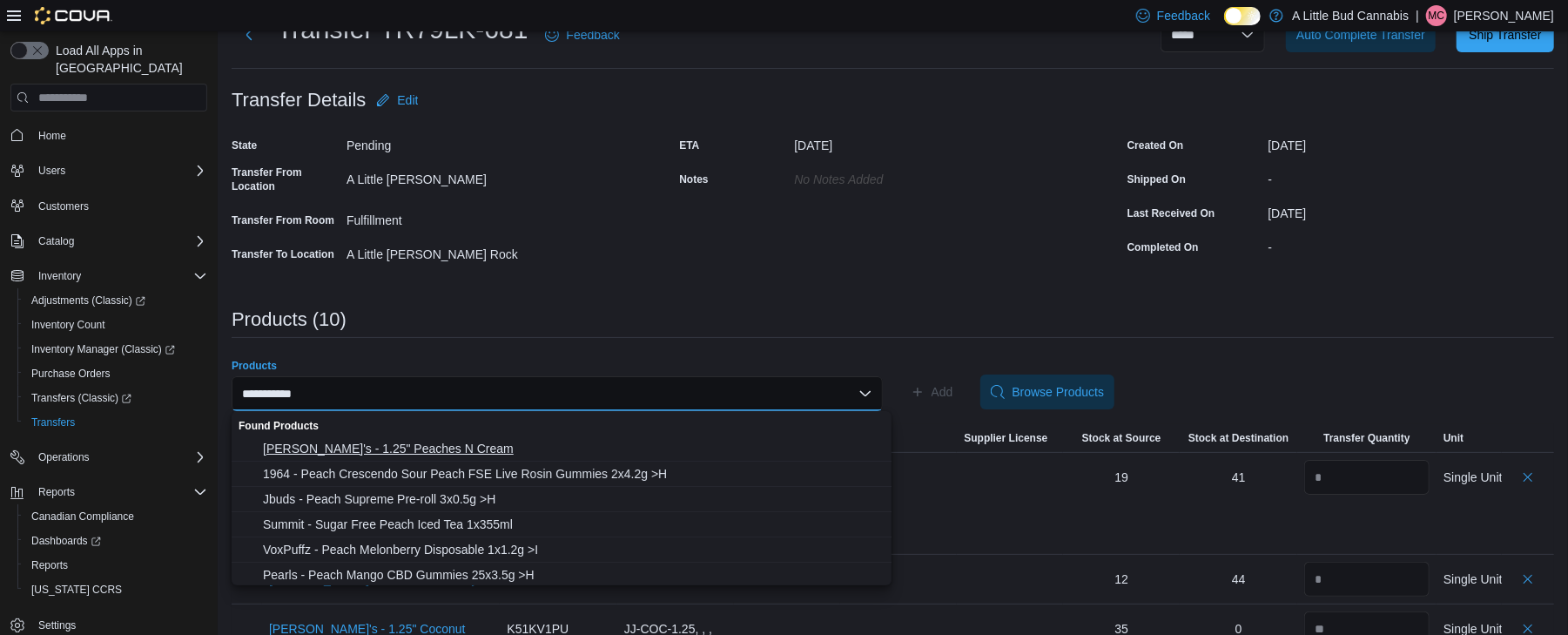
type input "**********"
click at [504, 437] on button "Juicy Jay's - 1.25" Peaches N Cream" at bounding box center [561, 449] width 660 height 25
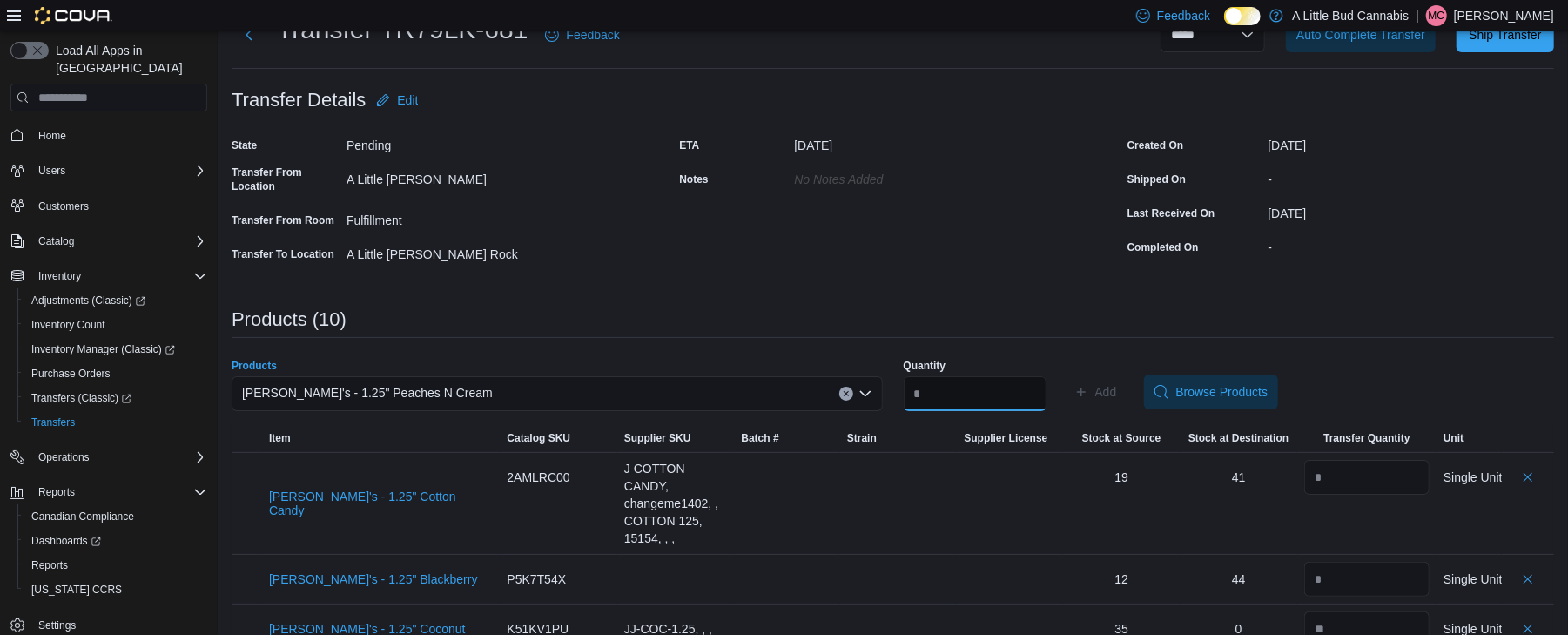
click at [983, 394] on input "Quantity" at bounding box center [975, 393] width 142 height 34
type input "**"
click at [1117, 398] on span "Add" at bounding box center [1106, 392] width 21 height 18
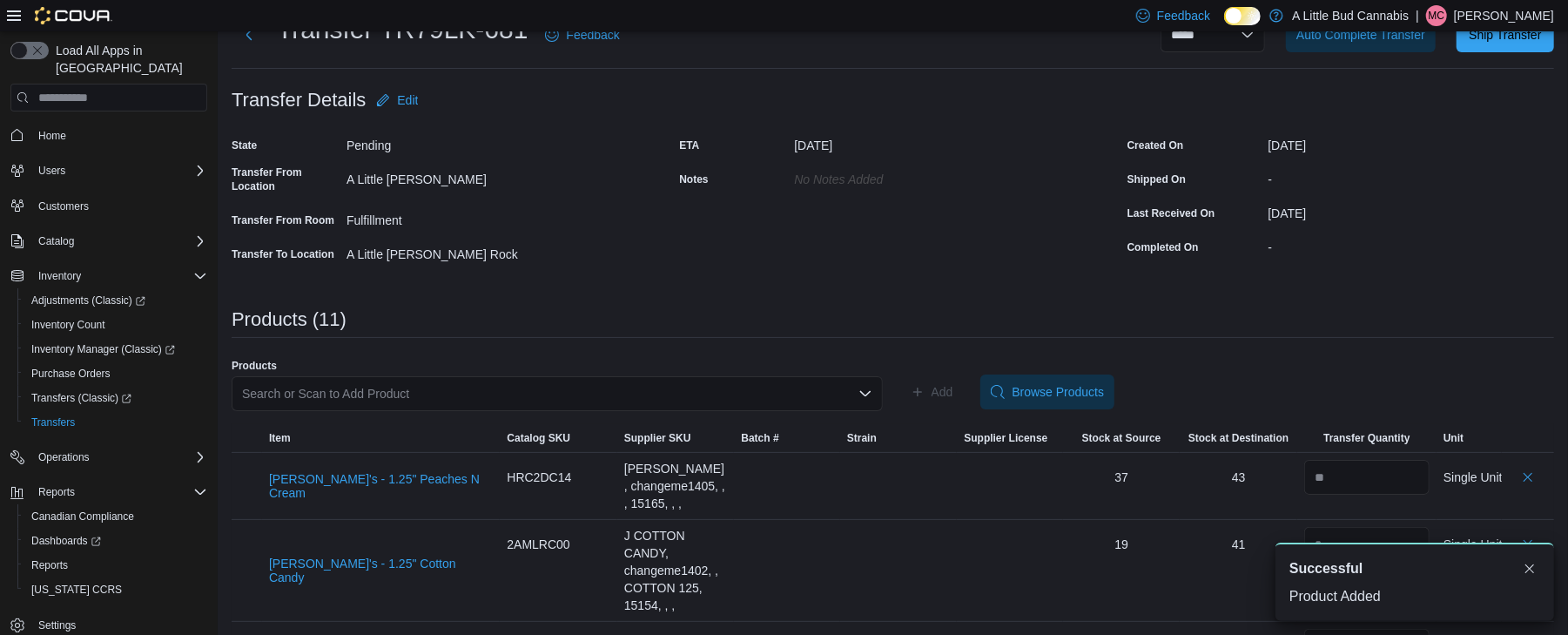
scroll to position [0, 0]
click at [489, 395] on div "Search or Scan to Add Product" at bounding box center [558, 393] width 652 height 34
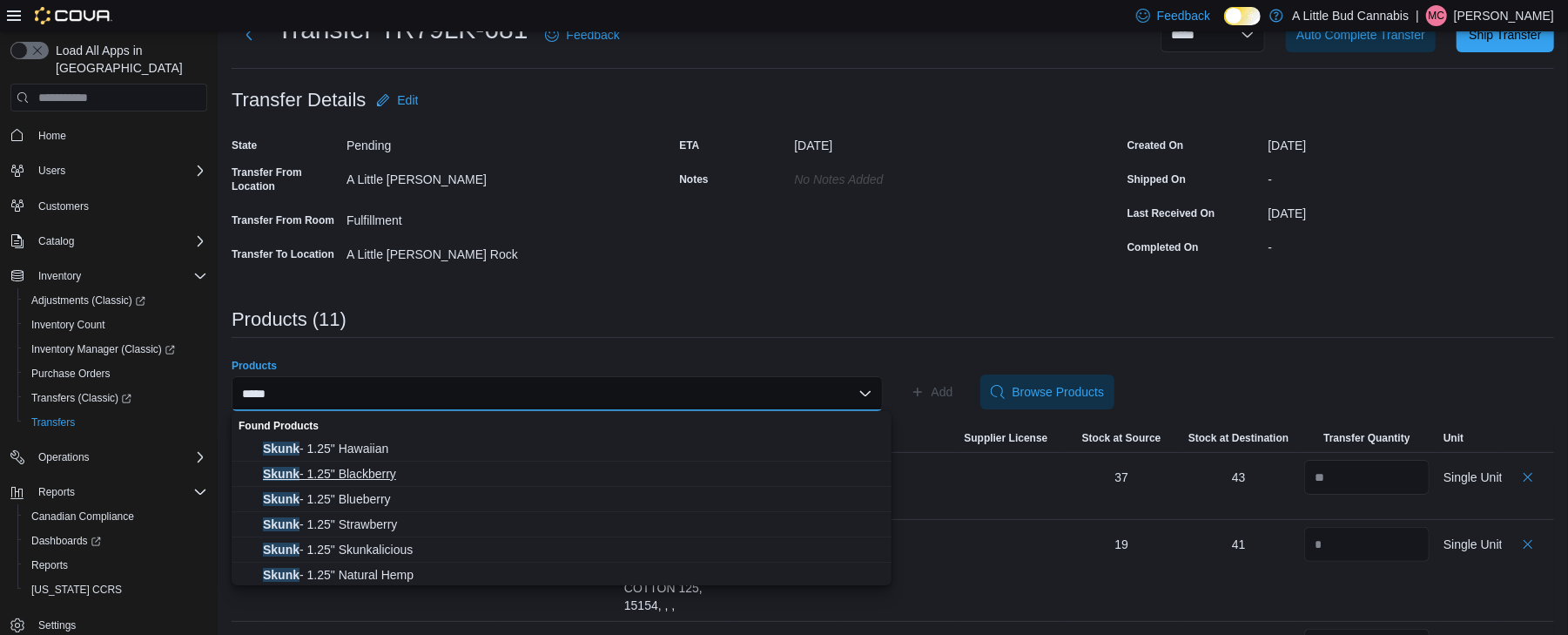
scroll to position [53, 0]
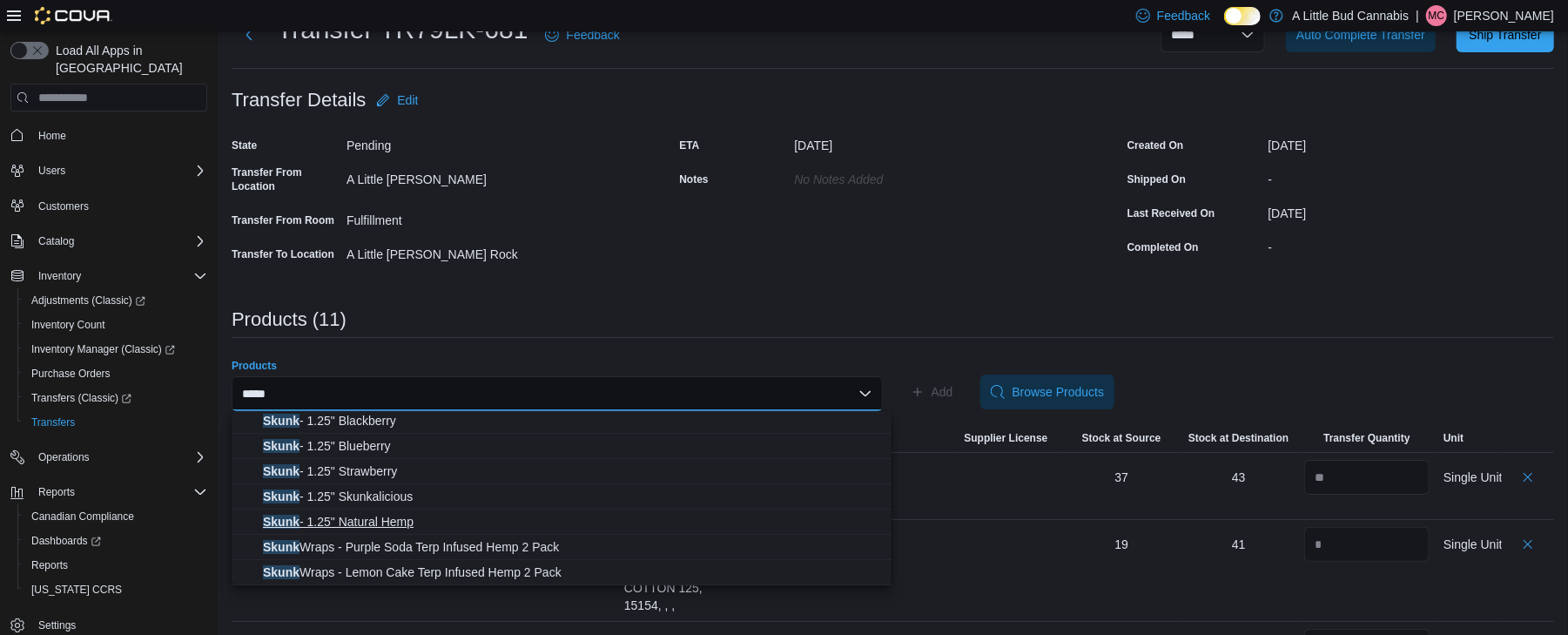
type input "*****"
click at [481, 513] on span "Skunk - 1.25" Natural Hemp" at bounding box center [572, 521] width 618 height 18
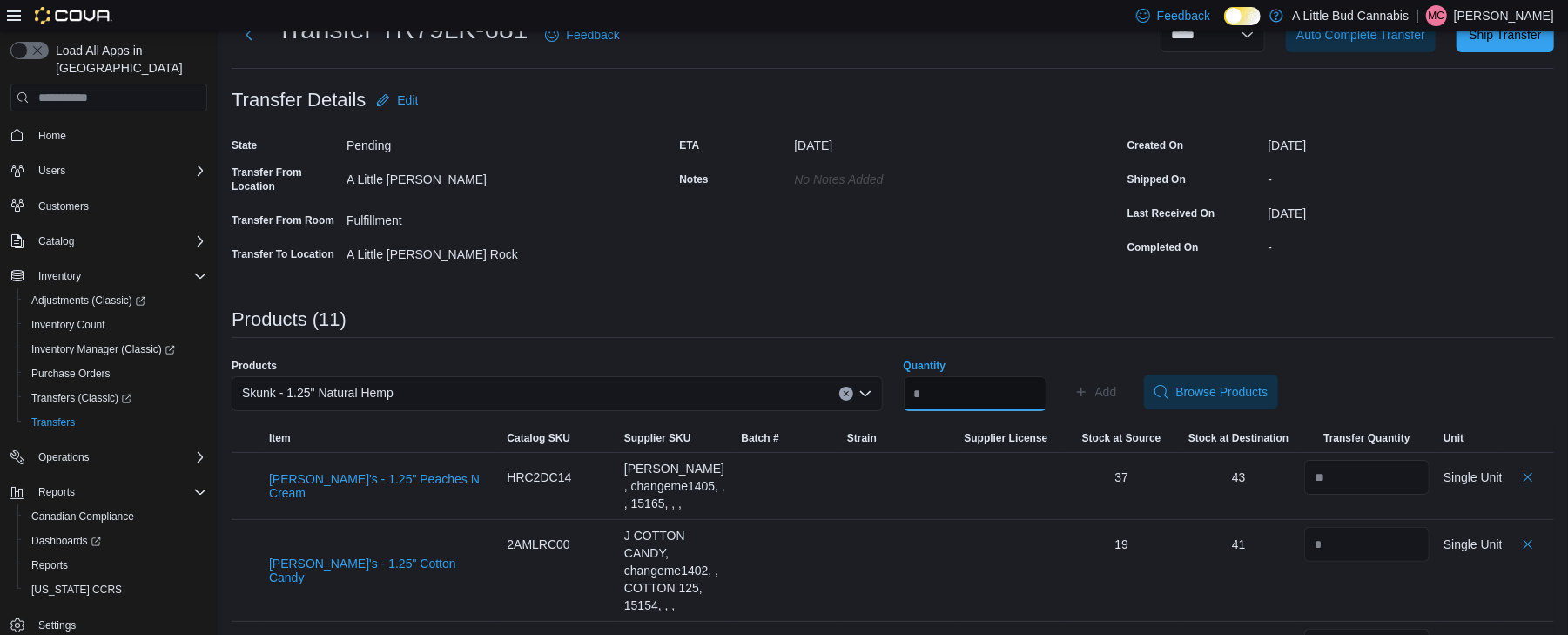
click at [993, 385] on input "Quantity" at bounding box center [975, 393] width 142 height 34
type input "**"
click at [1117, 384] on span "Add" at bounding box center [1106, 392] width 21 height 18
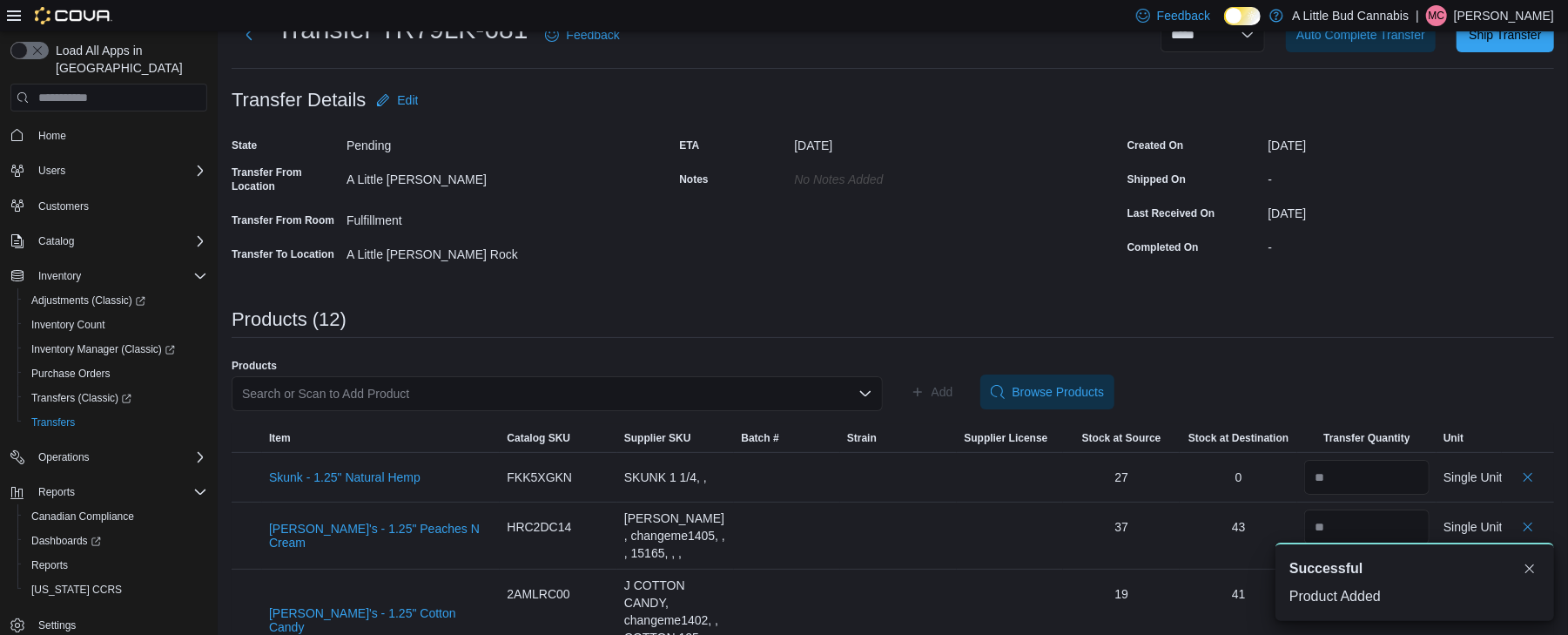
scroll to position [0, 0]
click at [464, 396] on div "Search or Scan to Add Product" at bounding box center [558, 393] width 652 height 34
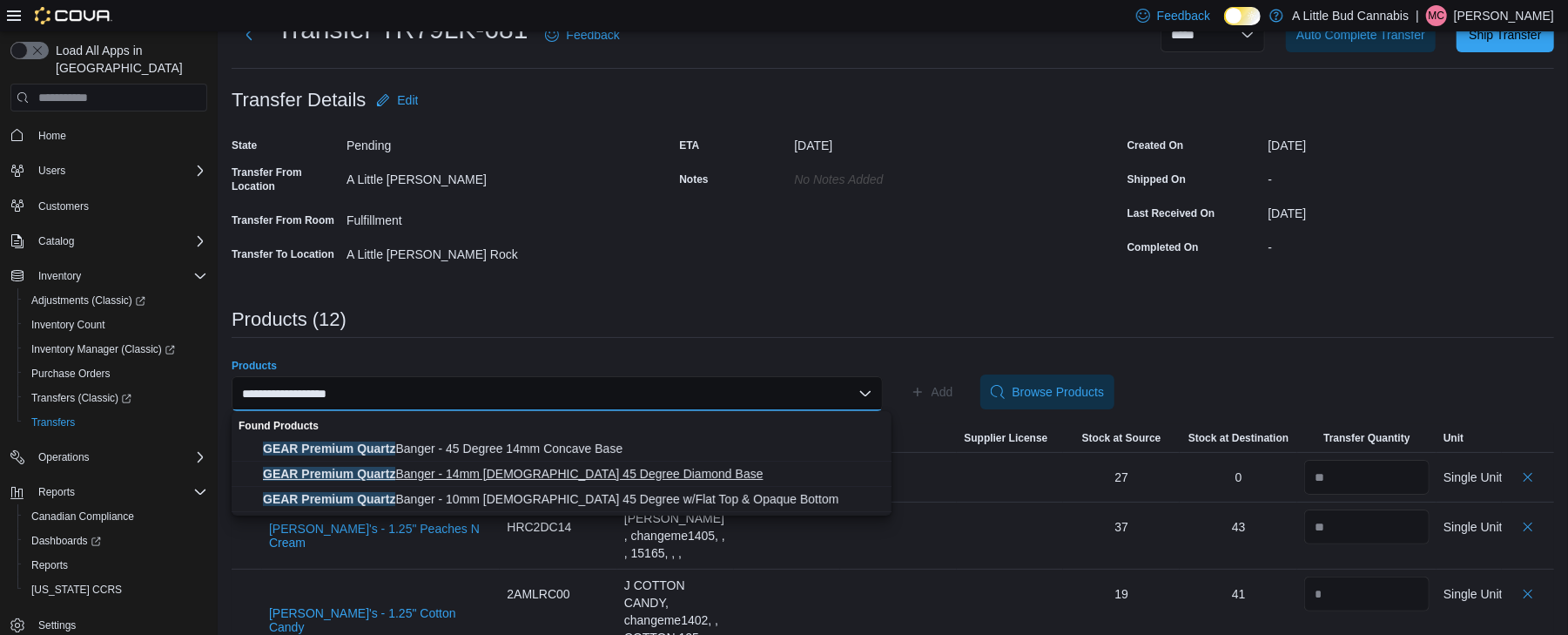
type input "**********"
click at [480, 472] on span "GEAR Premium Quartz Banger - 14mm Male 45 Degree Diamond Base" at bounding box center [572, 473] width 618 height 18
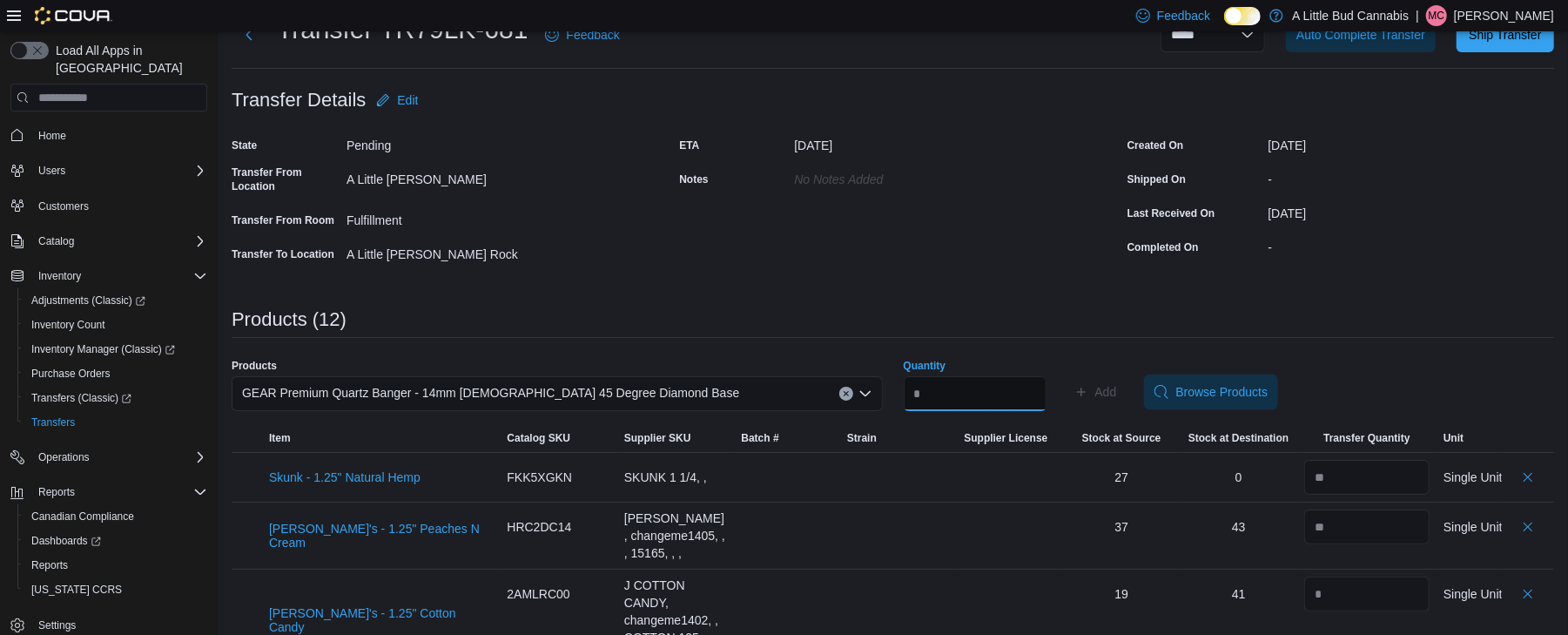
click at [1039, 387] on input "Quantity" at bounding box center [975, 393] width 142 height 34
type input "*"
click at [1117, 404] on span "Add" at bounding box center [1096, 391] width 43 height 34
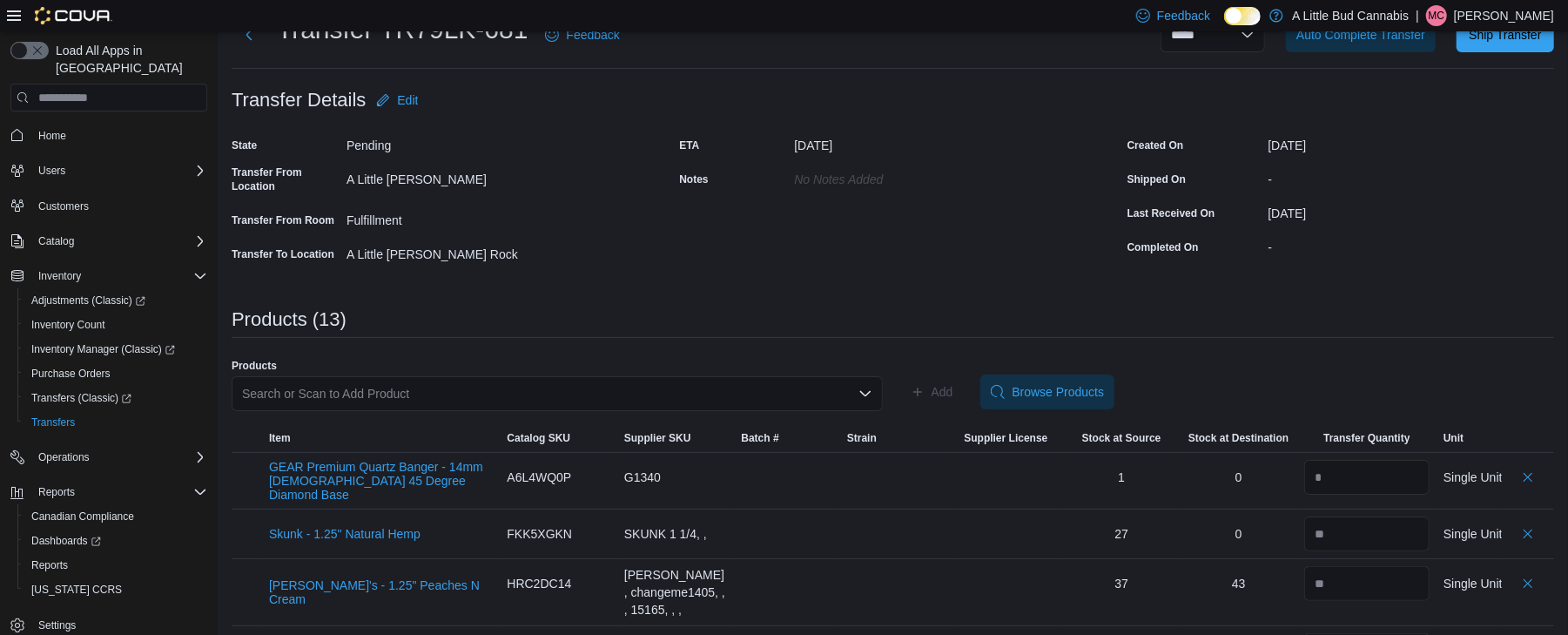
click at [650, 395] on div "Search or Scan to Add Product" at bounding box center [558, 393] width 652 height 34
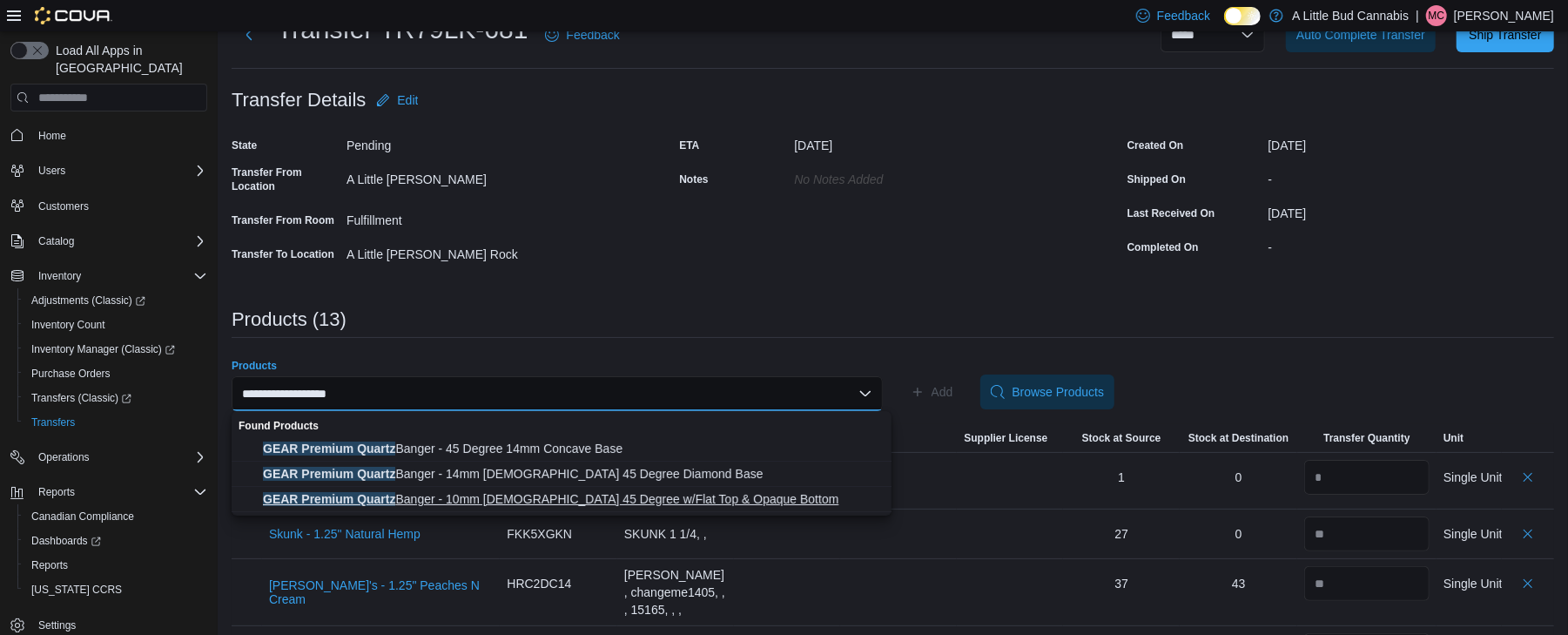
type input "**********"
click at [602, 487] on button "GEAR Premium Quartz Banger - 10mm Male 45 Degree w/Flat Top & Opaque Bottom" at bounding box center [561, 499] width 660 height 25
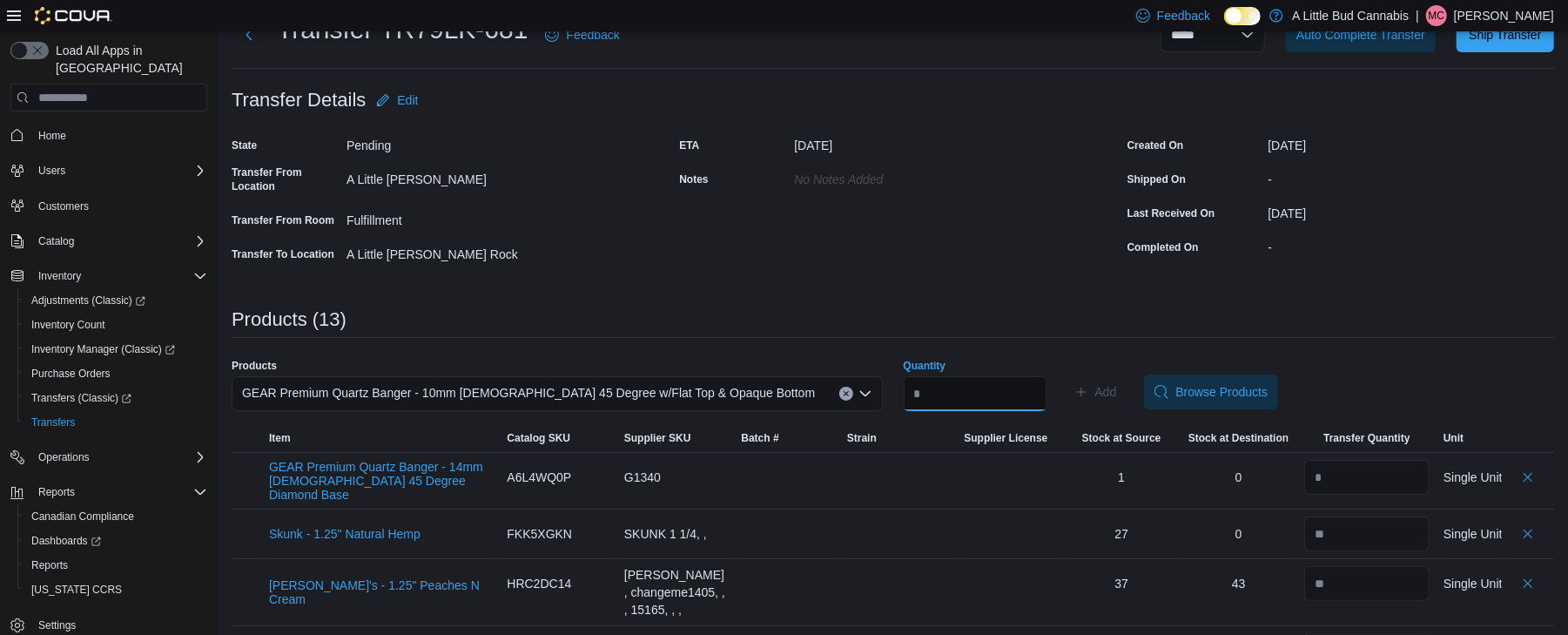
click at [972, 382] on input "Quantity" at bounding box center [975, 393] width 142 height 34
type input "*"
click at [1117, 380] on span "Add" at bounding box center [1096, 391] width 43 height 34
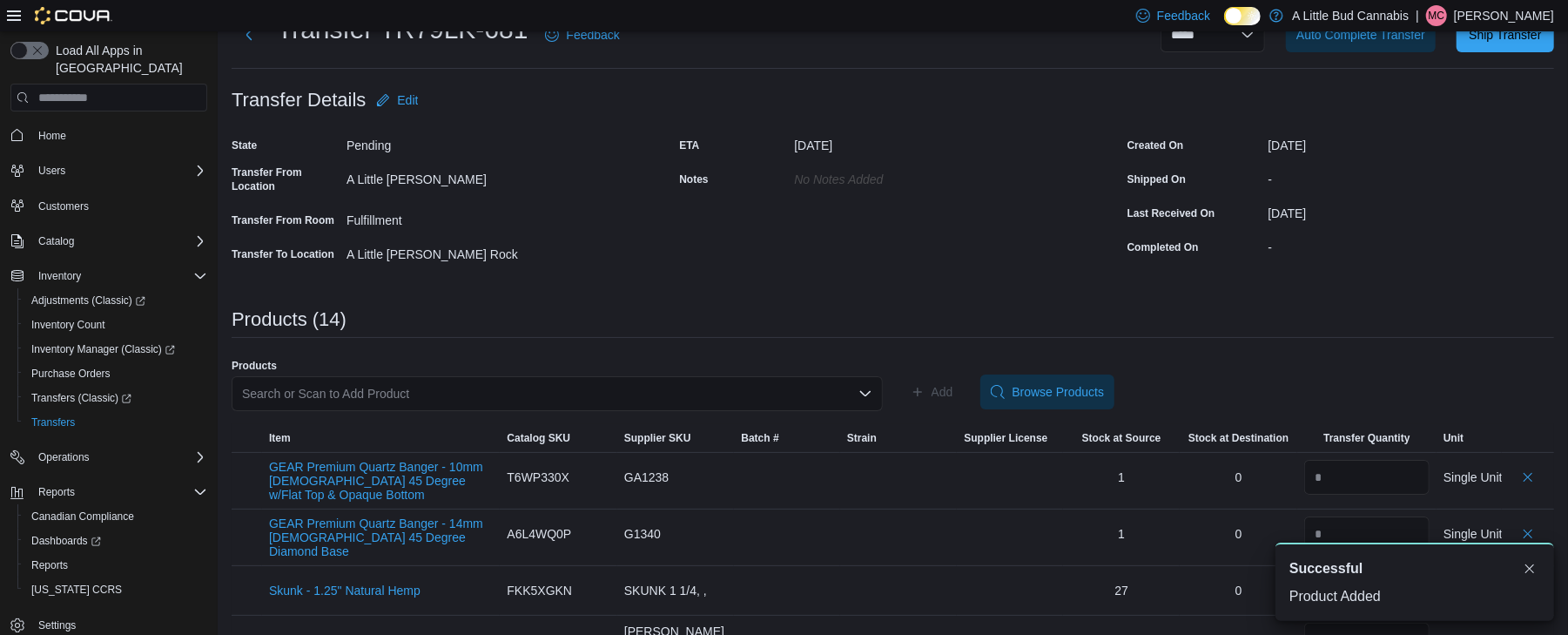
click at [694, 386] on div "Search or Scan to Add Product" at bounding box center [558, 393] width 652 height 34
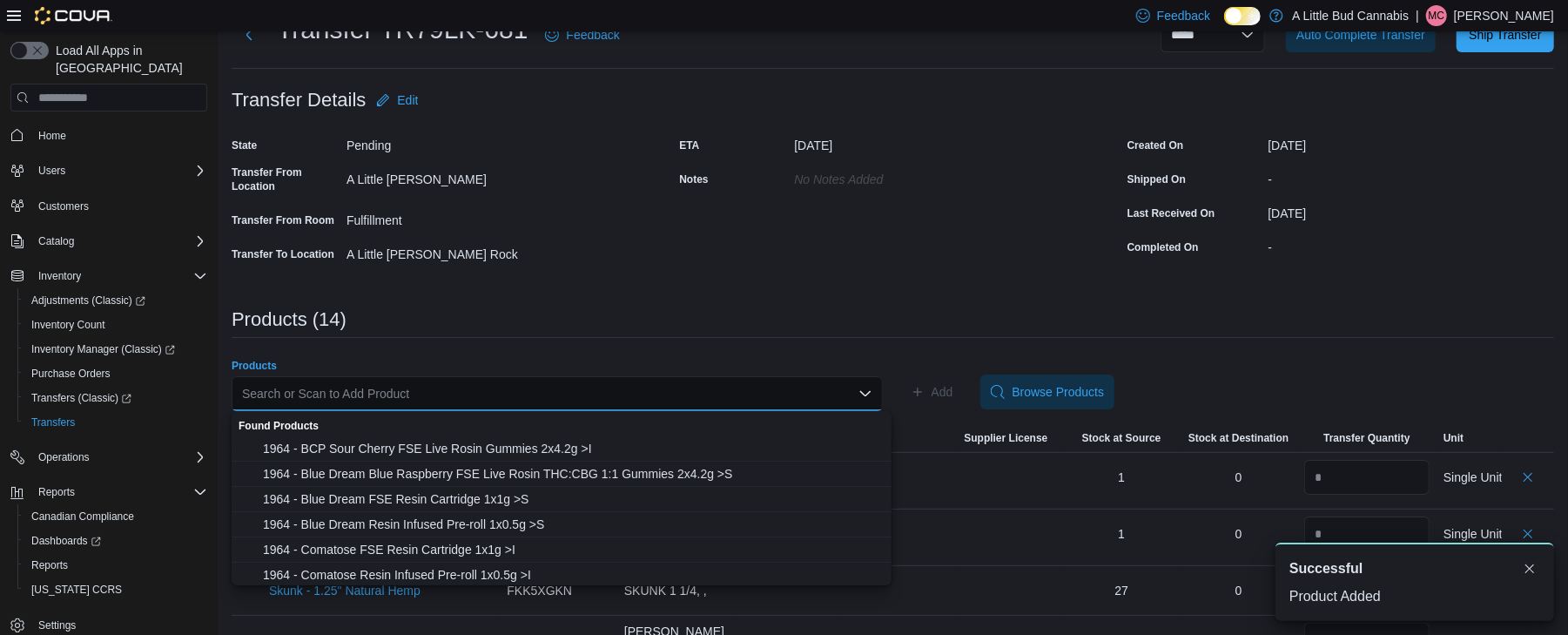
drag, startPoint x: 694, startPoint y: 386, endPoint x: 626, endPoint y: 388, distance: 68.0
click at [626, 388] on div "Search or Scan to Add Product" at bounding box center [558, 393] width 652 height 34
type input "*"
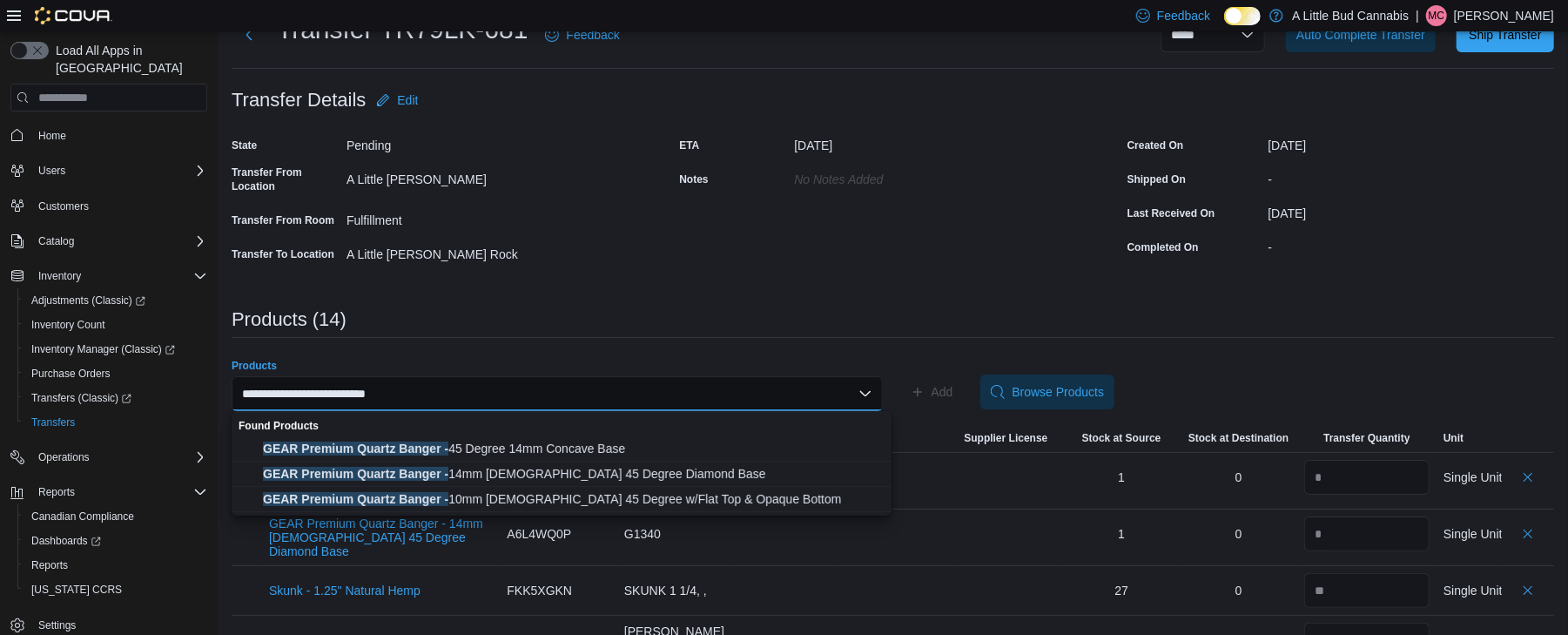
click at [625, 388] on div "**********" at bounding box center [558, 393] width 652 height 34
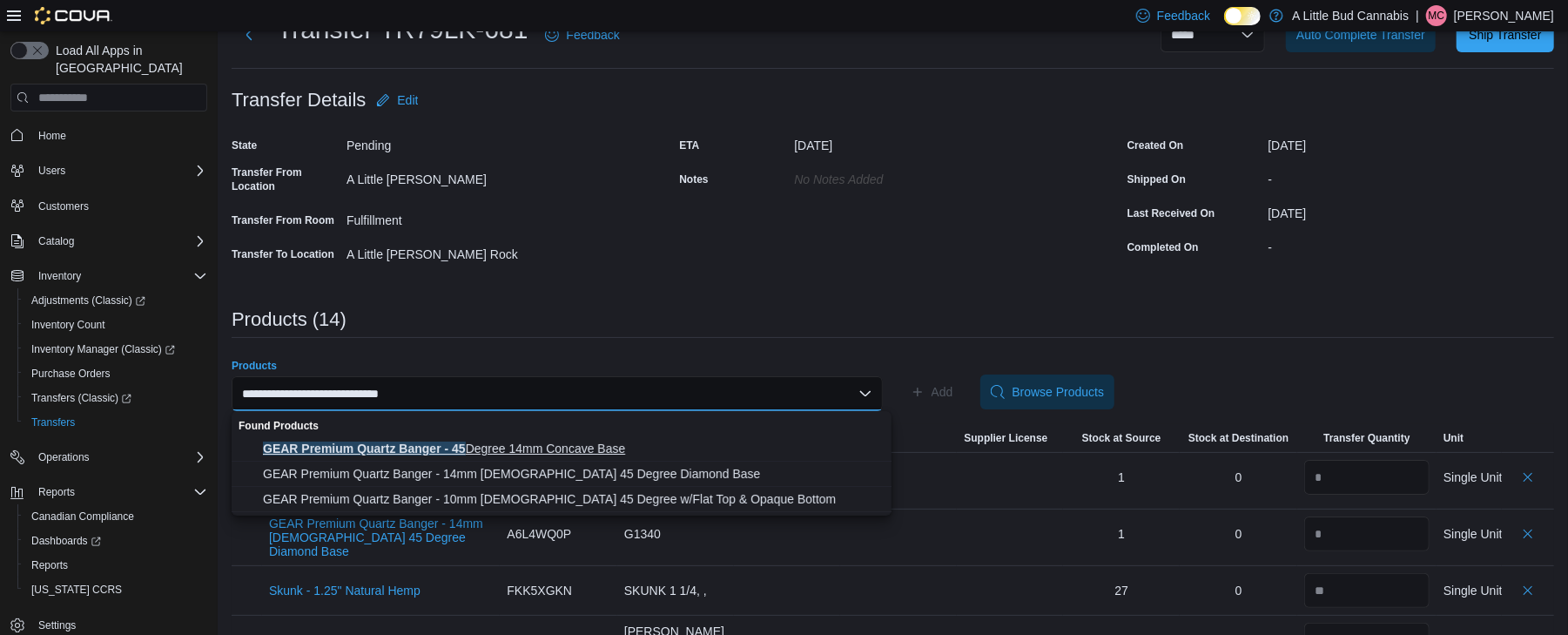
type input "**********"
click at [589, 448] on span "GEAR Premium Quartz Banger - 45 Degree 14mm Concave Base" at bounding box center [572, 448] width 618 height 18
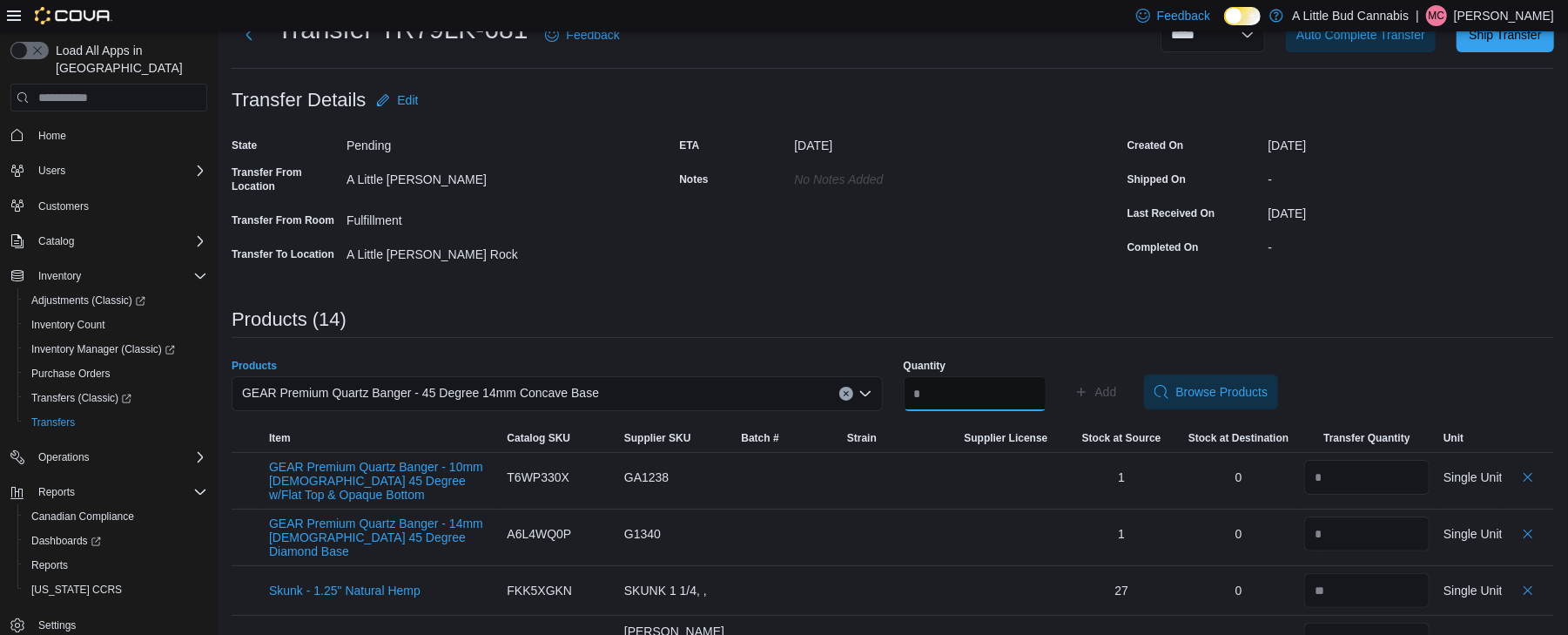
click at [926, 400] on input "Quantity" at bounding box center [975, 393] width 142 height 34
type input "*"
click at [1117, 384] on span "Add" at bounding box center [1106, 392] width 21 height 18
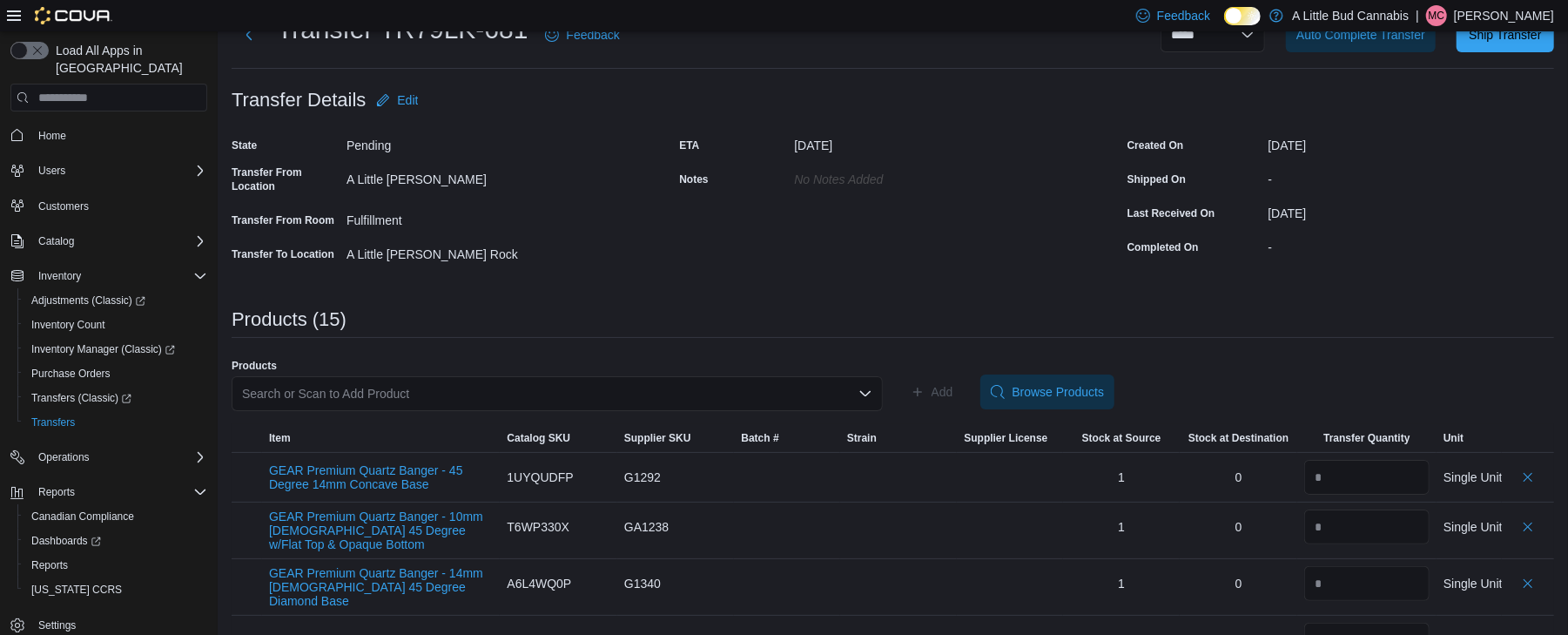
click at [688, 394] on div "Search or Scan to Add Product" at bounding box center [558, 393] width 652 height 34
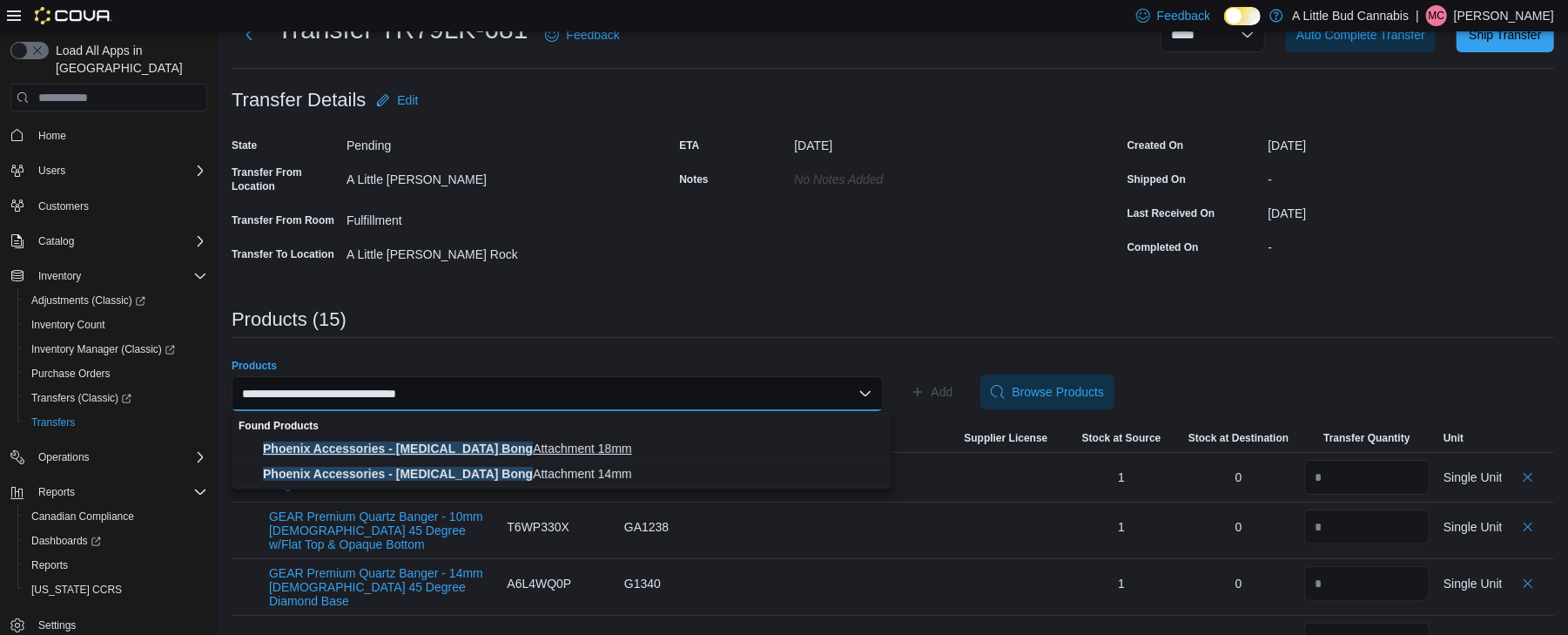
type input "**********"
click at [655, 437] on button "Phoenix Accessories - Glycerin Bong Attachment 18mm" at bounding box center [561, 449] width 660 height 25
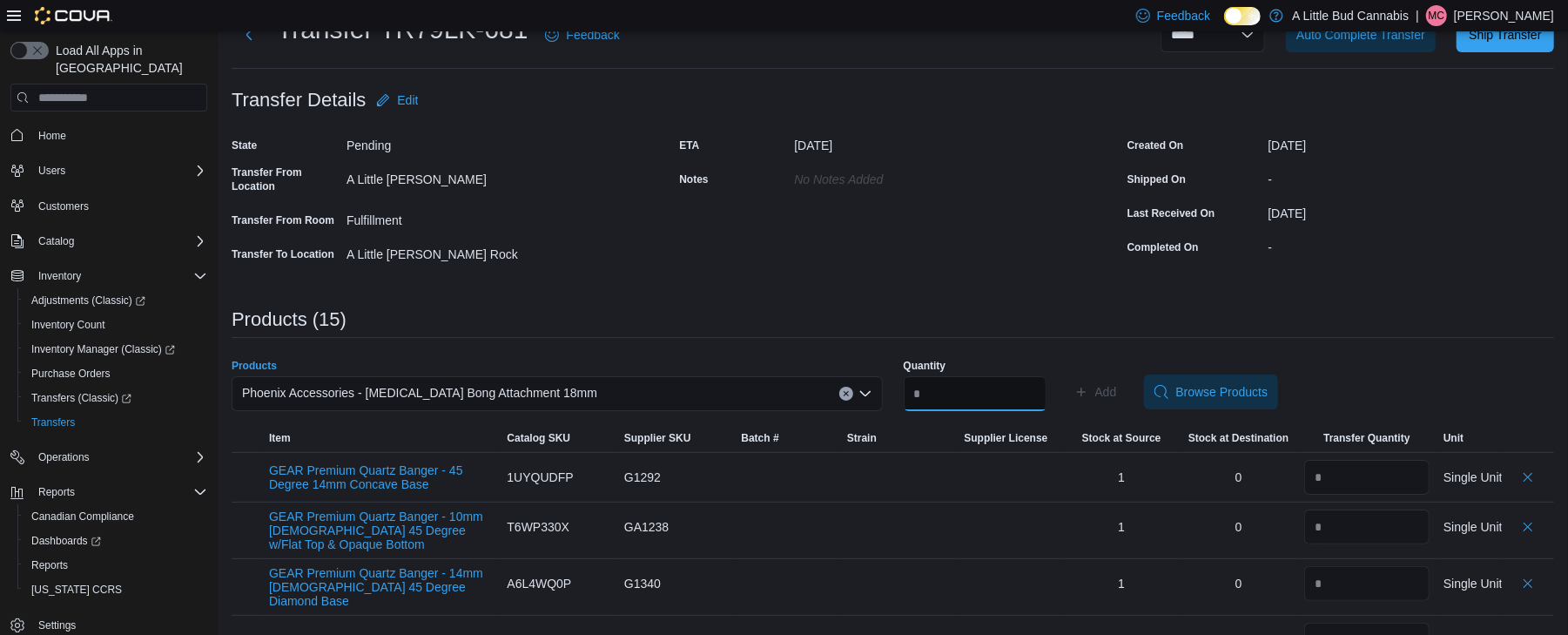
click at [1047, 397] on input "Quantity" at bounding box center [975, 393] width 142 height 34
type input "*"
click at [1117, 385] on span "Add" at bounding box center [1106, 392] width 21 height 18
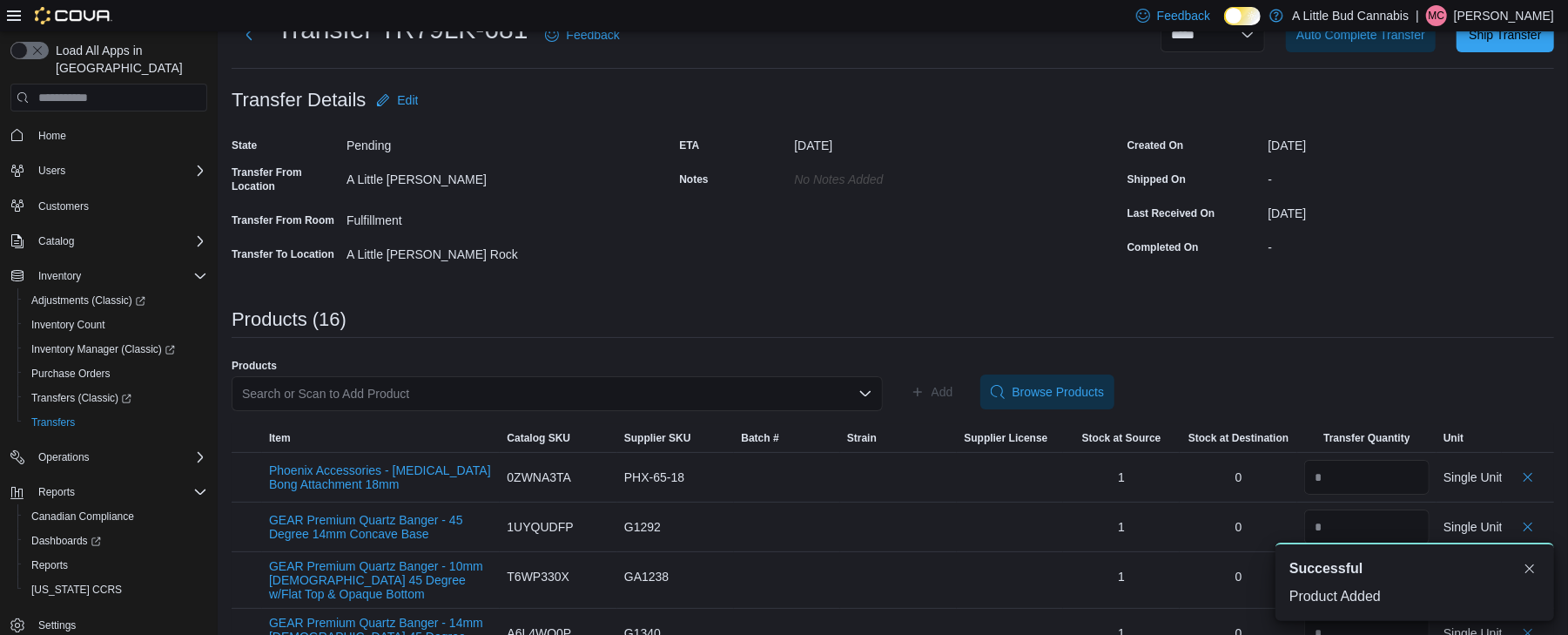
click at [579, 384] on div "Search or Scan to Add Product" at bounding box center [558, 393] width 652 height 34
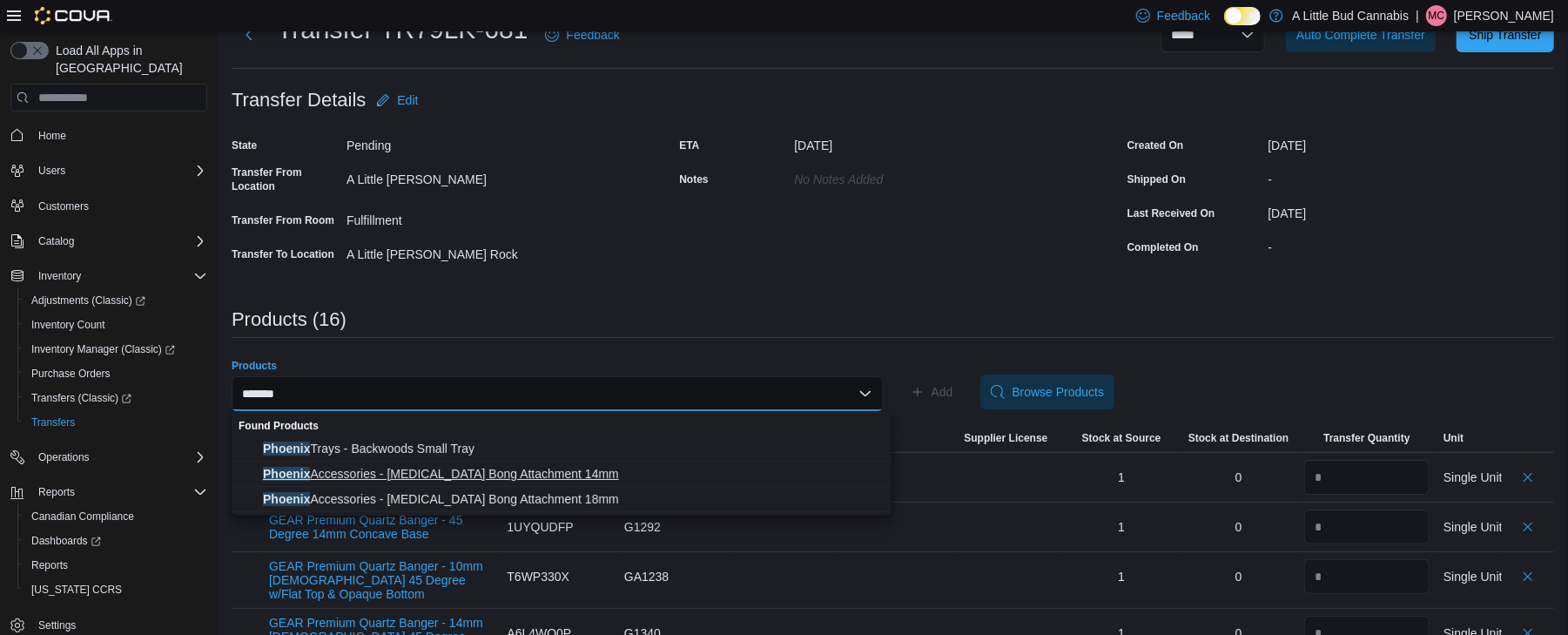
type input "*******"
click at [573, 464] on button "Phoenix Accessories - Glycerin Bong Attachment 14mm" at bounding box center [561, 474] width 660 height 25
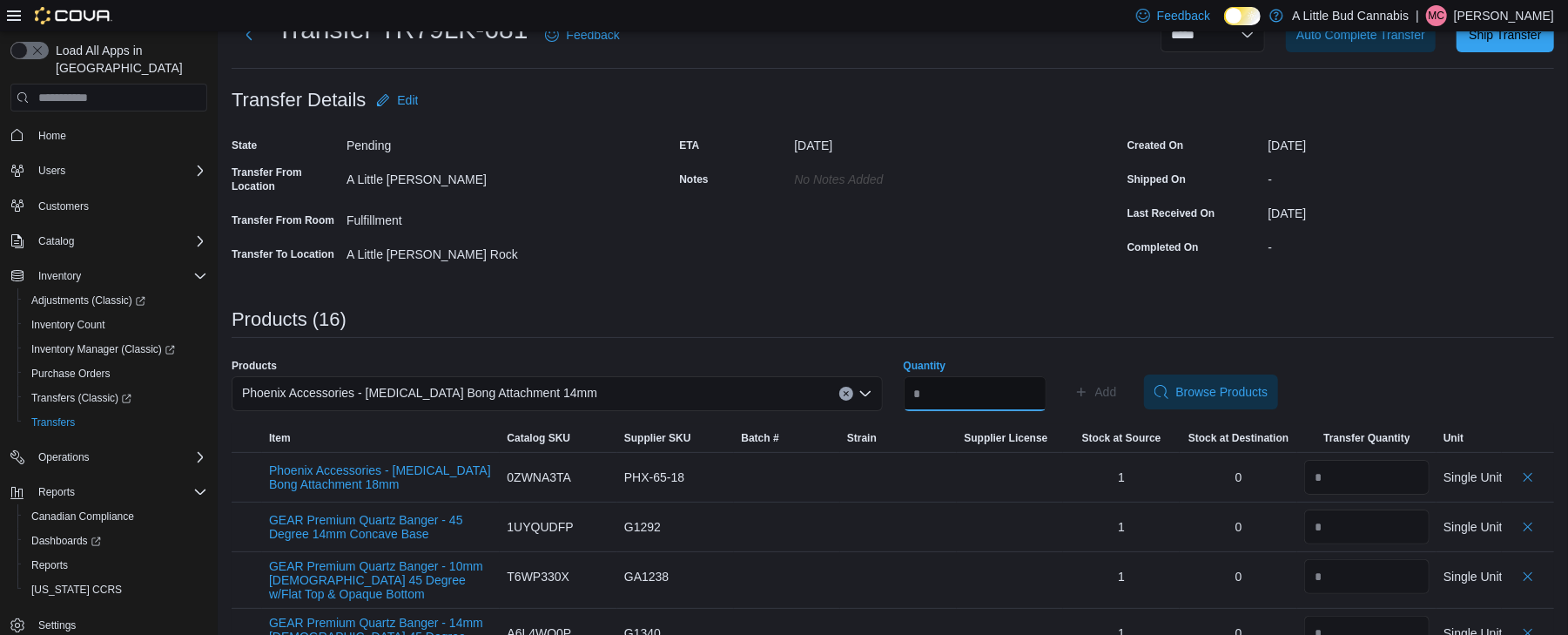
click at [938, 387] on input "Quantity" at bounding box center [975, 393] width 142 height 34
type input "*"
click at [1088, 385] on icon "button" at bounding box center [1081, 391] width 14 height 14
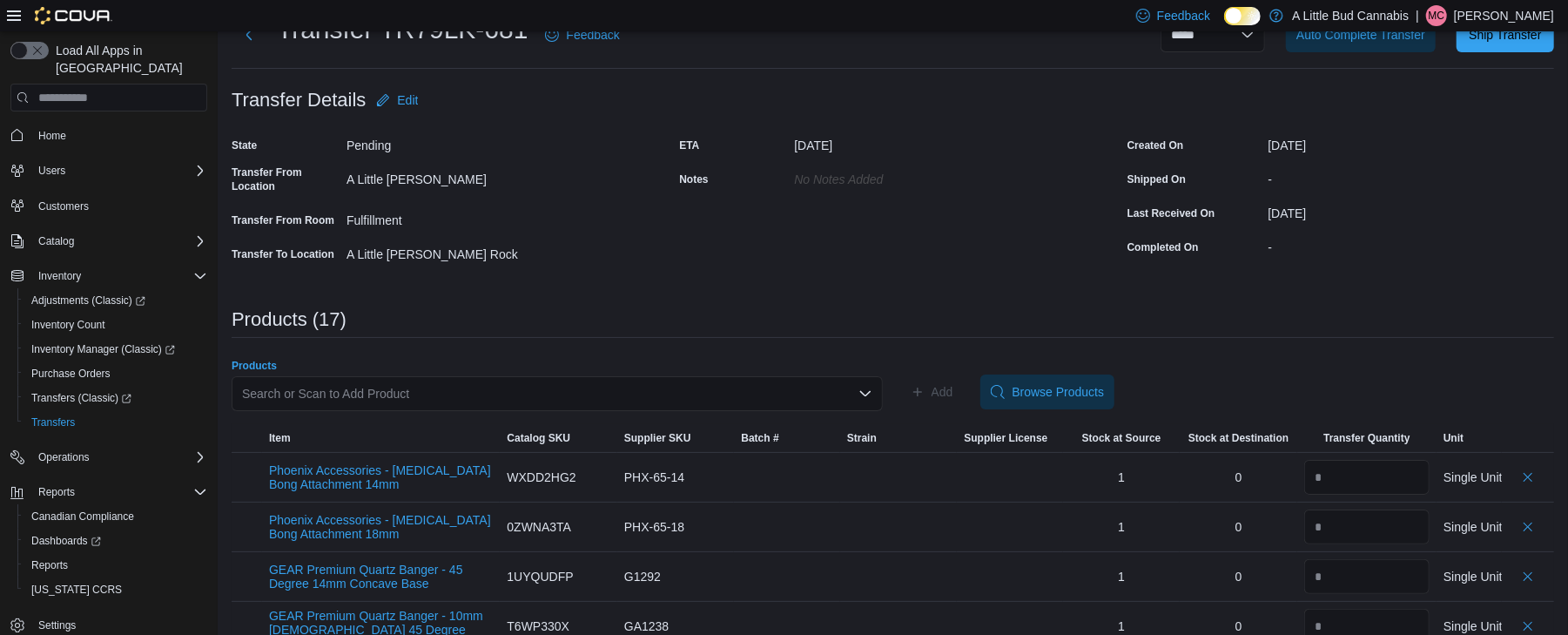
click at [556, 388] on div "Search or Scan to Add Product" at bounding box center [558, 393] width 652 height 34
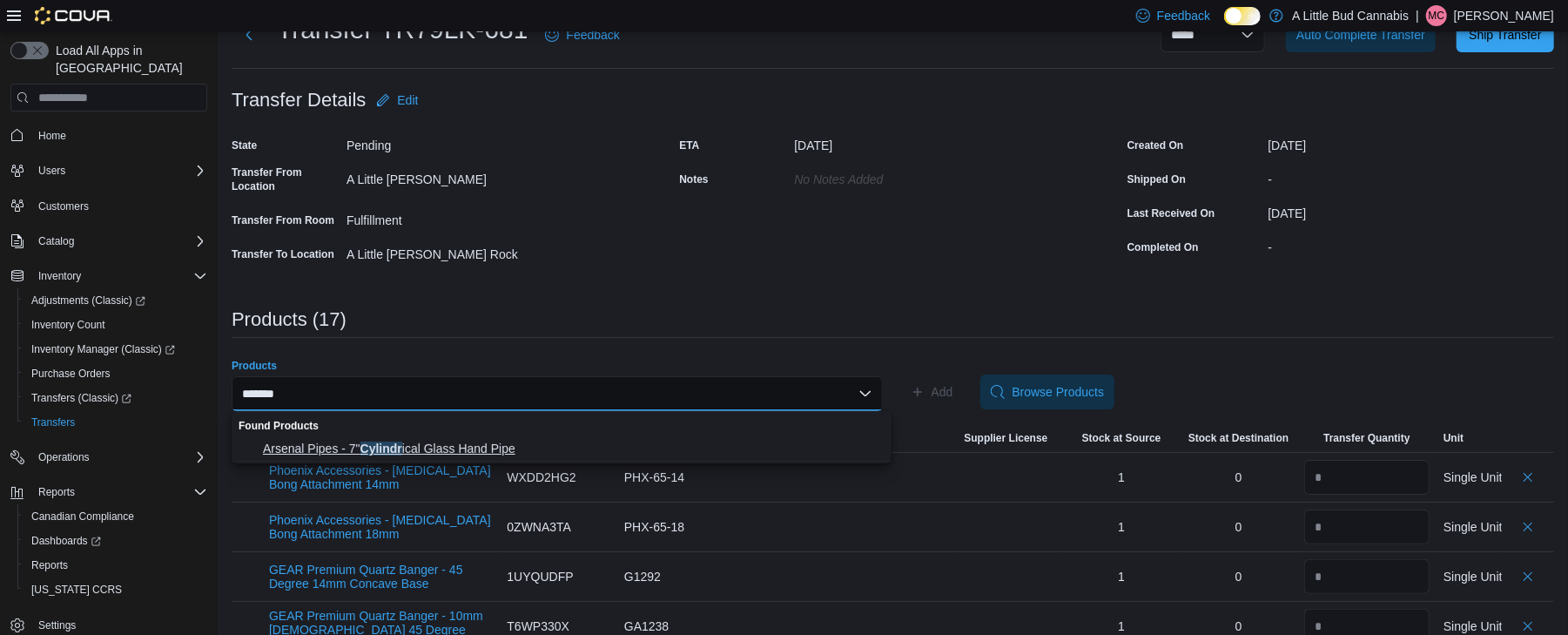
type input "*******"
click at [532, 439] on span "Arsenal Pipes - 7" Cylindr ical Glass Hand Pipe" at bounding box center [572, 448] width 618 height 18
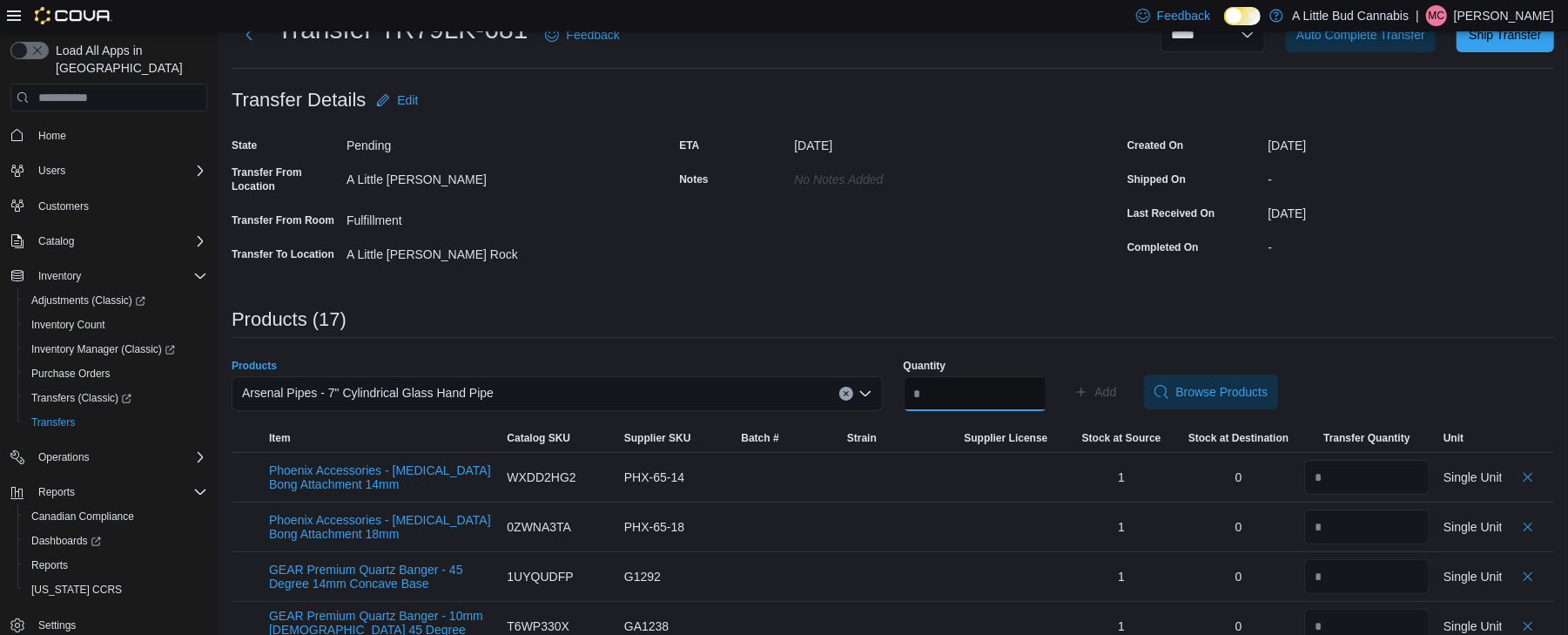
click at [976, 385] on input "Quantity" at bounding box center [975, 393] width 142 height 34
type input "*"
click at [1117, 374] on span "Add" at bounding box center [1096, 391] width 43 height 34
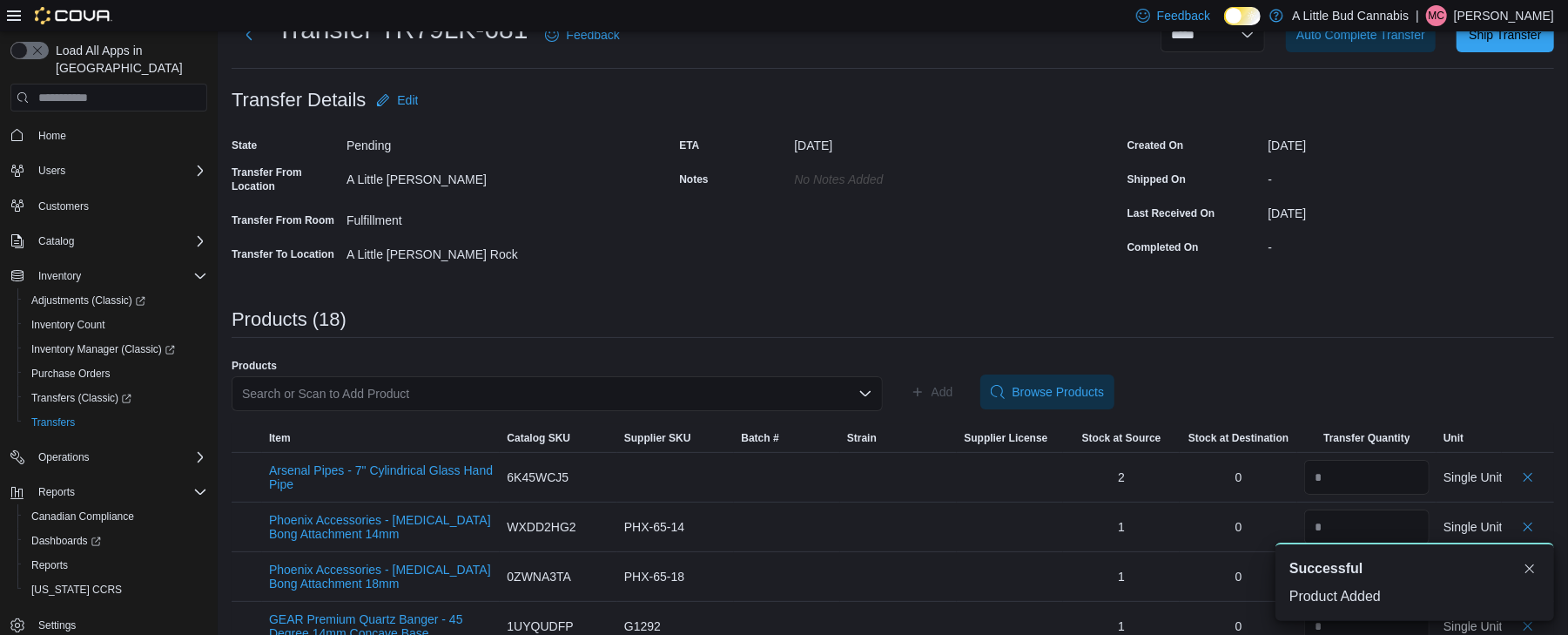
click at [584, 388] on div "Search or Scan to Add Product" at bounding box center [558, 393] width 652 height 34
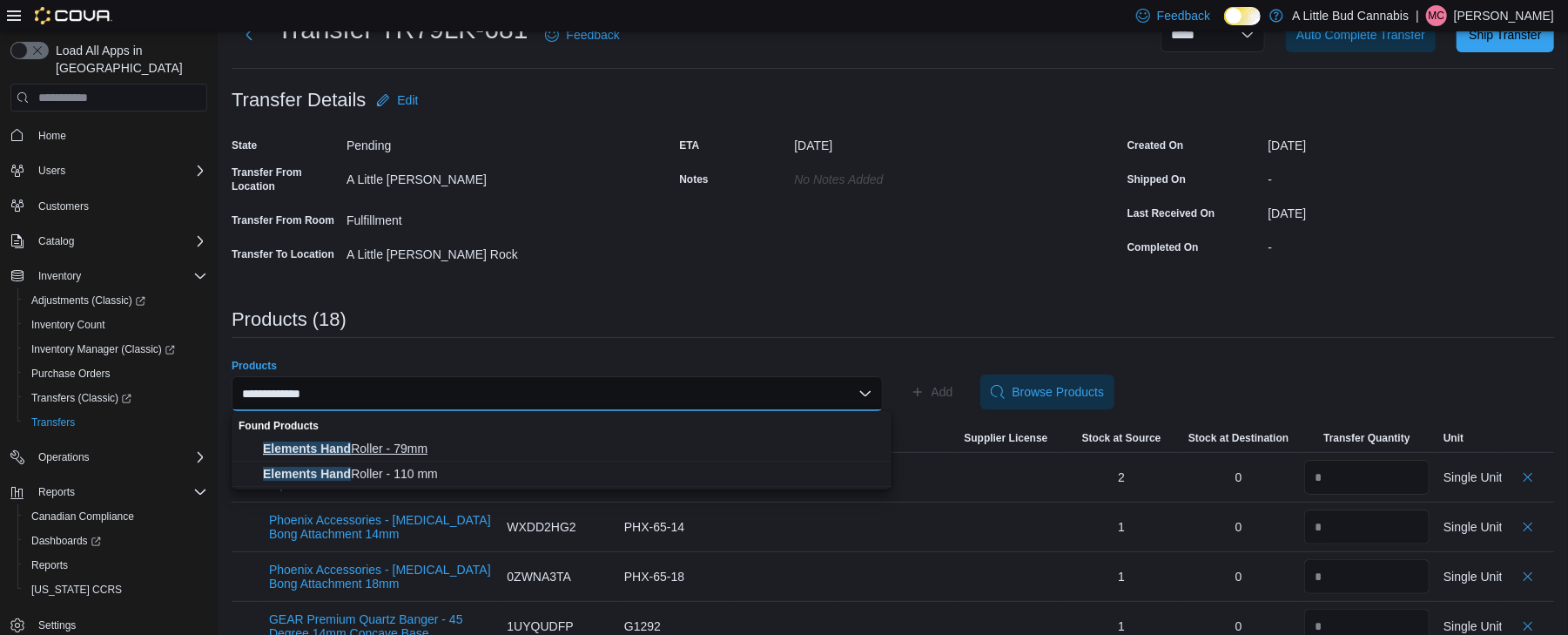
type input "**********"
click at [478, 447] on span "Elements Hand Roller - 79mm" at bounding box center [572, 448] width 618 height 18
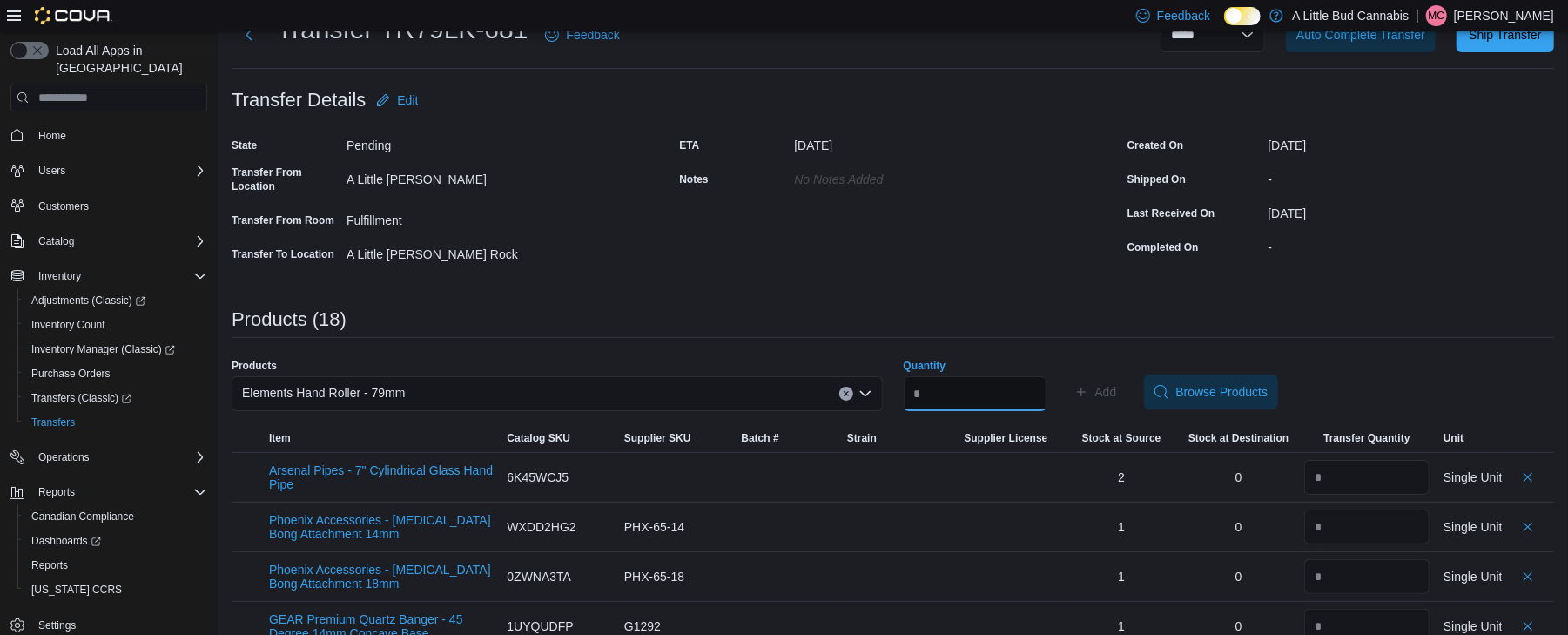
drag, startPoint x: 931, startPoint y: 397, endPoint x: 962, endPoint y: 381, distance: 34.9
click at [932, 396] on input "Quantity" at bounding box center [975, 393] width 142 height 34
type input "**"
click at [1088, 395] on icon "button" at bounding box center [1081, 391] width 14 height 14
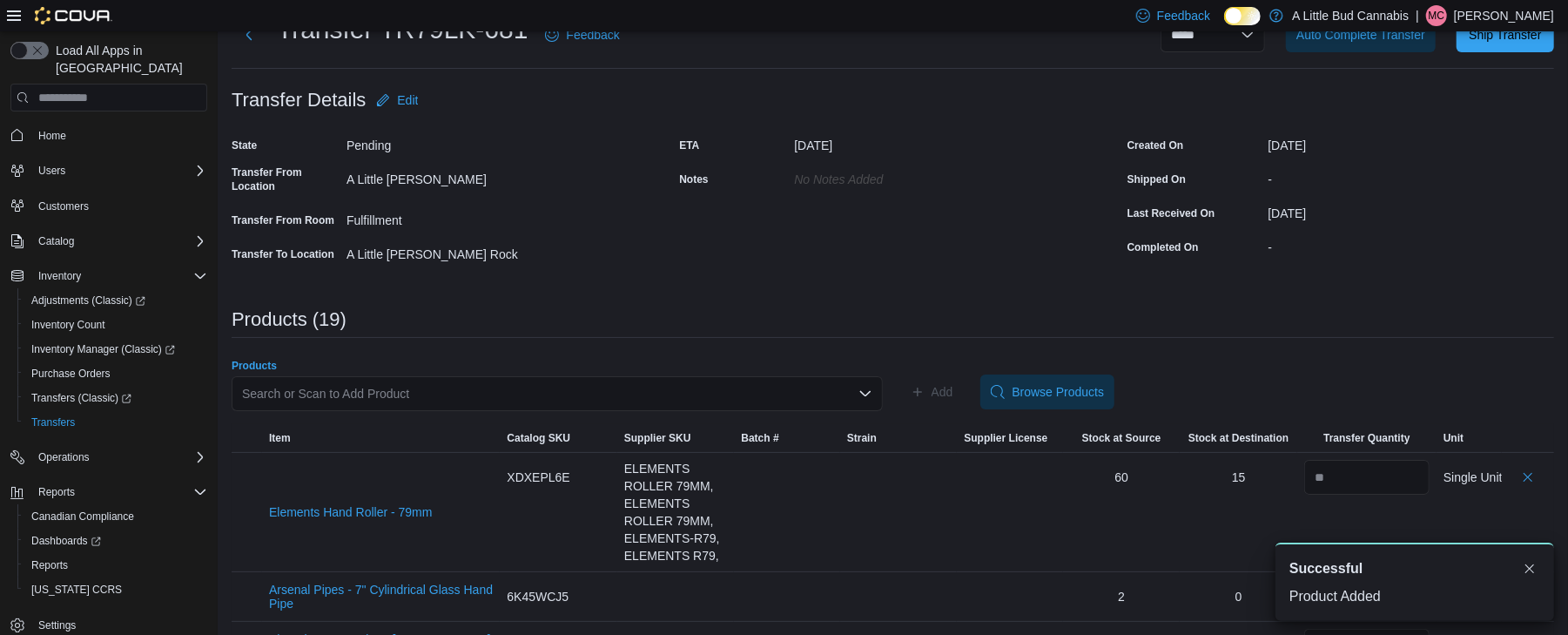
click at [681, 384] on div "Search or Scan to Add Product" at bounding box center [558, 393] width 652 height 34
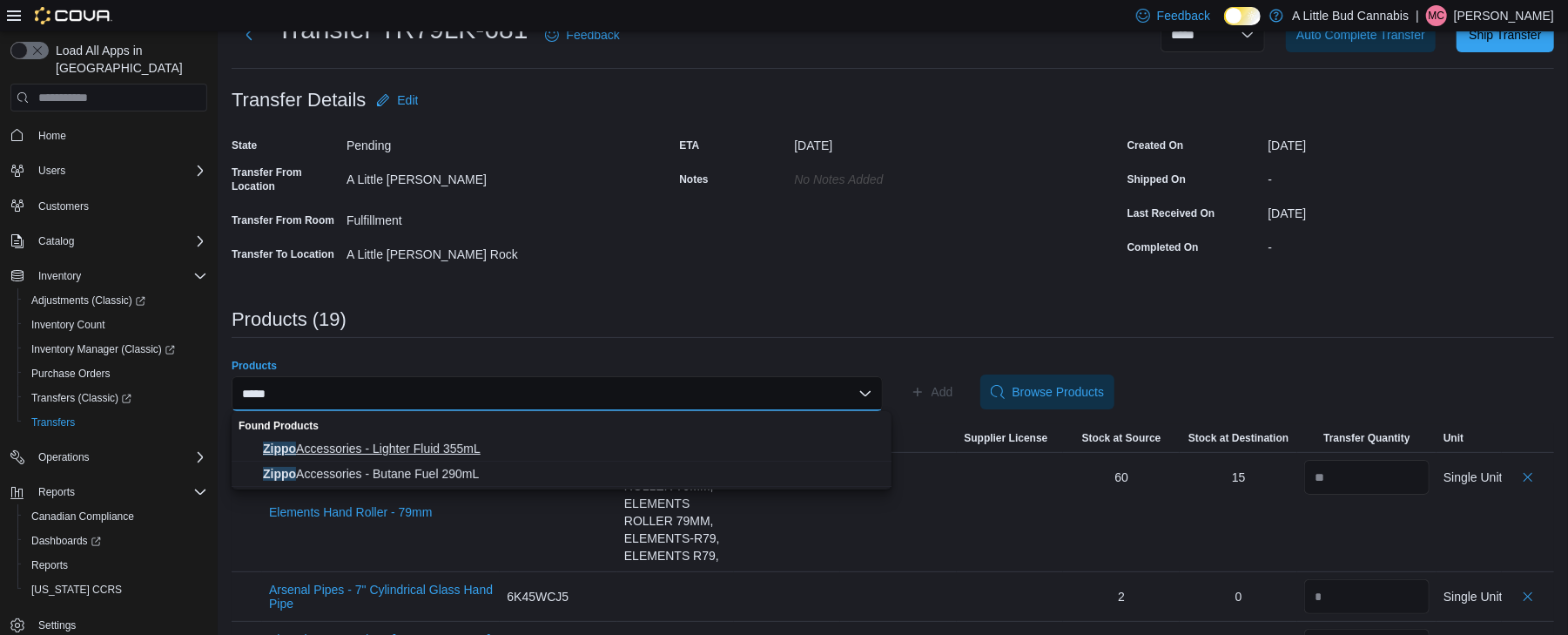
type input "*****"
click at [494, 437] on button "Zippo Accessories - Lighter Fluid 355mL" at bounding box center [561, 449] width 660 height 25
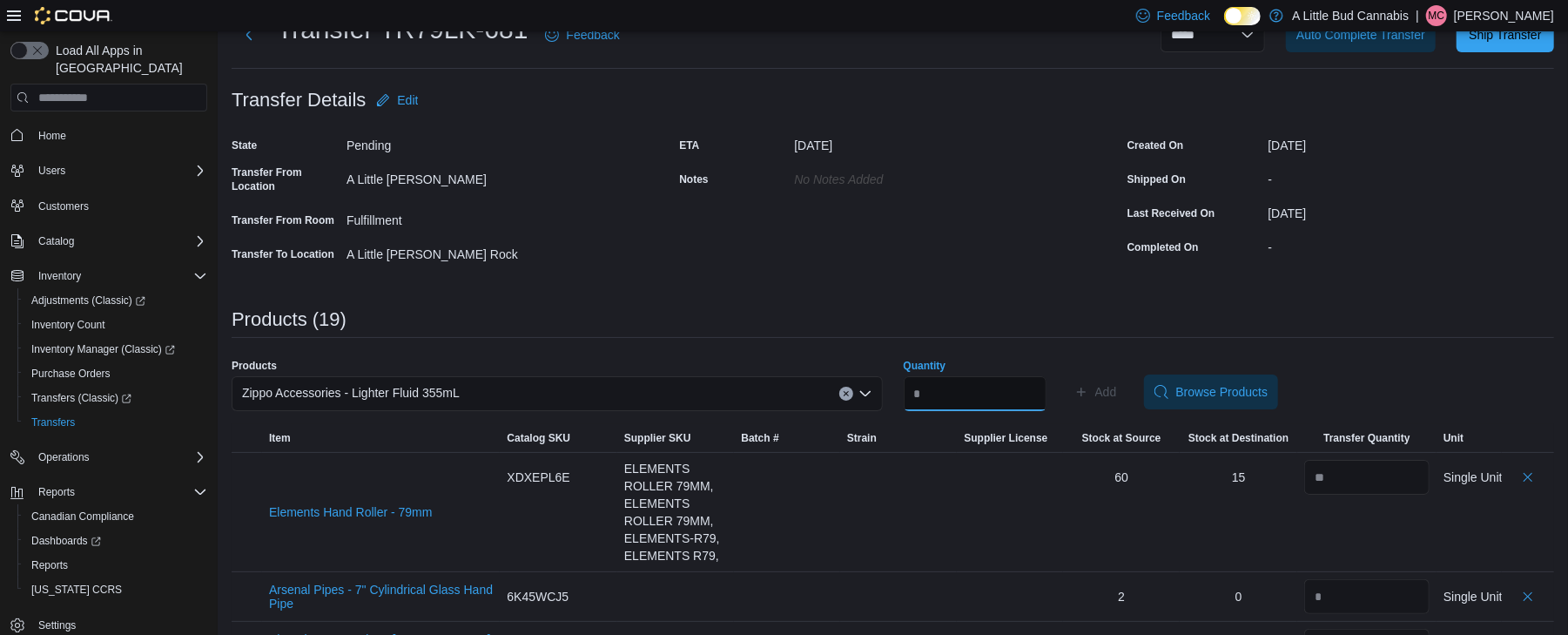
click at [928, 384] on input "Quantity" at bounding box center [975, 393] width 142 height 34
type input "*"
click at [1117, 398] on span "Add" at bounding box center [1106, 392] width 21 height 18
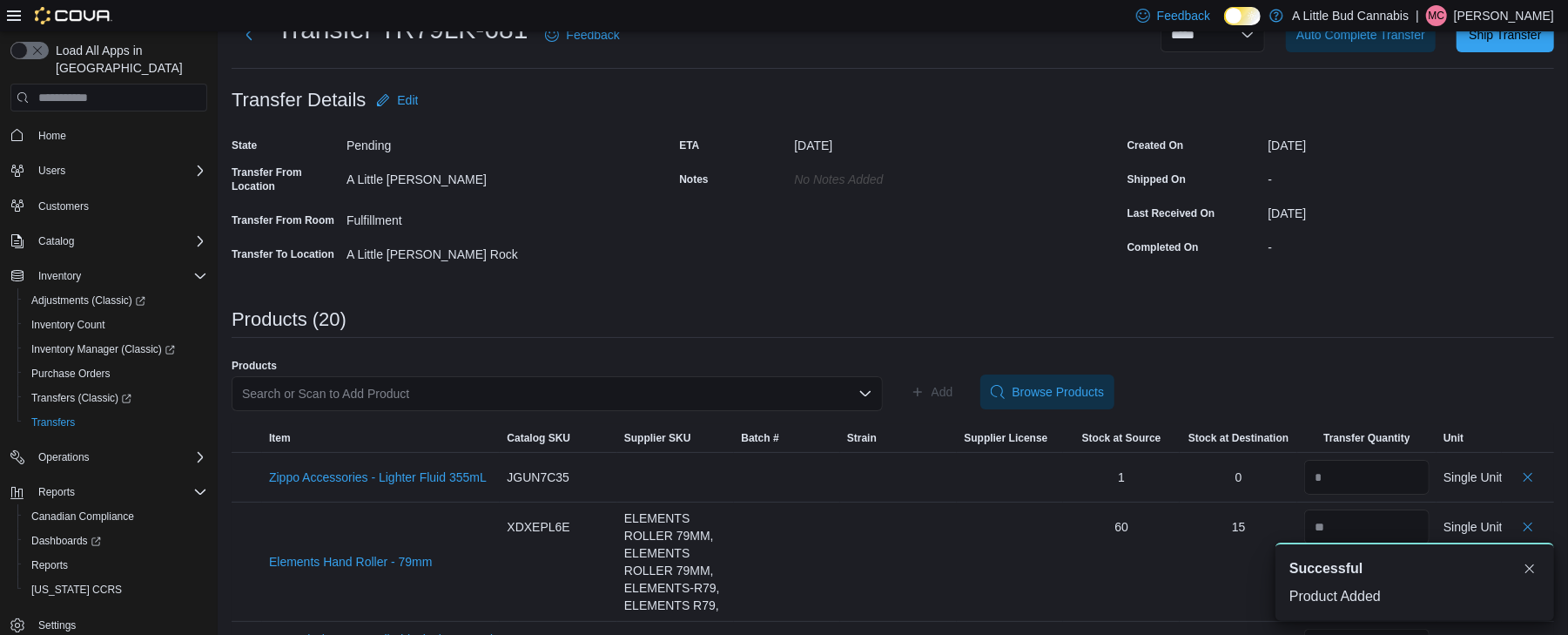
click at [749, 387] on div "Search or Scan to Add Product" at bounding box center [558, 393] width 652 height 34
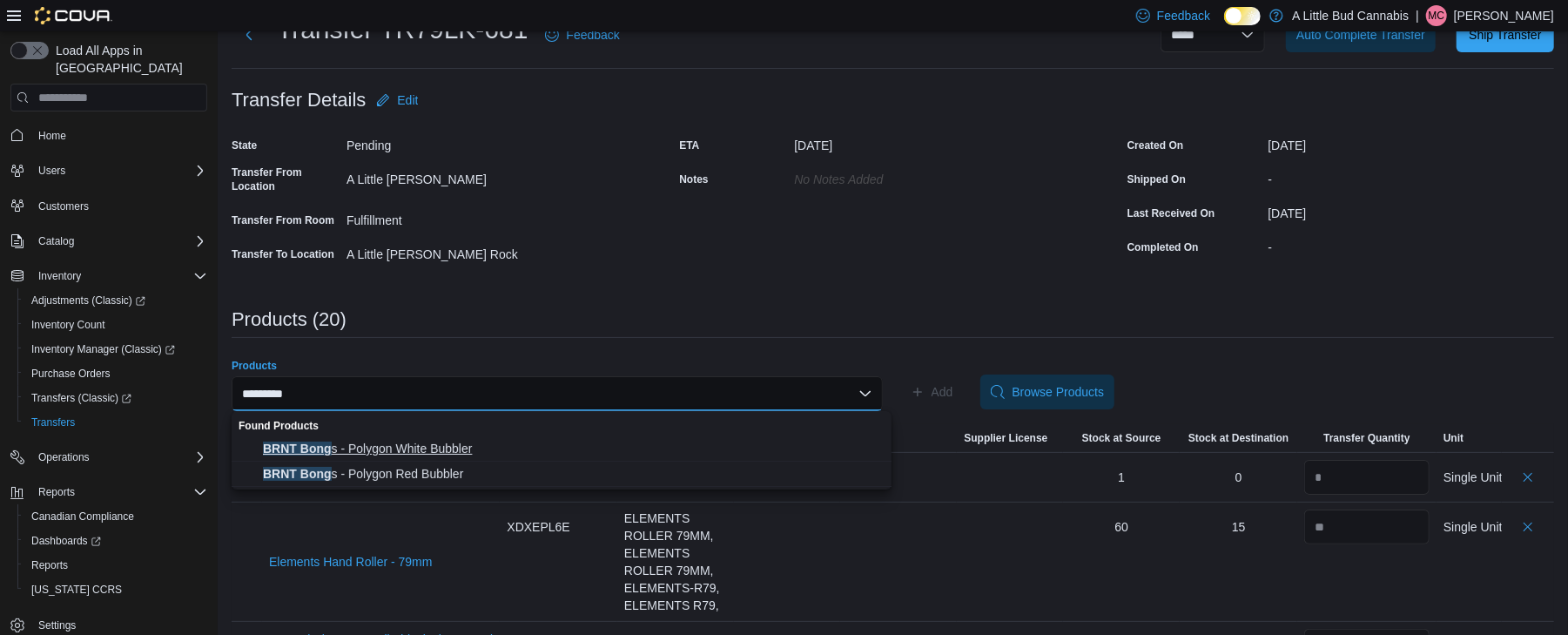
type input "*********"
click at [462, 444] on span "BRNT Bong s - Polygon White Bubbler" at bounding box center [572, 448] width 618 height 18
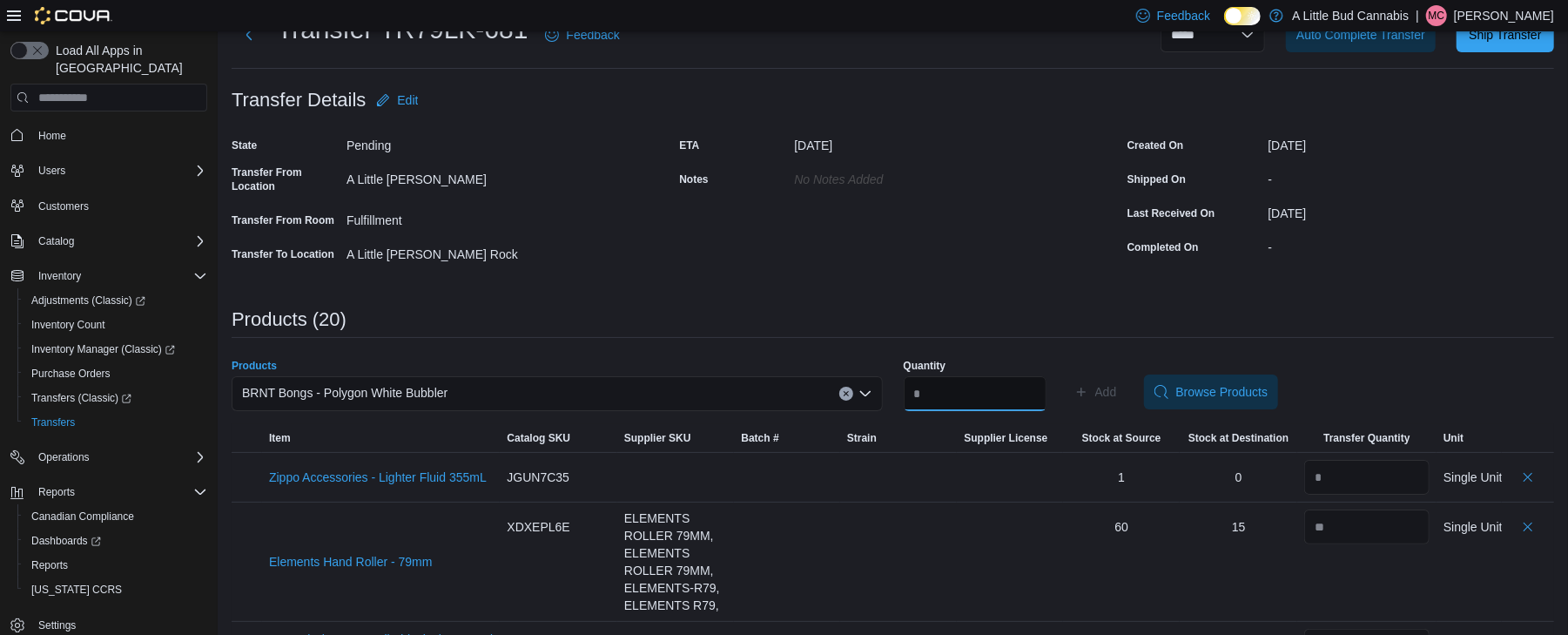
click at [931, 398] on input "Quantity" at bounding box center [975, 393] width 142 height 34
type input "*"
click at [1117, 384] on span "Add" at bounding box center [1106, 392] width 21 height 18
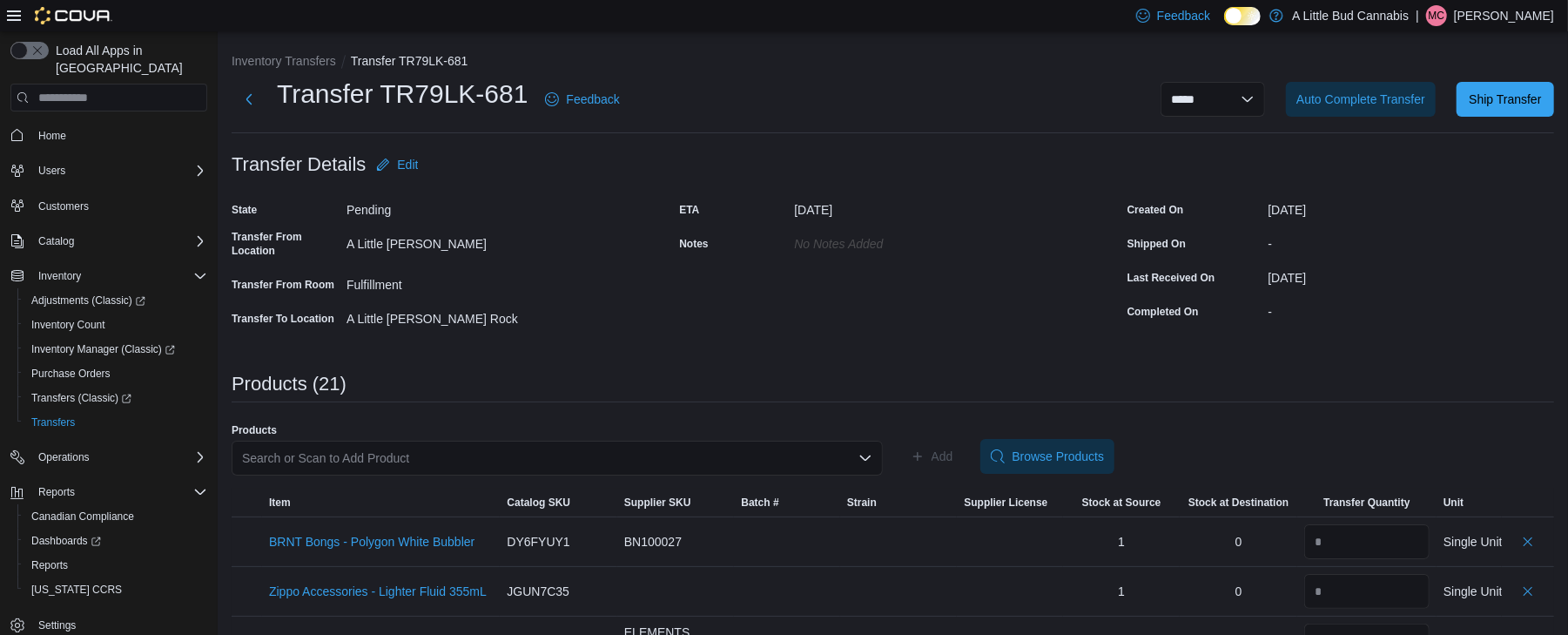
scroll to position [465, 0]
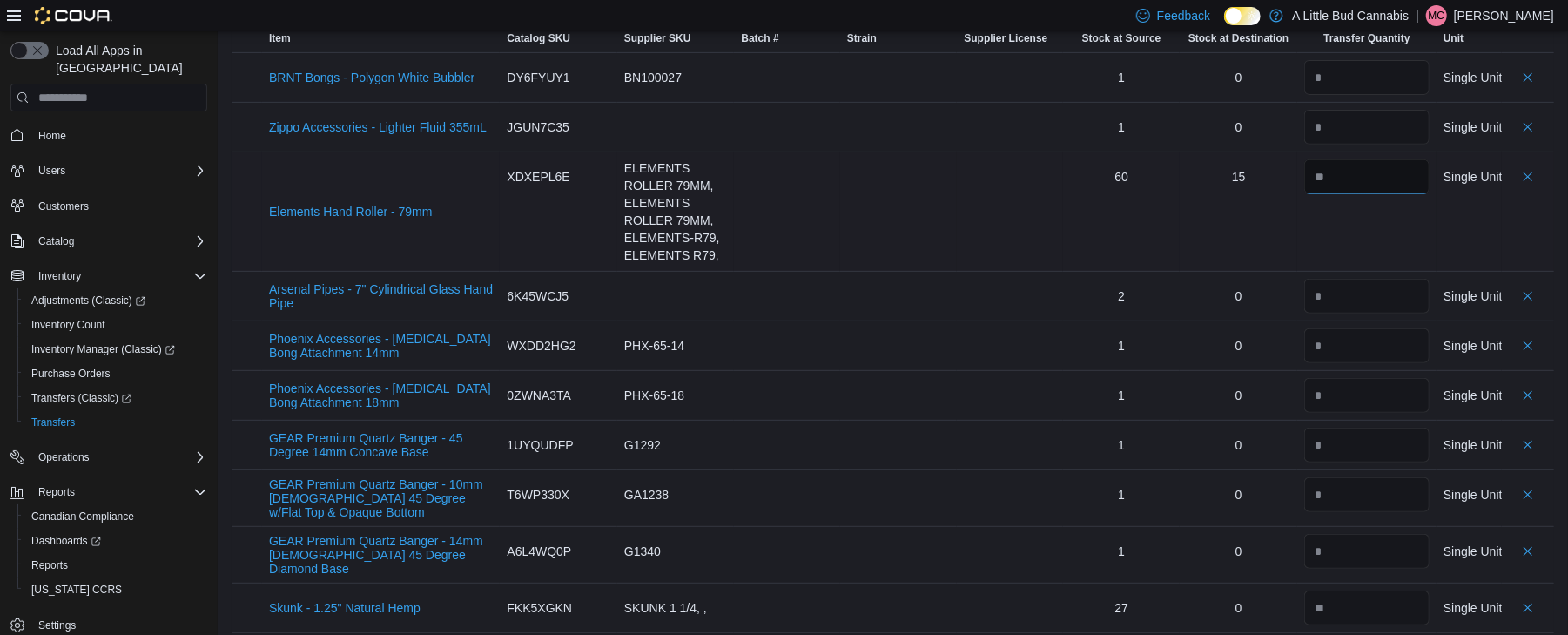
click at [1362, 178] on input "number" at bounding box center [1367, 176] width 126 height 34
type input "**"
click at [1391, 251] on td "Transfer Quantity **" at bounding box center [1368, 212] width 140 height 119
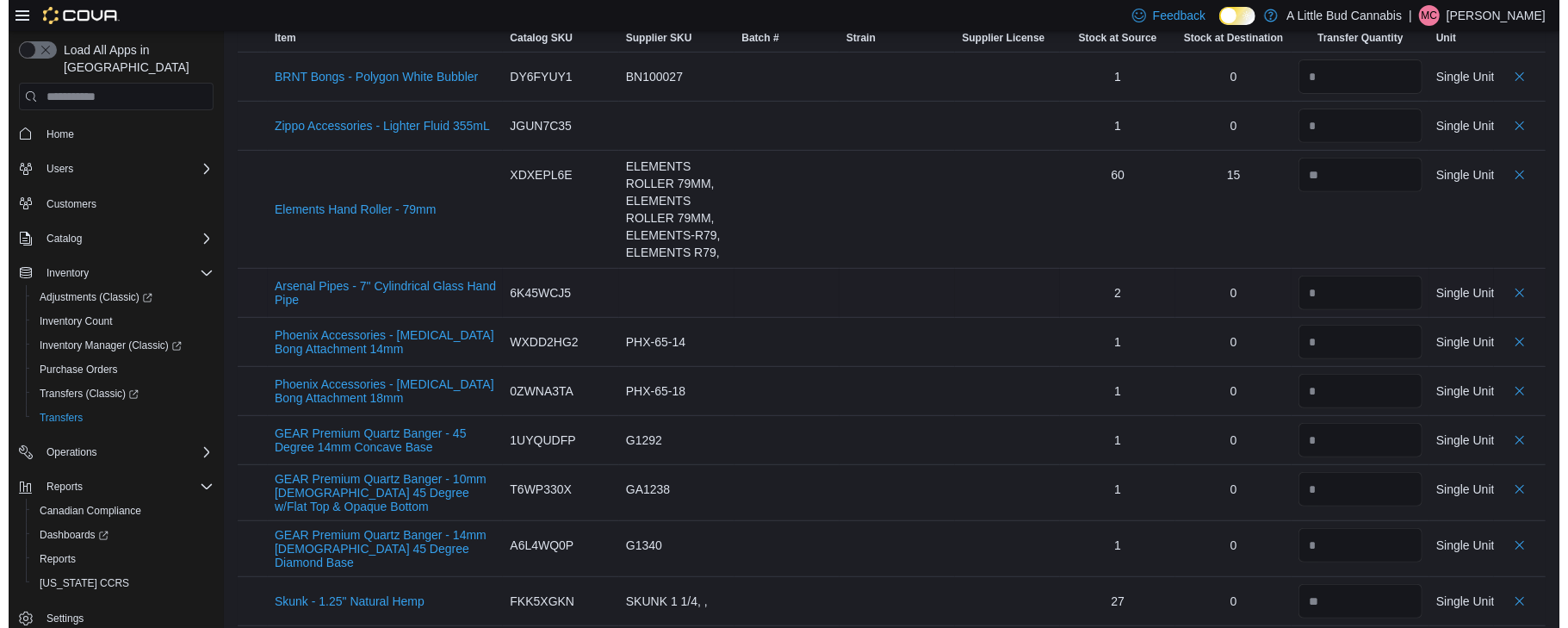
scroll to position [0, 0]
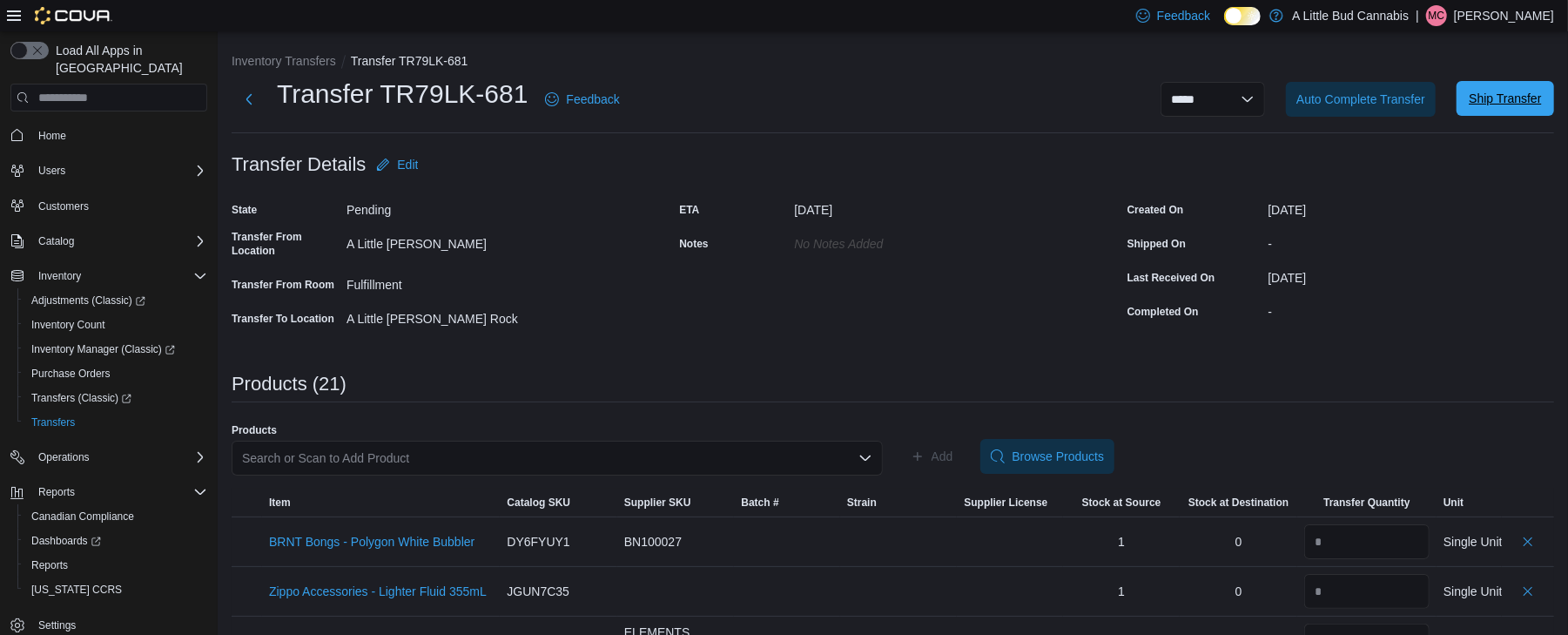
drag, startPoint x: 1510, startPoint y: 91, endPoint x: 1514, endPoint y: 102, distance: 11.7
click at [1514, 102] on span "Ship Transfer" at bounding box center [1506, 98] width 73 height 18
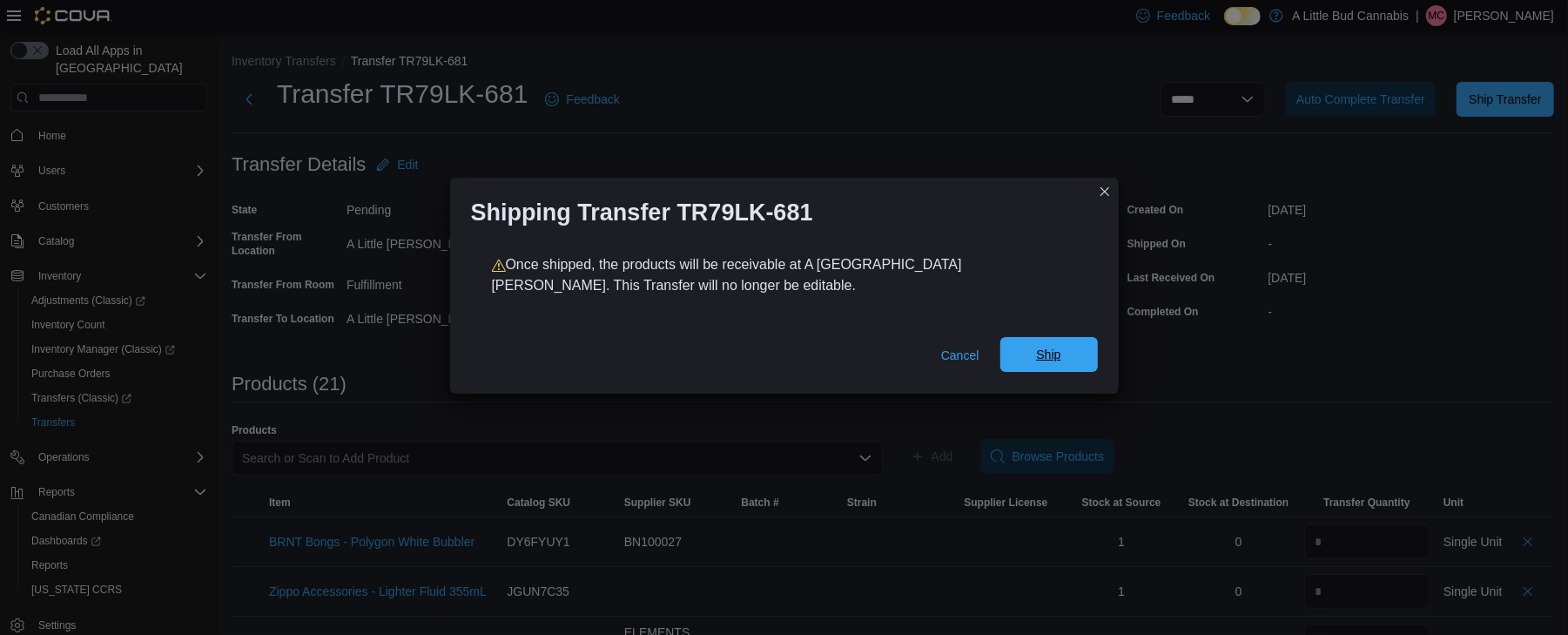
click at [1025, 353] on span "Ship" at bounding box center [1049, 354] width 76 height 34
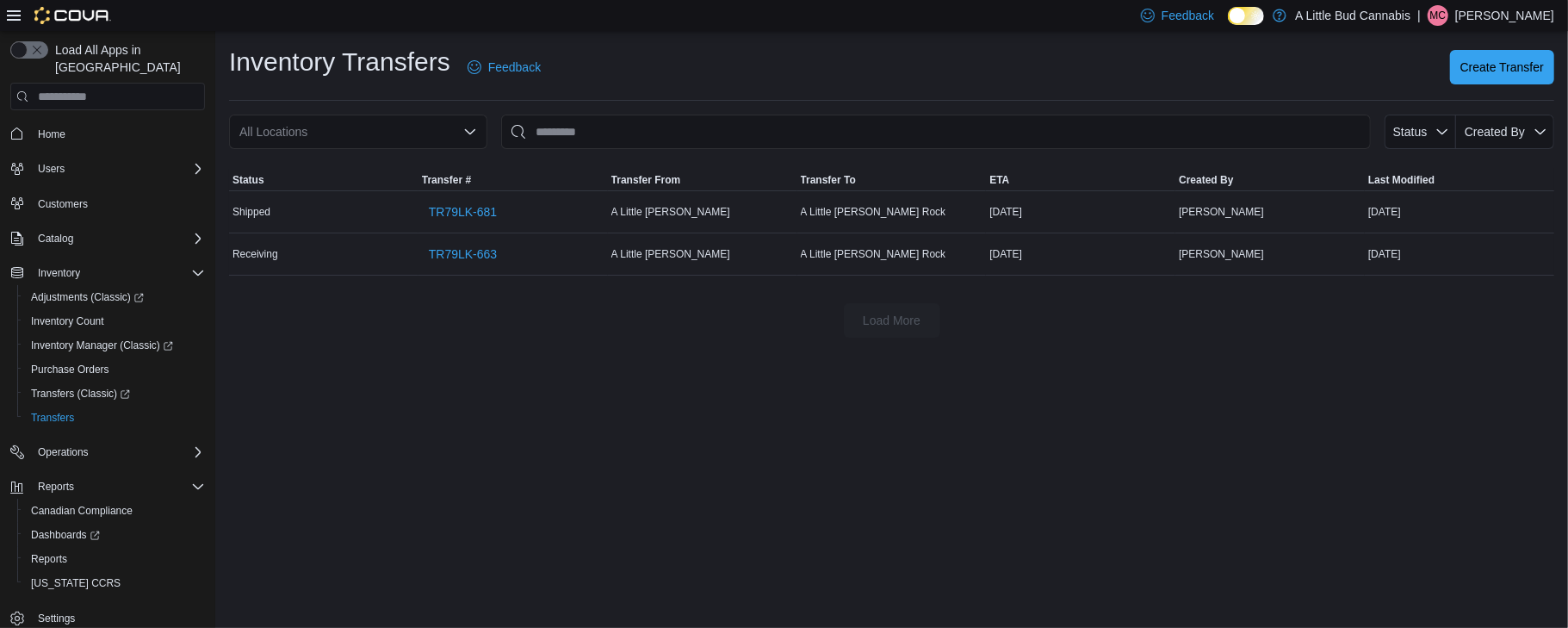
click at [1493, 15] on p "Merin Clemis" at bounding box center [1505, 16] width 99 height 20
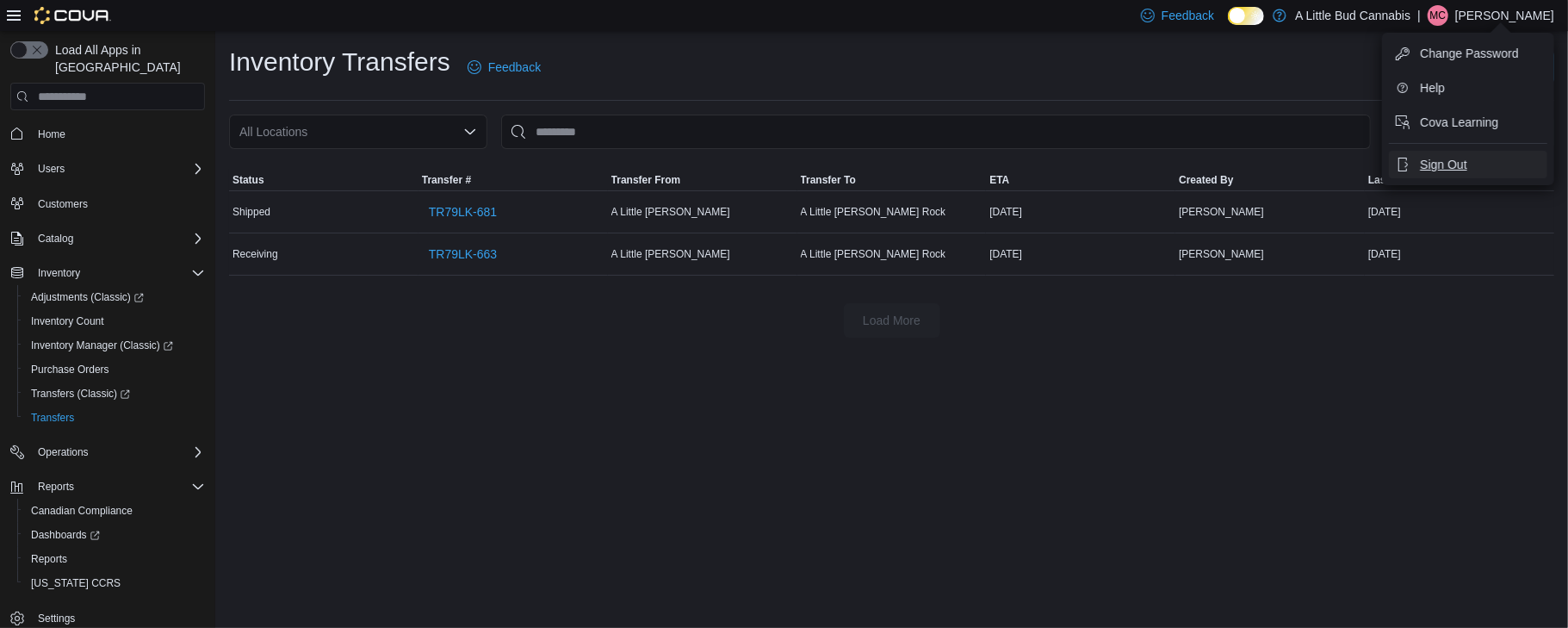
click at [1461, 157] on span "Sign Out" at bounding box center [1443, 164] width 47 height 17
